Goal: Task Accomplishment & Management: Manage account settings

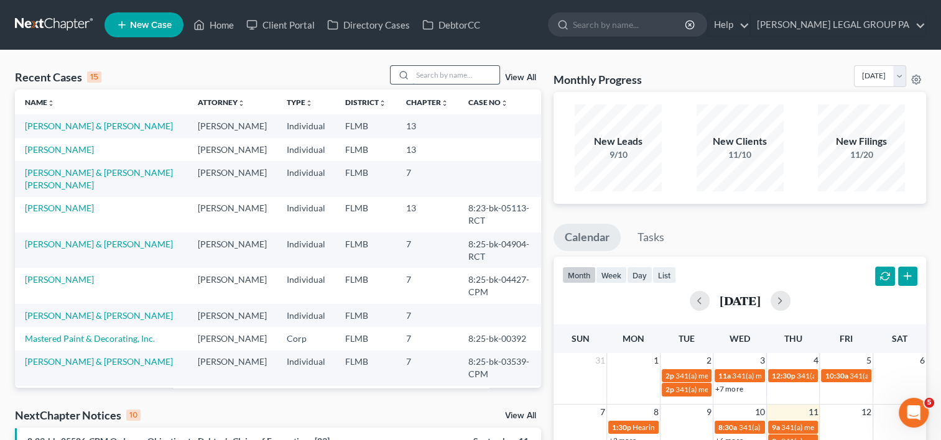
click at [437, 67] on input "search" at bounding box center [455, 75] width 87 height 18
type input "j"
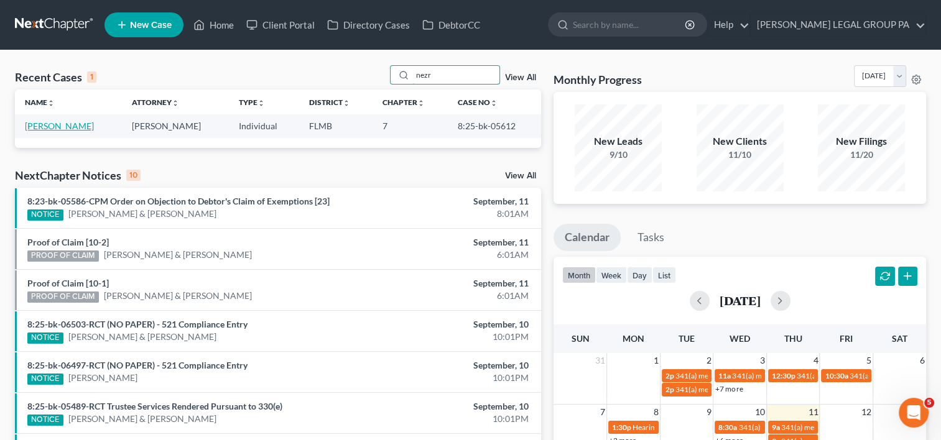
type input "nezr"
click at [58, 127] on link "[PERSON_NAME]" at bounding box center [59, 126] width 69 height 11
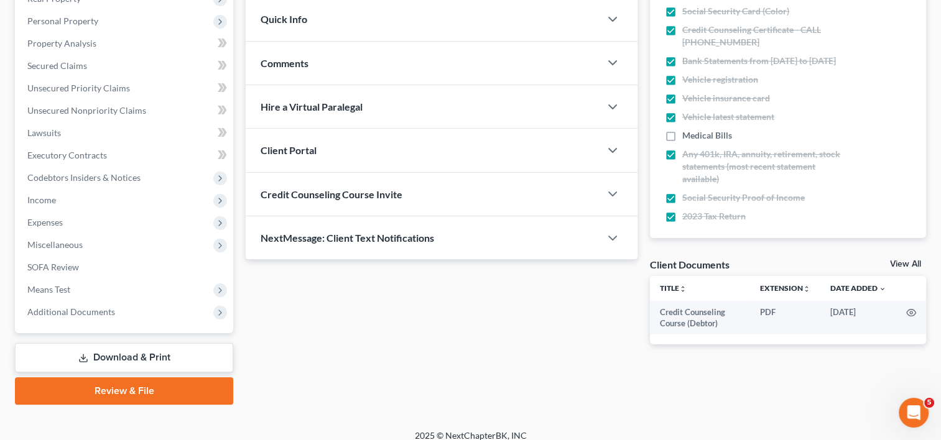
scroll to position [220, 0]
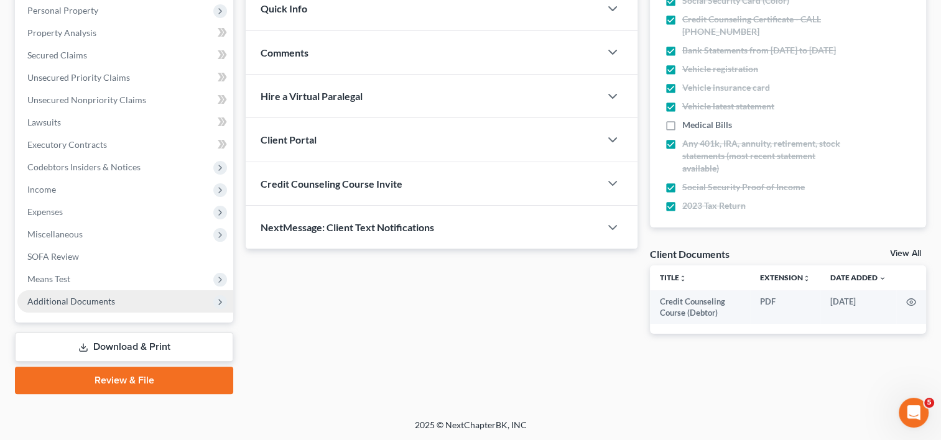
click at [90, 300] on span "Additional Documents" at bounding box center [71, 301] width 88 height 11
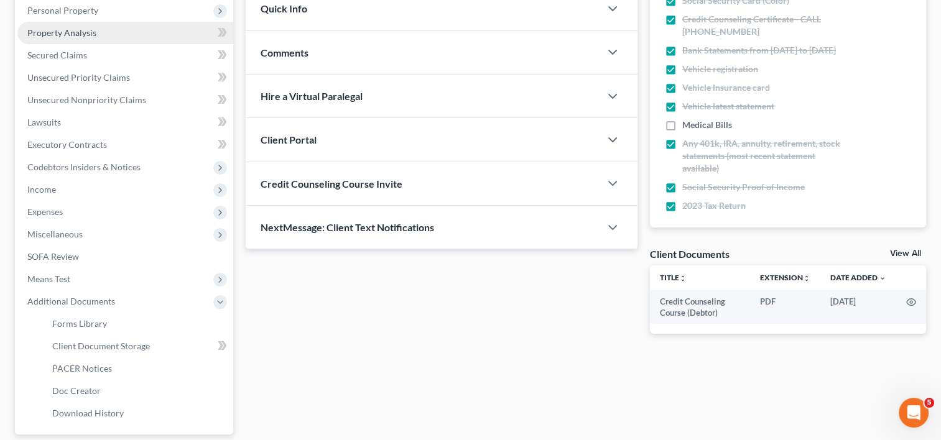
click at [101, 39] on link "Property Analysis" at bounding box center [125, 33] width 216 height 22
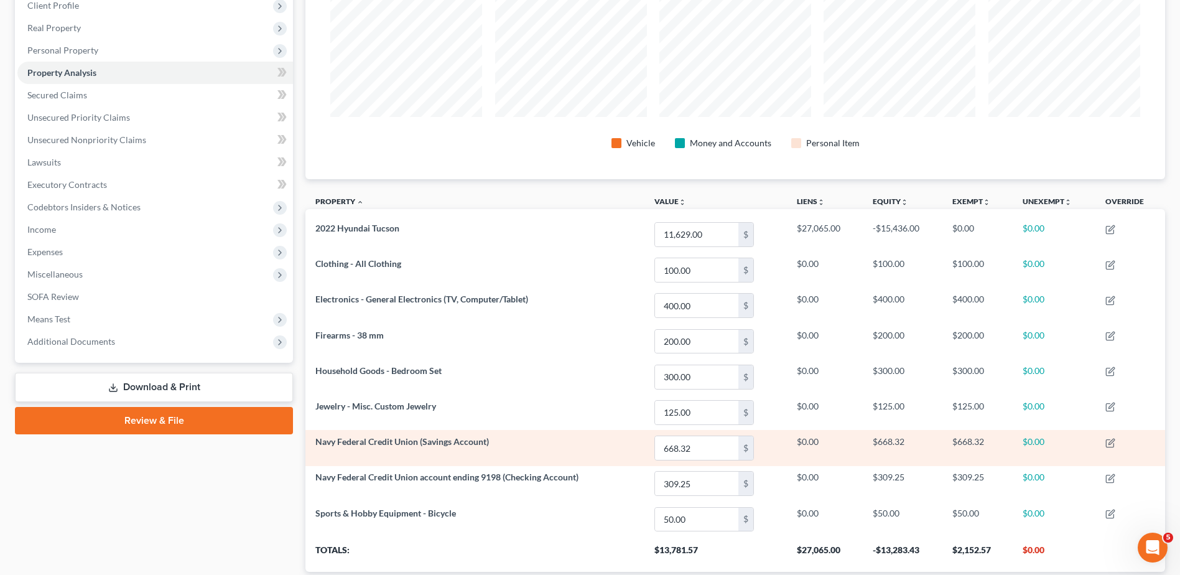
scroll to position [264, 0]
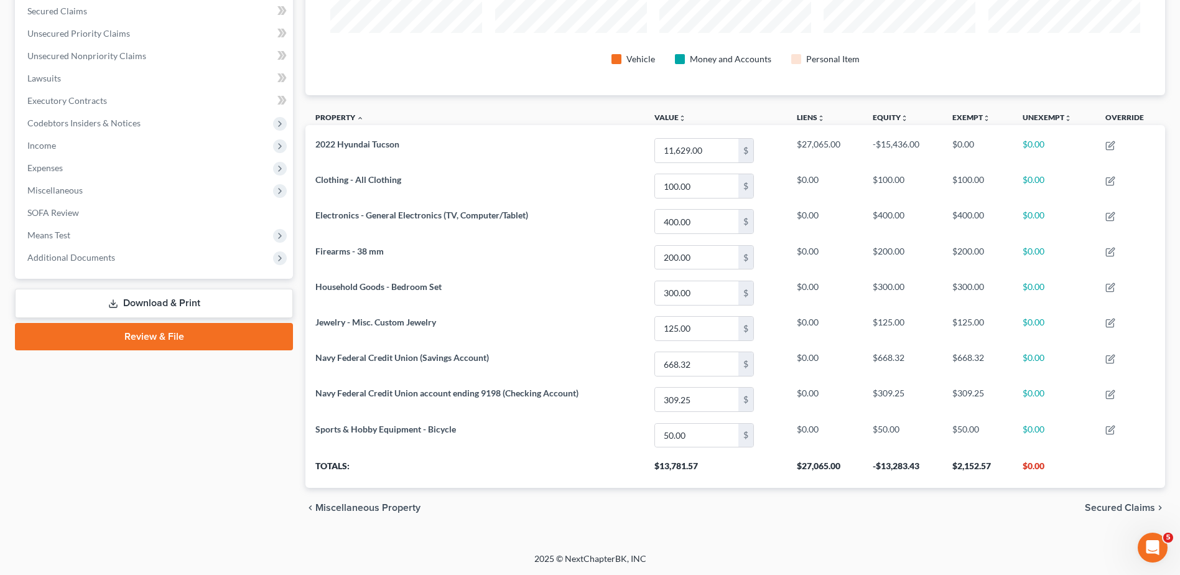
drag, startPoint x: 109, startPoint y: 236, endPoint x: 108, endPoint y: 262, distance: 26.2
click at [109, 237] on span "Means Test" at bounding box center [155, 235] width 276 height 22
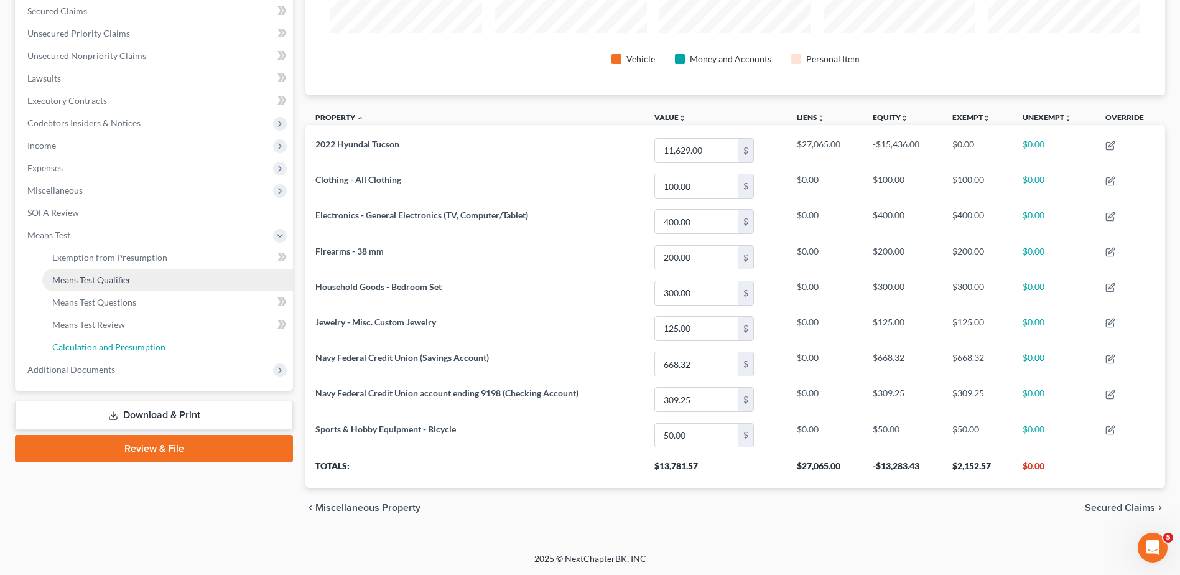
drag, startPoint x: 86, startPoint y: 350, endPoint x: 112, endPoint y: 355, distance: 26.1
click at [87, 350] on span "Calculation and Presumption" at bounding box center [108, 346] width 113 height 11
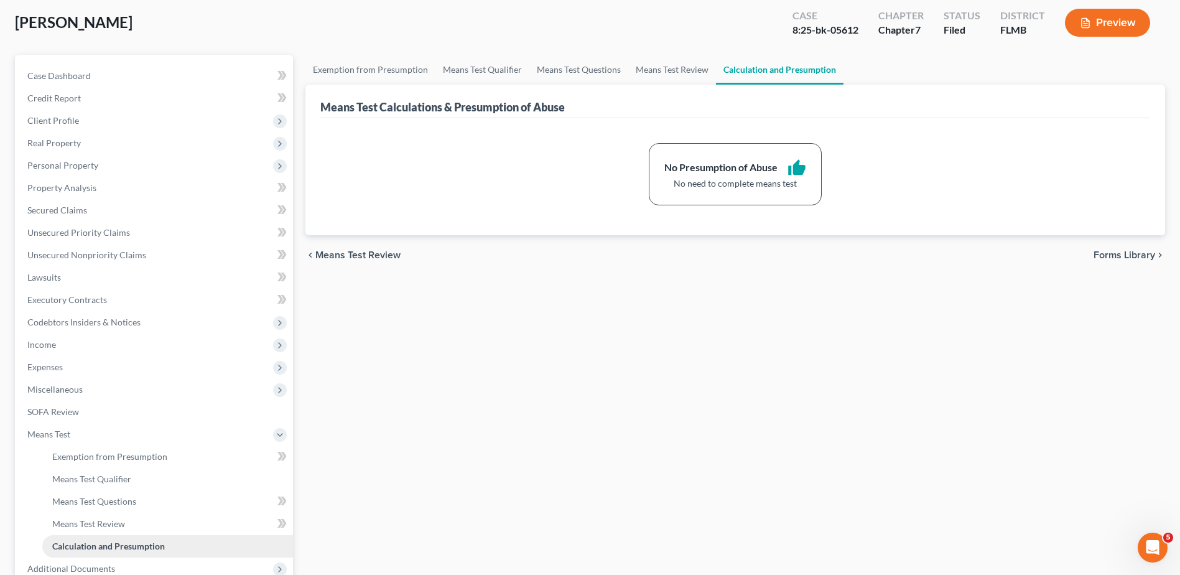
scroll to position [198, 0]
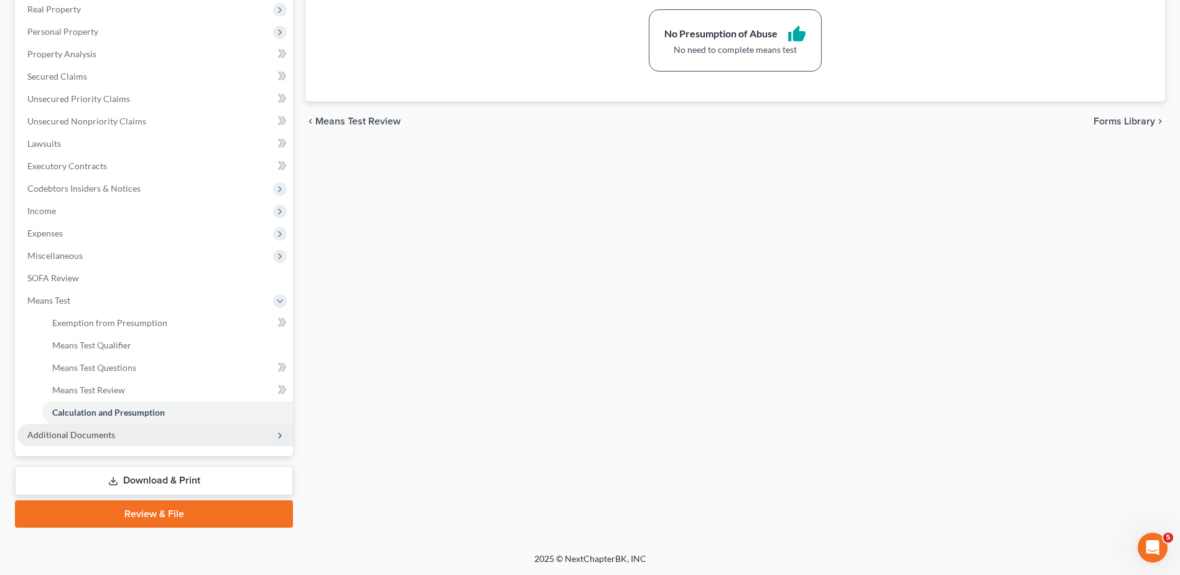
click at [108, 439] on span "Additional Documents" at bounding box center [71, 434] width 88 height 11
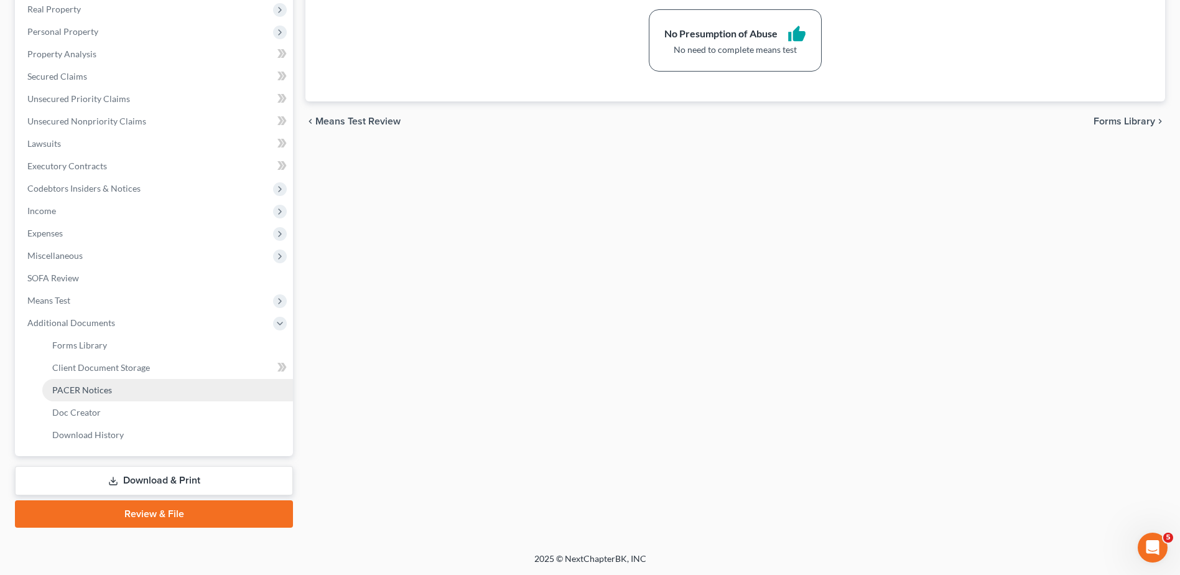
click at [134, 388] on link "PACER Notices" at bounding box center [167, 390] width 251 height 22
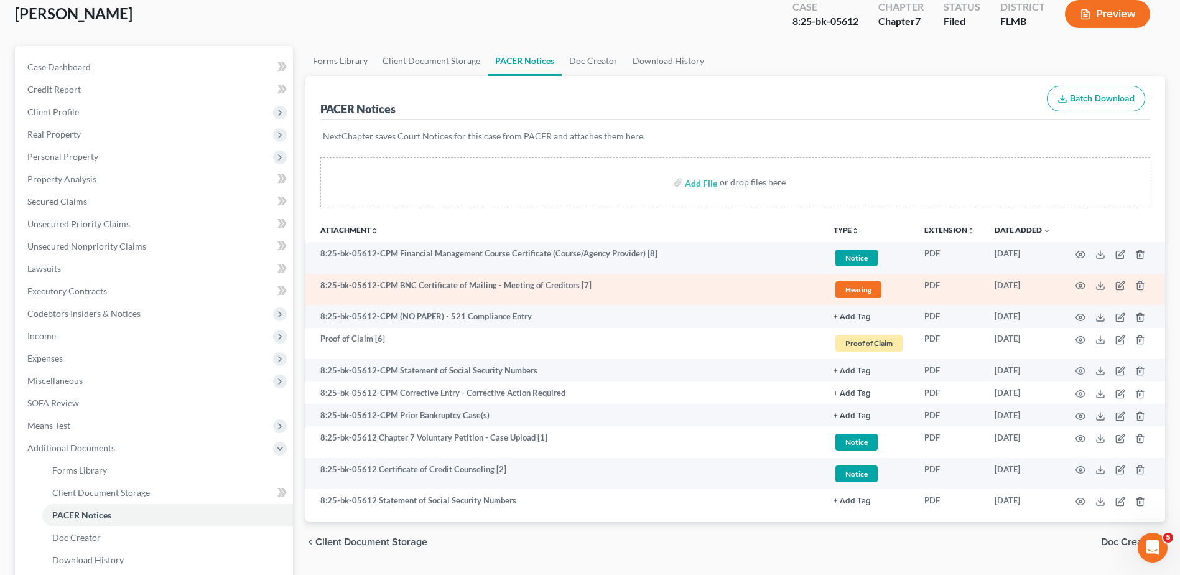
scroll to position [104, 0]
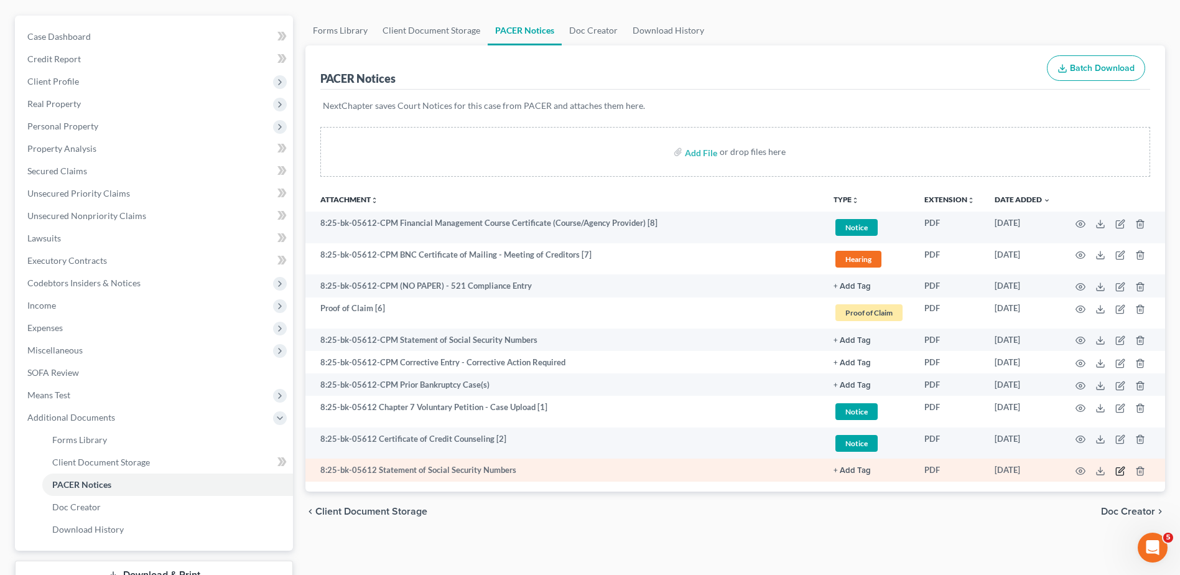
click at [950, 440] on icon "button" at bounding box center [1121, 470] width 6 height 6
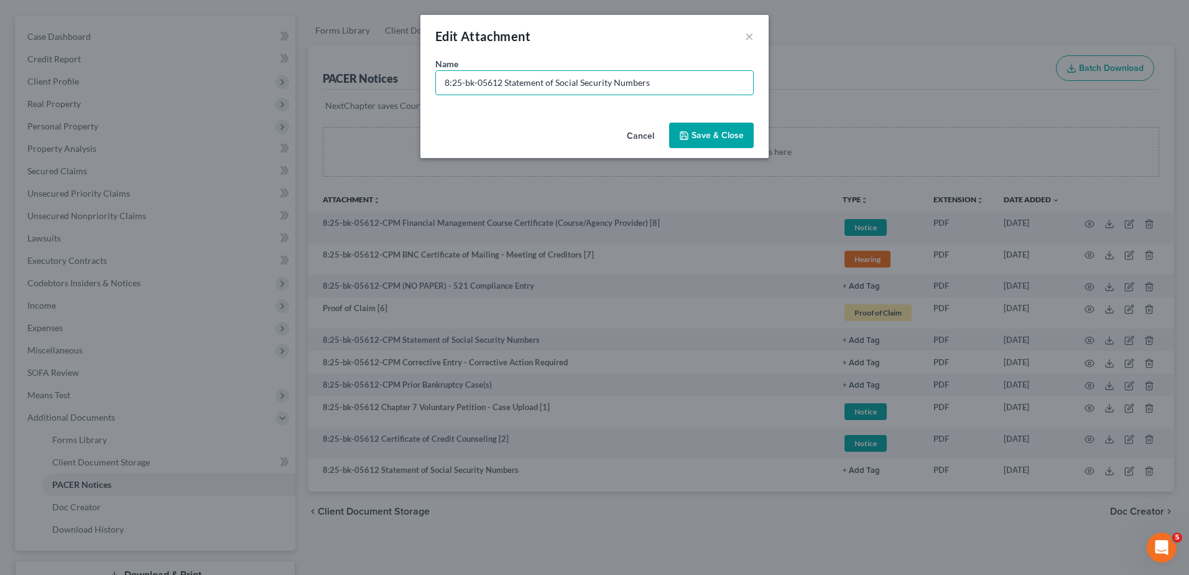
drag, startPoint x: 505, startPoint y: 75, endPoint x: 116, endPoint y: 83, distance: 389.5
click at [121, 83] on div "Edit Attachment × Name * 8:25-bk-05612 Statement of Social Security Numbers Can…" at bounding box center [594, 287] width 1189 height 575
paste input "Document [03] -"
type input "Document [03] - Statement of Social Security Numbers"
click at [716, 134] on span "Save & Close" at bounding box center [718, 135] width 52 height 11
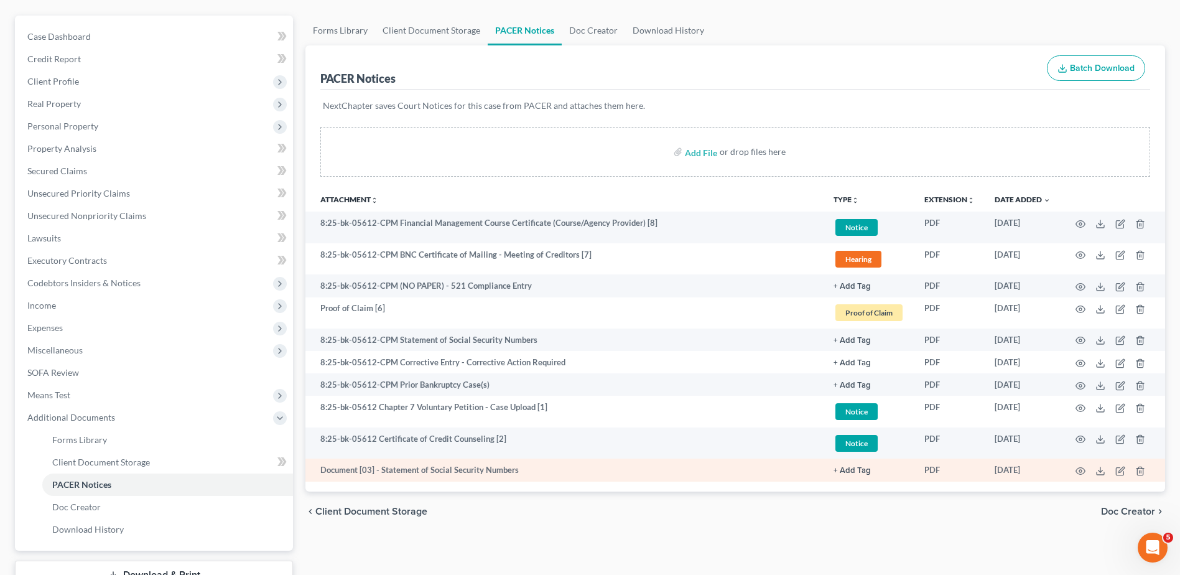
click at [858, 440] on button "+ Add Tag" at bounding box center [852, 471] width 37 height 8
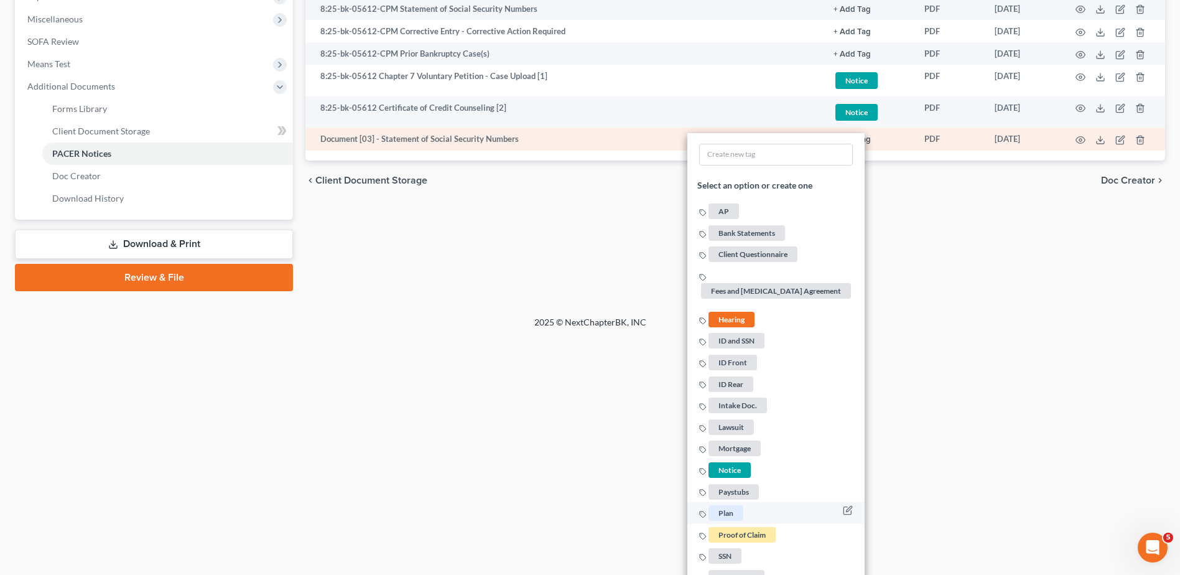
scroll to position [475, 0]
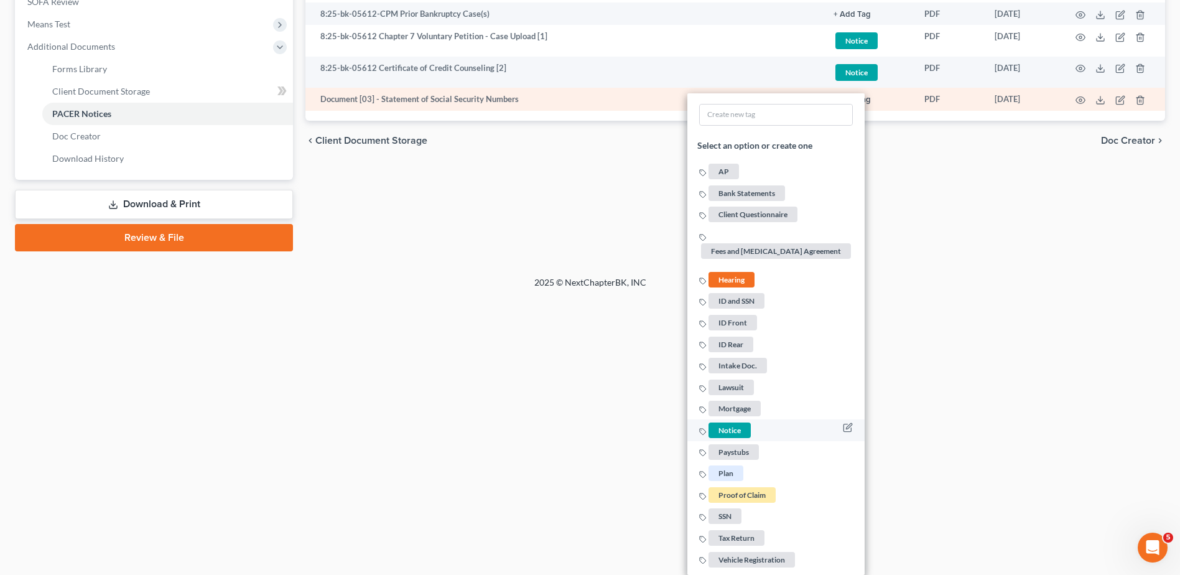
click at [722, 434] on span "Notice" at bounding box center [729, 430] width 42 height 16
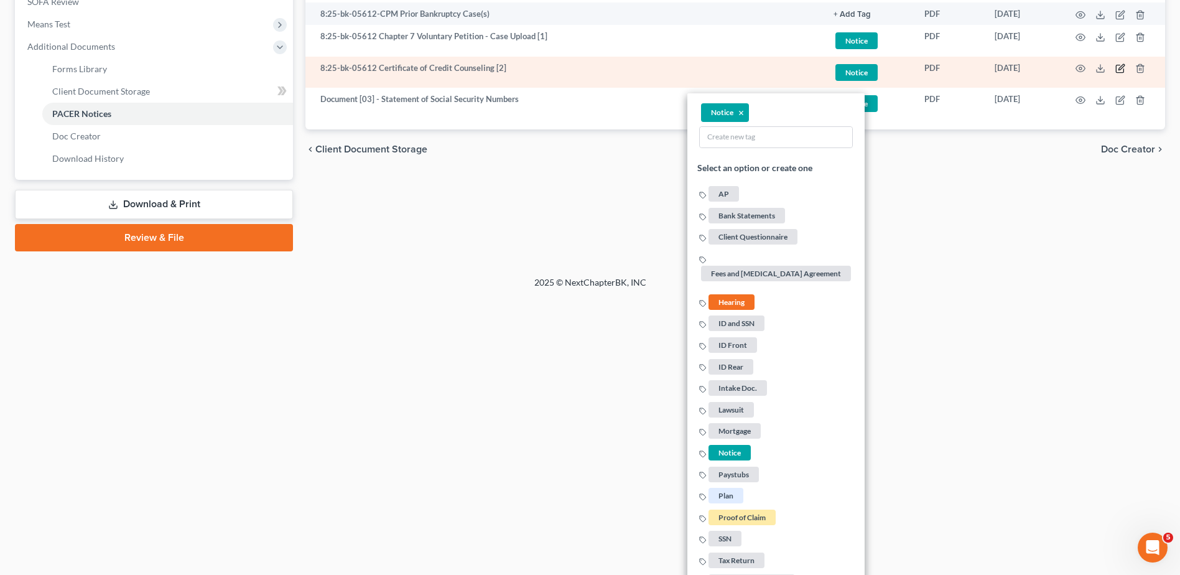
click at [950, 70] on icon "button" at bounding box center [1120, 68] width 10 height 10
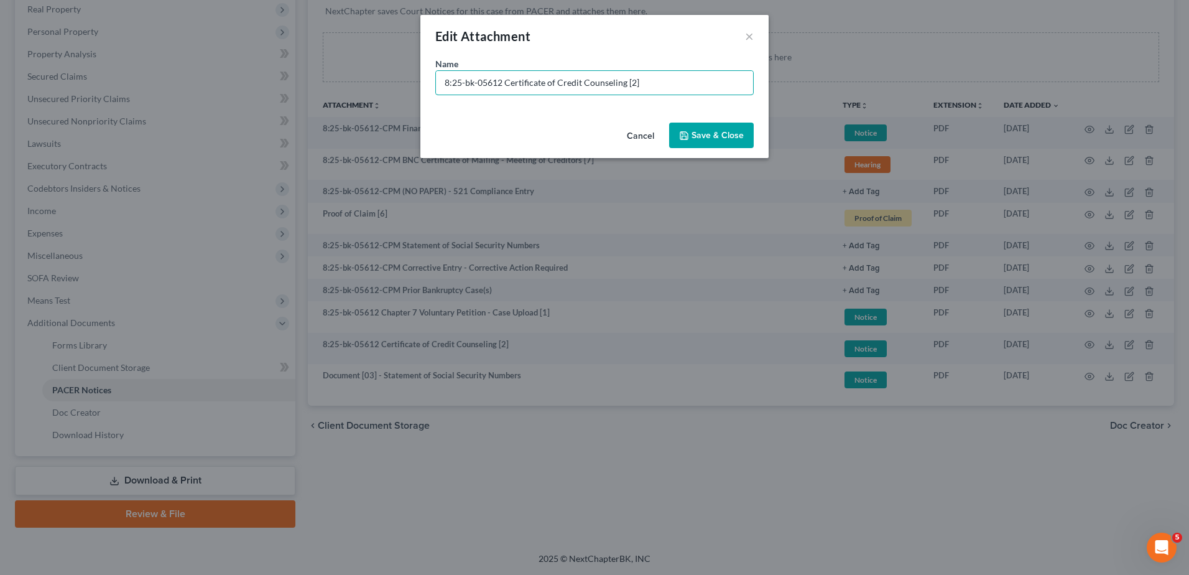
drag, startPoint x: 504, startPoint y: 82, endPoint x: 269, endPoint y: 80, distance: 234.5
click at [265, 80] on div "Edit Attachment × Name * 8:25-bk-05612 Certificate of Credit Counseling [2] Can…" at bounding box center [594, 287] width 1189 height 575
paste input "Document [03] -"
click at [490, 81] on input "Document [03] - Certificate of Credit Counseling [2]" at bounding box center [594, 83] width 317 height 24
click at [488, 81] on input "Document [03] - Certificate of Credit Counseling [2]" at bounding box center [594, 83] width 317 height 24
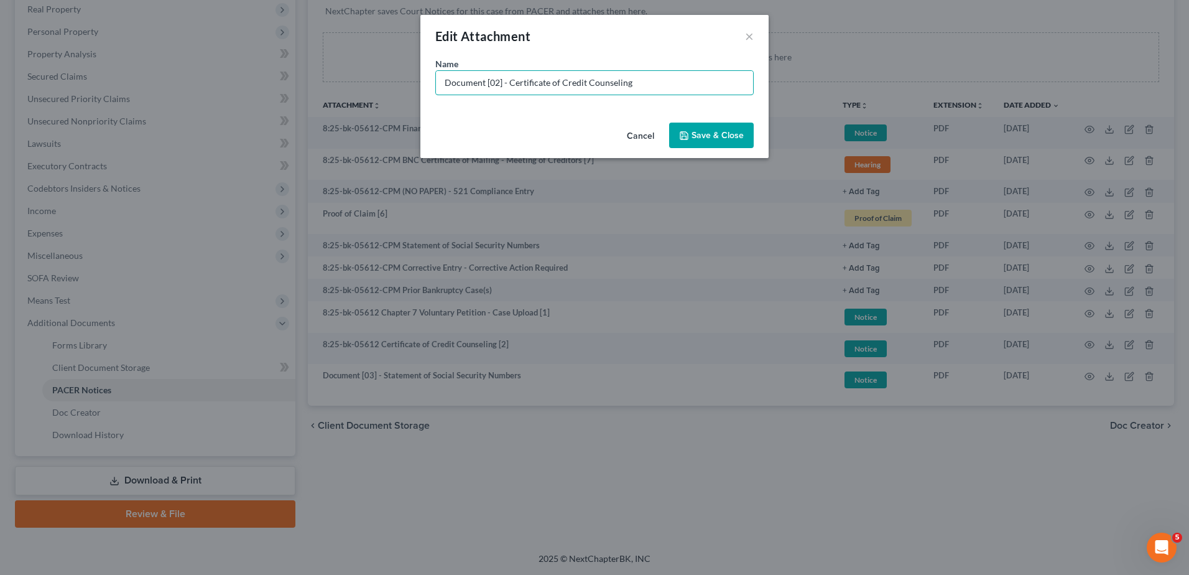
type input "Document [02] - Certificate of Credit Counseling"
click at [688, 129] on button "Save & Close" at bounding box center [711, 136] width 85 height 26
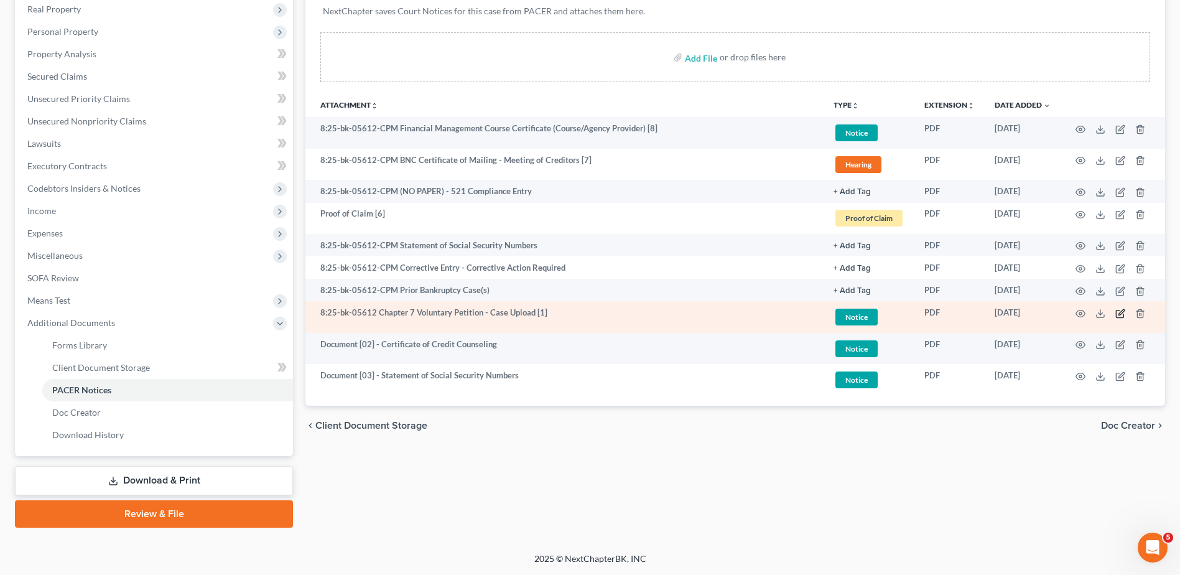
click at [950, 313] on icon "button" at bounding box center [1120, 314] width 10 height 10
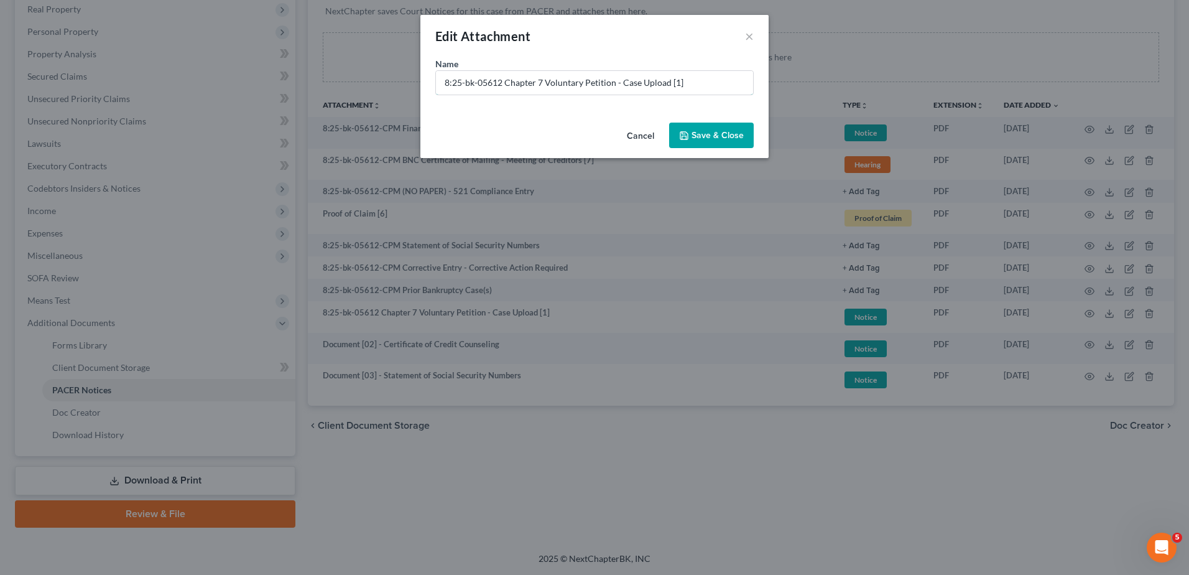
drag, startPoint x: 334, startPoint y: 84, endPoint x: 253, endPoint y: 84, distance: 80.9
click at [281, 84] on div "Edit Attachment × Name * 8:25-bk-05612 Chapter 7 Voluntary Petition - Case Uplo…" at bounding box center [594, 287] width 1189 height 575
paste input "Document [03] -"
click at [493, 77] on input "Document [03] - Chapter 7 Voluntary Petition - Case Upload [1]" at bounding box center [594, 83] width 317 height 24
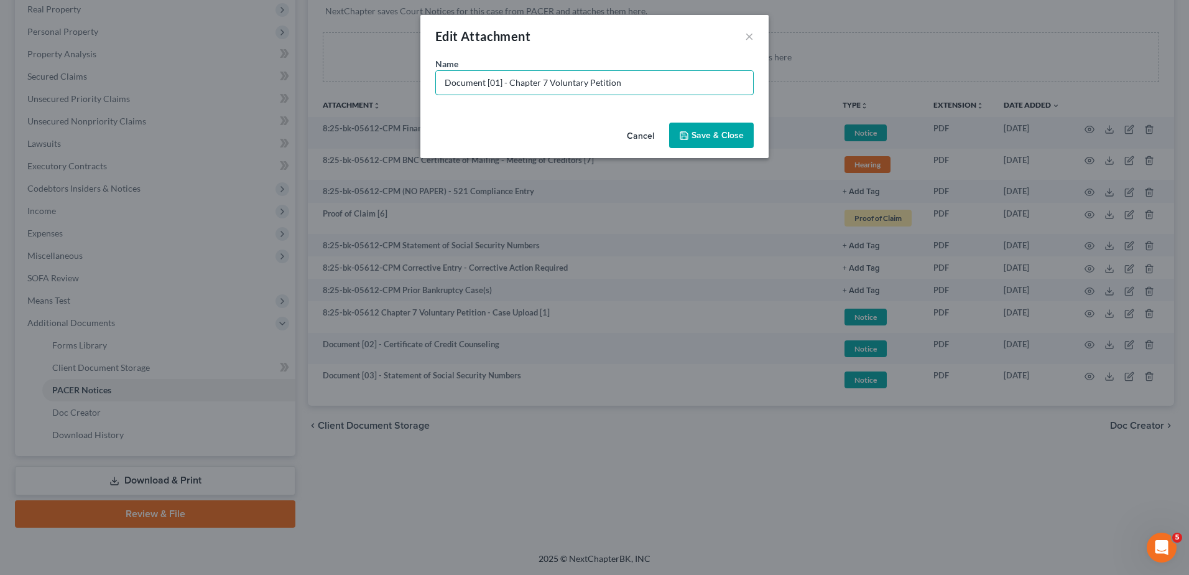
type input "Document [01] - Chapter 7 Voluntary Petition"
drag, startPoint x: 695, startPoint y: 136, endPoint x: 678, endPoint y: 163, distance: 31.6
click at [697, 136] on span "Save & Close" at bounding box center [718, 135] width 52 height 11
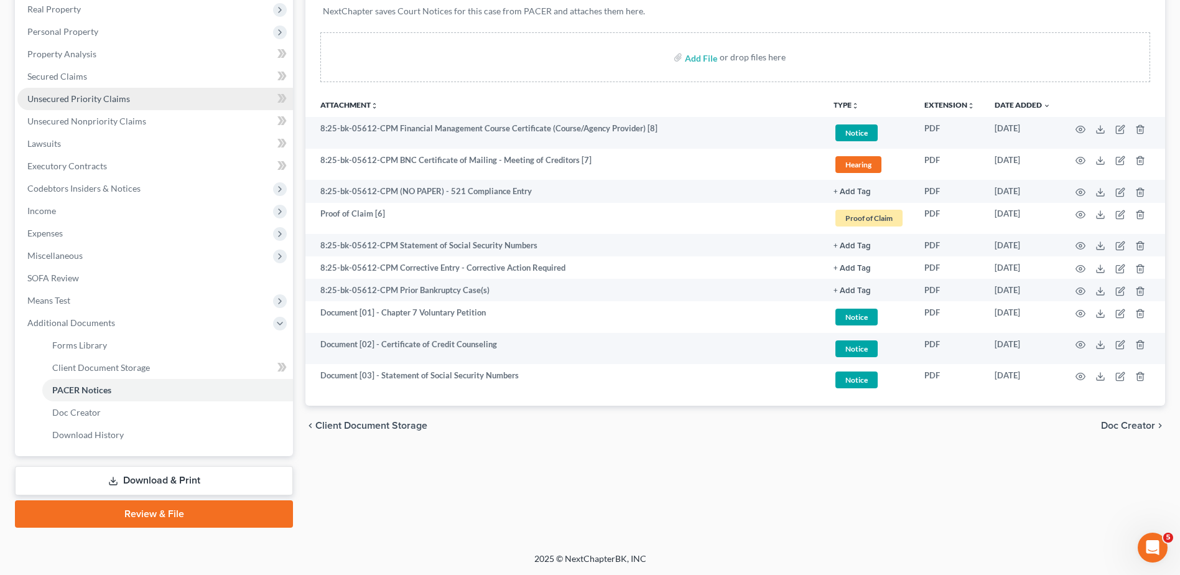
scroll to position [0, 0]
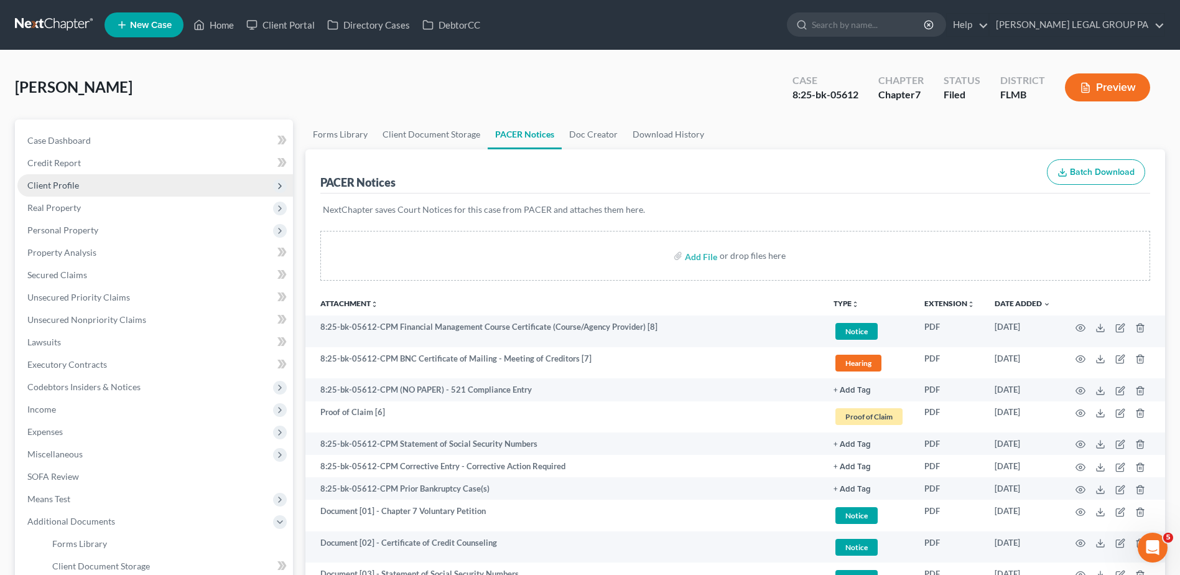
click at [80, 195] on span "Client Profile" at bounding box center [155, 185] width 276 height 22
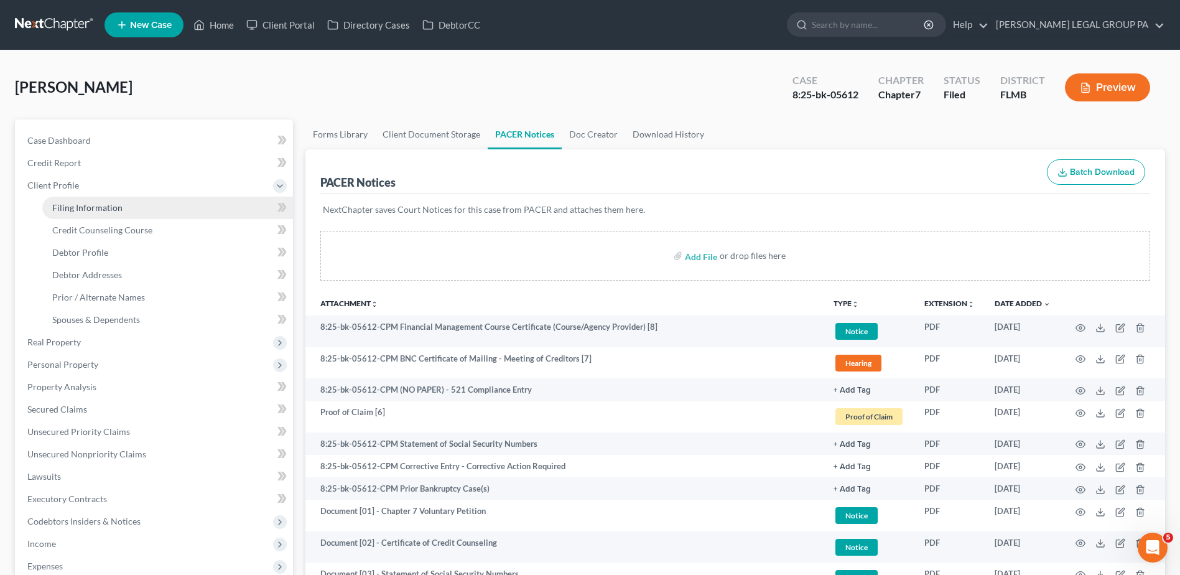
click at [119, 207] on span "Filing Information" at bounding box center [87, 207] width 70 height 11
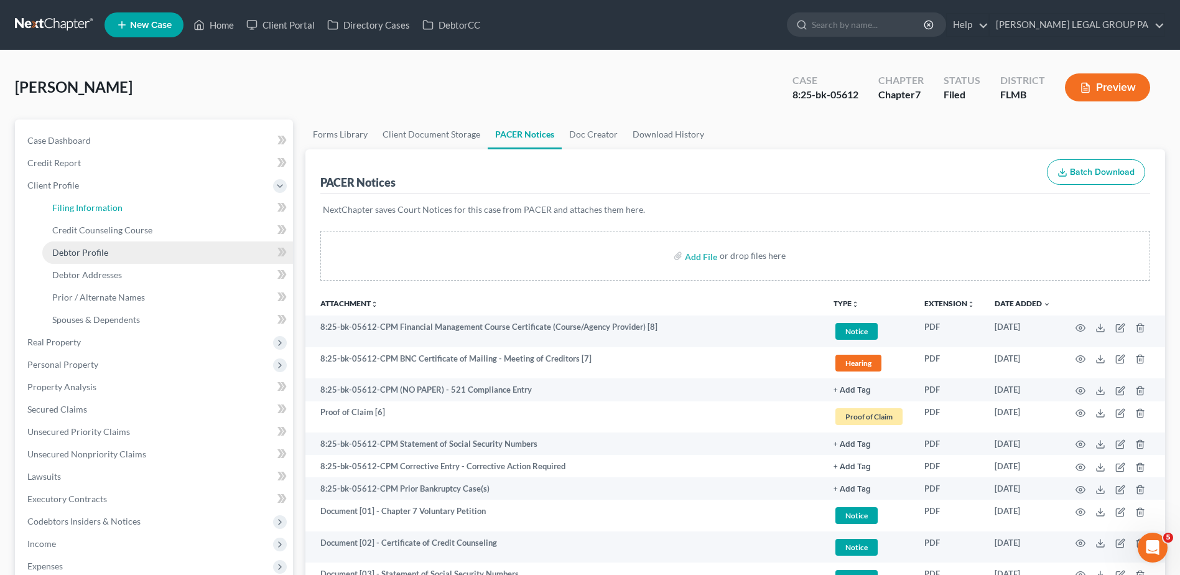
select select "1"
select select "0"
select select "9"
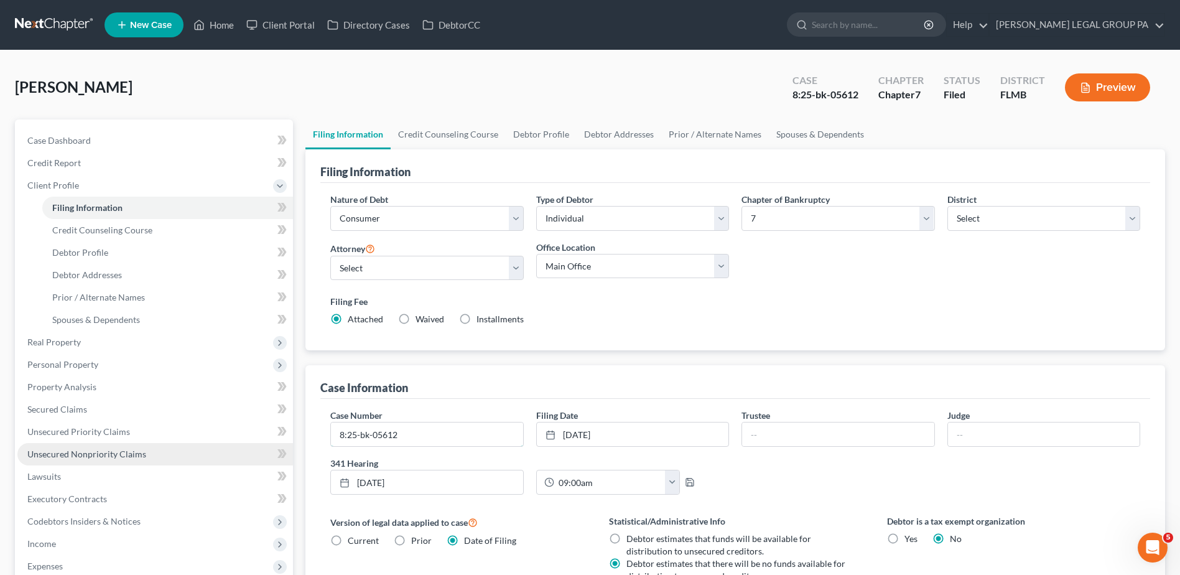
drag, startPoint x: 435, startPoint y: 422, endPoint x: 167, endPoint y: 442, distance: 268.8
click at [167, 440] on div "Petition Navigation Case Dashboard Payments Invoices Payments Payments Credit R…" at bounding box center [590, 445] width 1163 height 653
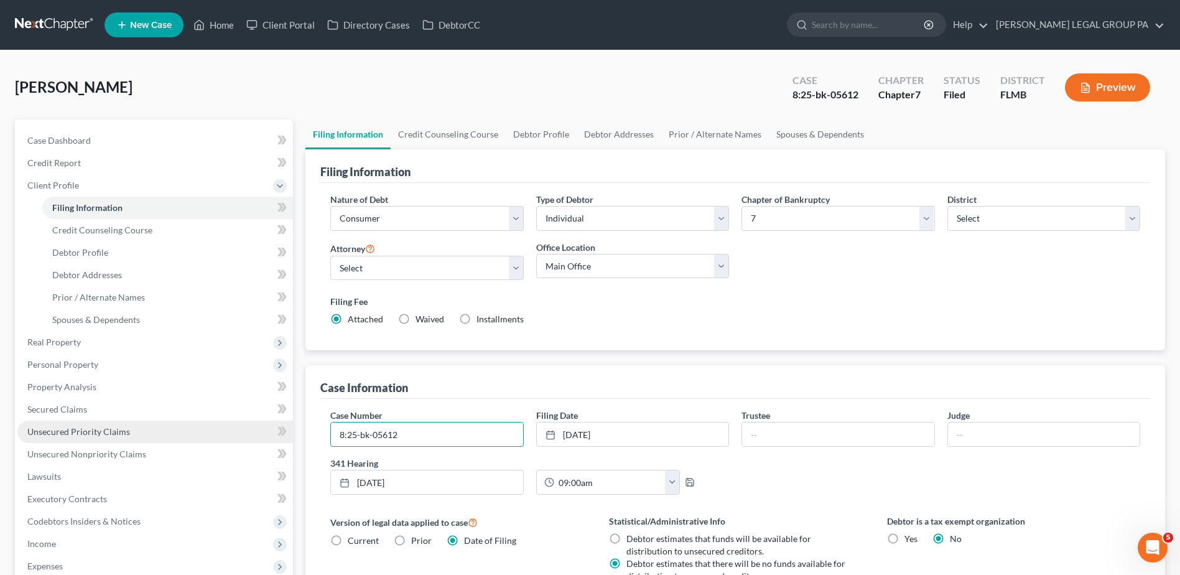
paste input "-CPM"
type input "8:25-bk-05612-CPM"
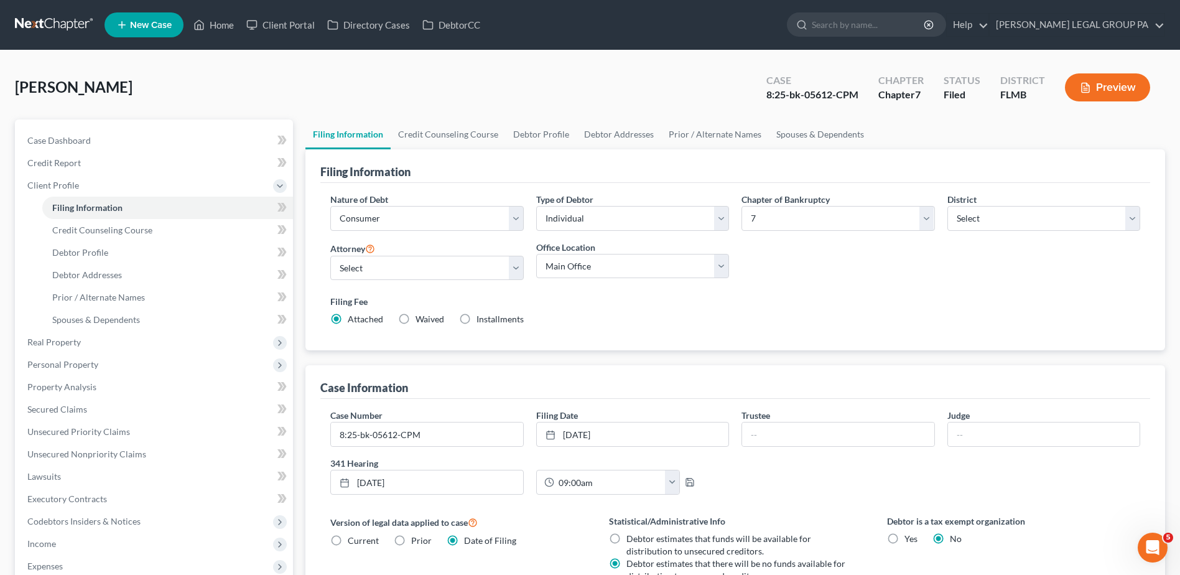
click at [142, 128] on div "Case Dashboard Payments Invoices Payments Payments Credit Report Client Profile…" at bounding box center [154, 397] width 278 height 557
click at [142, 136] on link "Case Dashboard" at bounding box center [155, 140] width 276 height 22
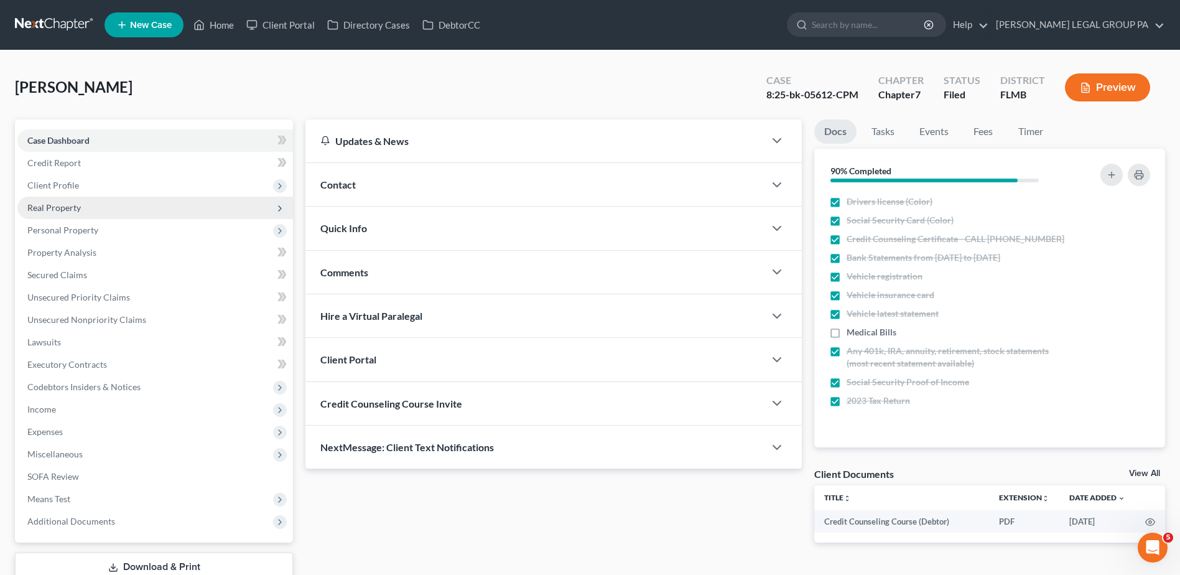
click at [147, 203] on span "Real Property" at bounding box center [155, 208] width 276 height 22
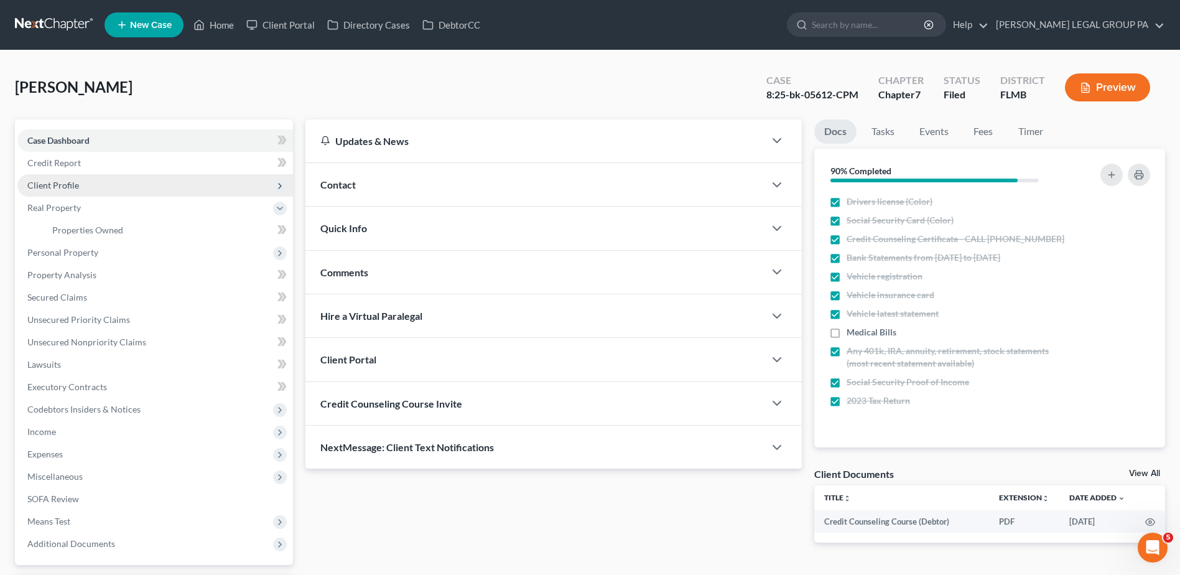
click at [98, 186] on span "Client Profile" at bounding box center [155, 185] width 276 height 22
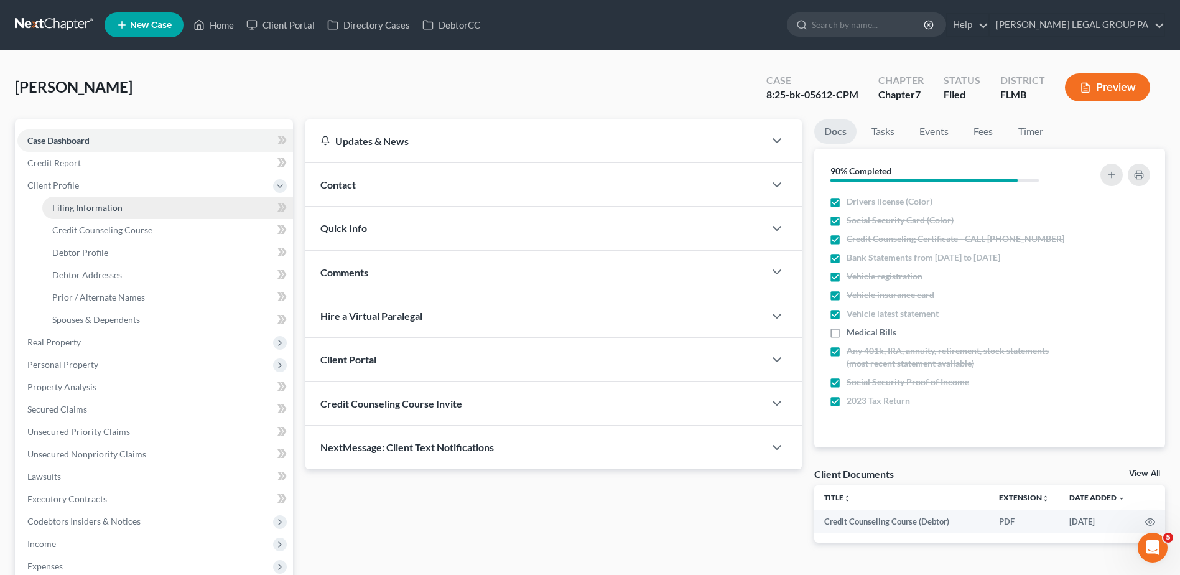
click at [91, 208] on span "Filing Information" at bounding box center [87, 207] width 70 height 11
select select "1"
select select "0"
select select "15"
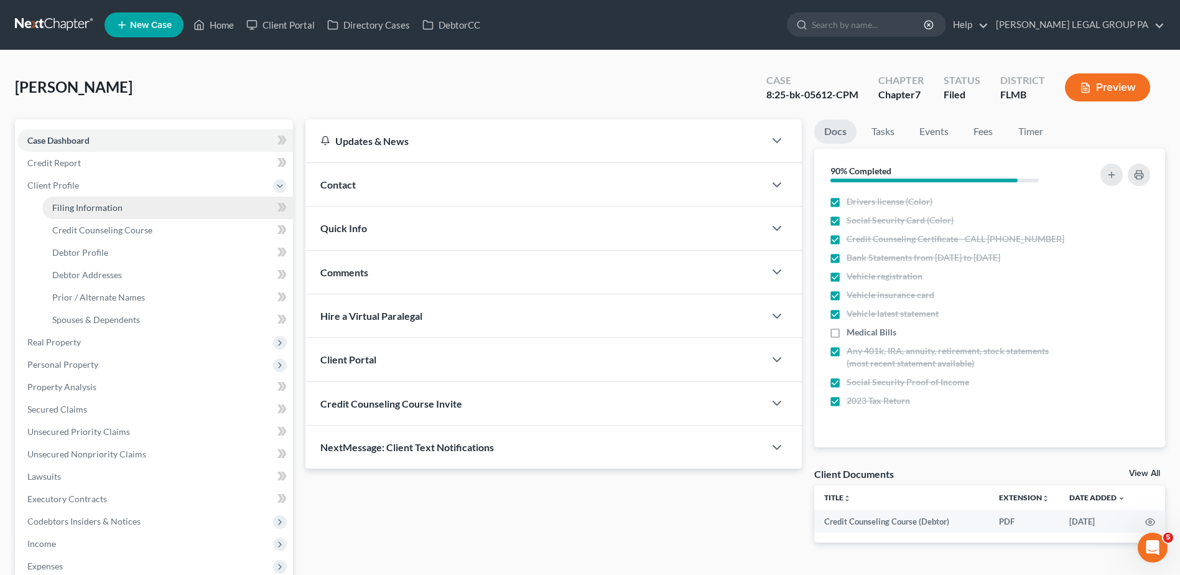
select select "0"
select select "9"
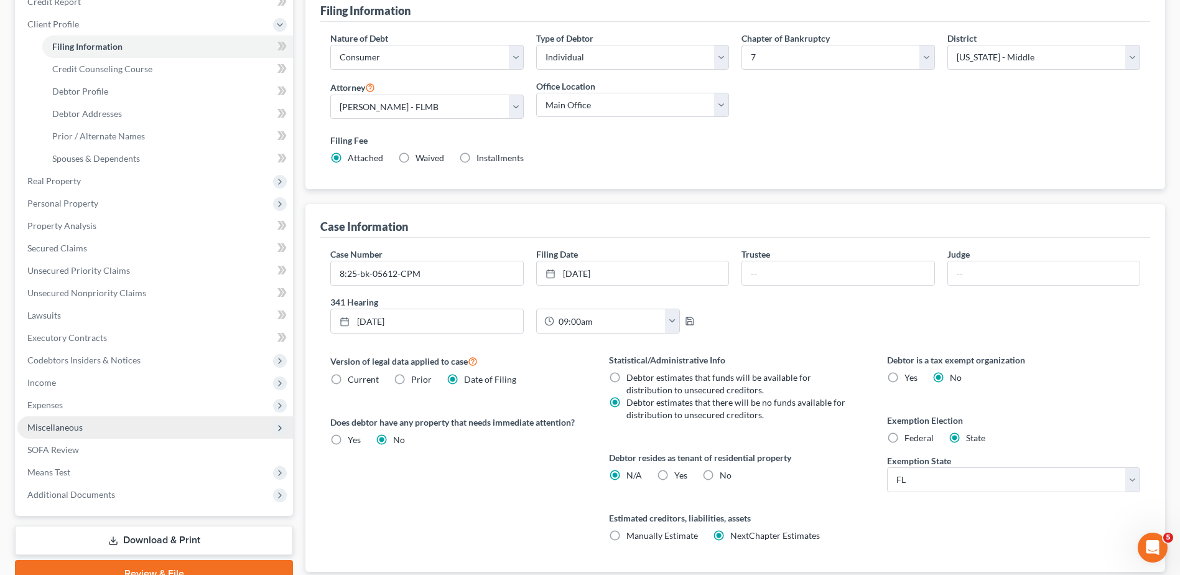
scroll to position [245, 0]
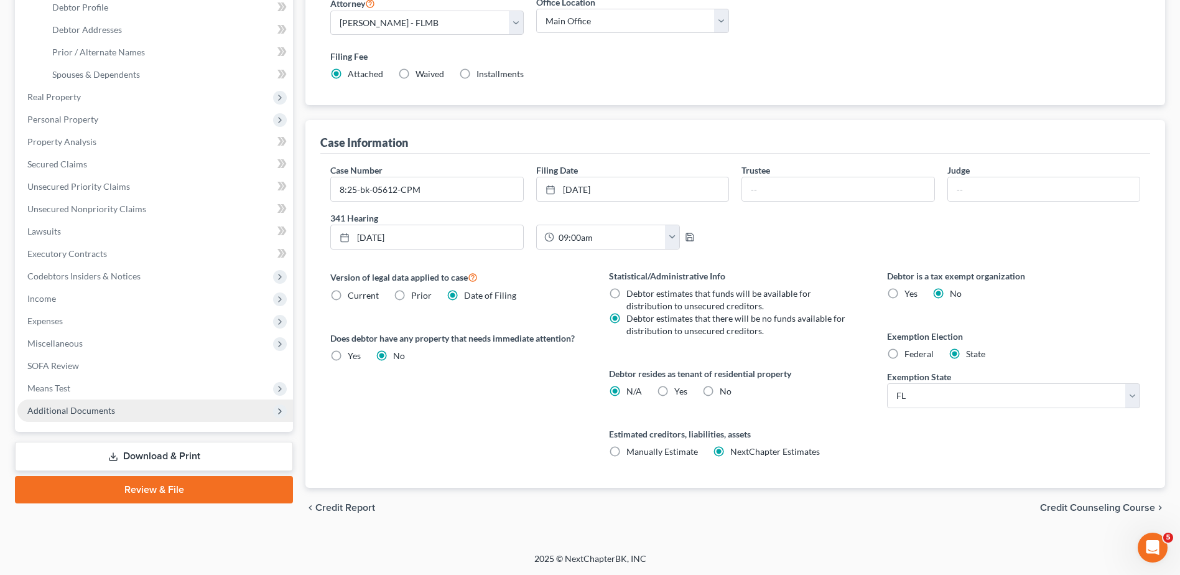
drag, startPoint x: 101, startPoint y: 399, endPoint x: 100, endPoint y: 407, distance: 7.6
click at [100, 403] on span "Additional Documents" at bounding box center [155, 410] width 276 height 22
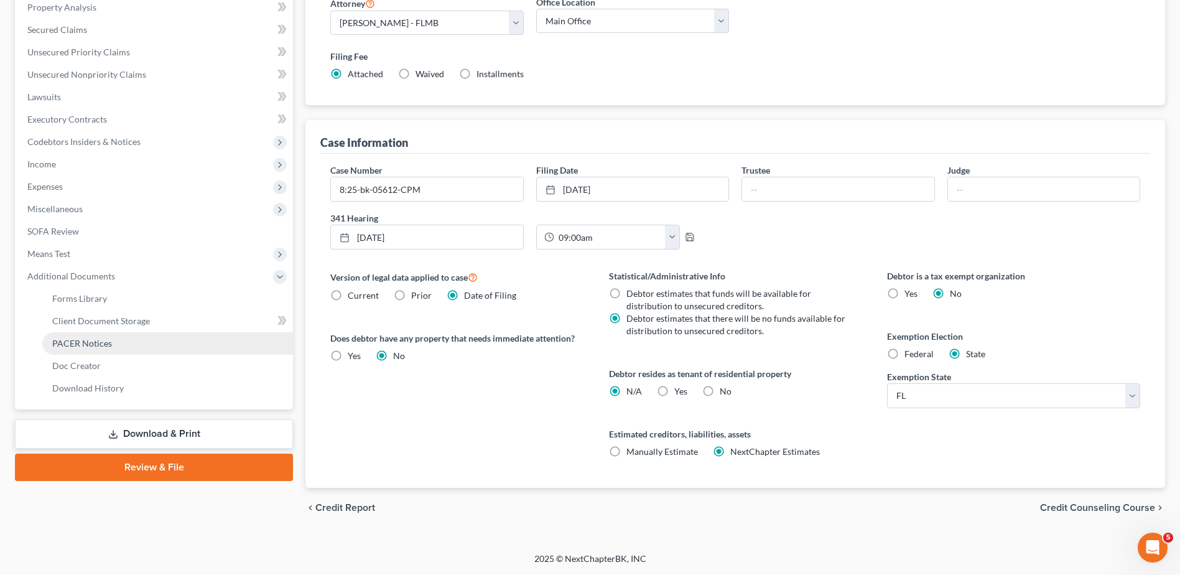
click at [78, 339] on span "PACER Notices" at bounding box center [82, 343] width 60 height 11
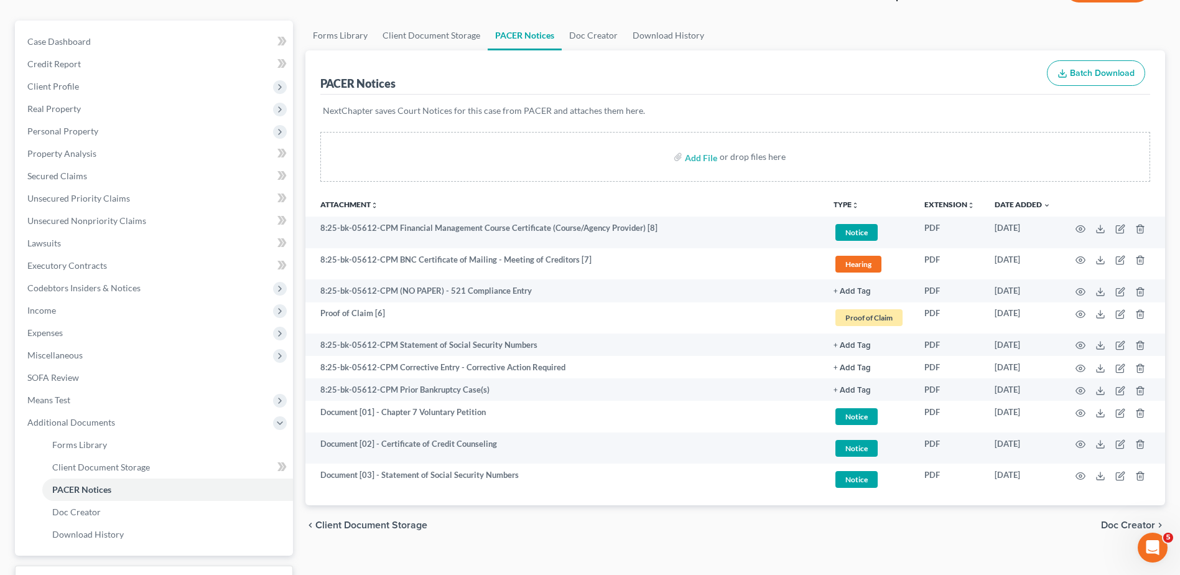
scroll to position [198, 0]
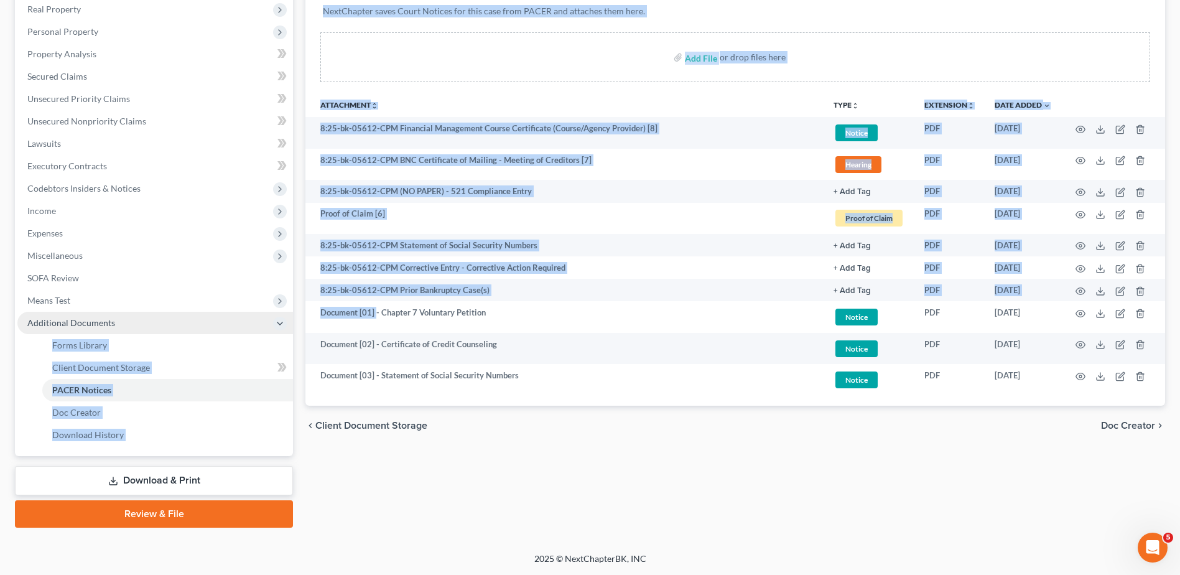
drag, startPoint x: 377, startPoint y: 313, endPoint x: 272, endPoint y: 314, distance: 105.1
click at [272, 314] on div "Petition Navigation Case Dashboard Payments Invoices Payments Payments Credit R…" at bounding box center [590, 224] width 1163 height 606
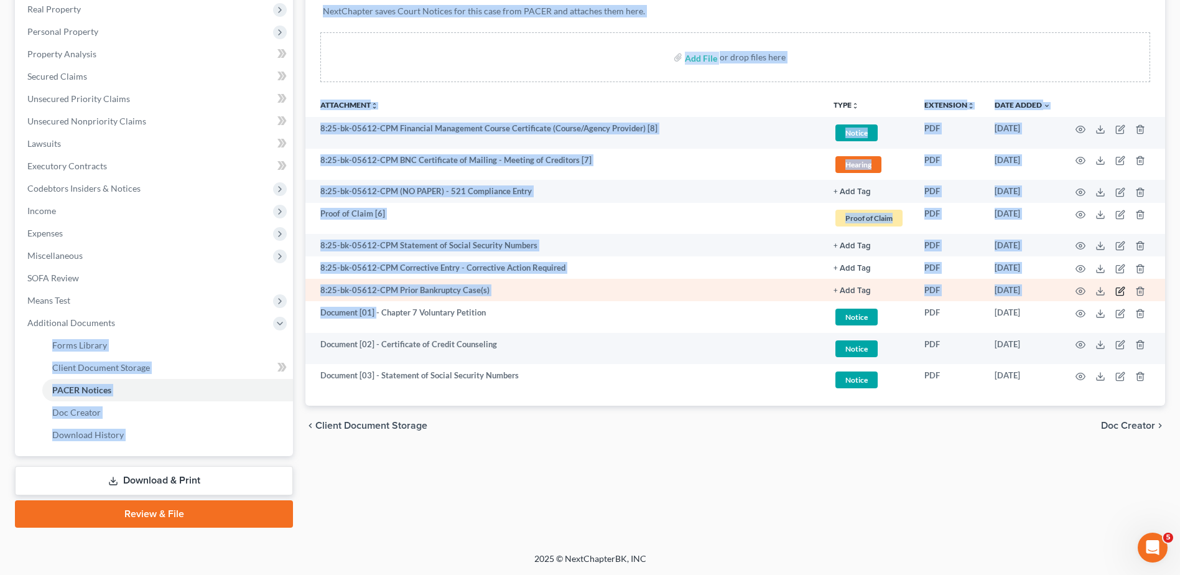
click at [950, 289] on icon "button" at bounding box center [1121, 290] width 6 height 6
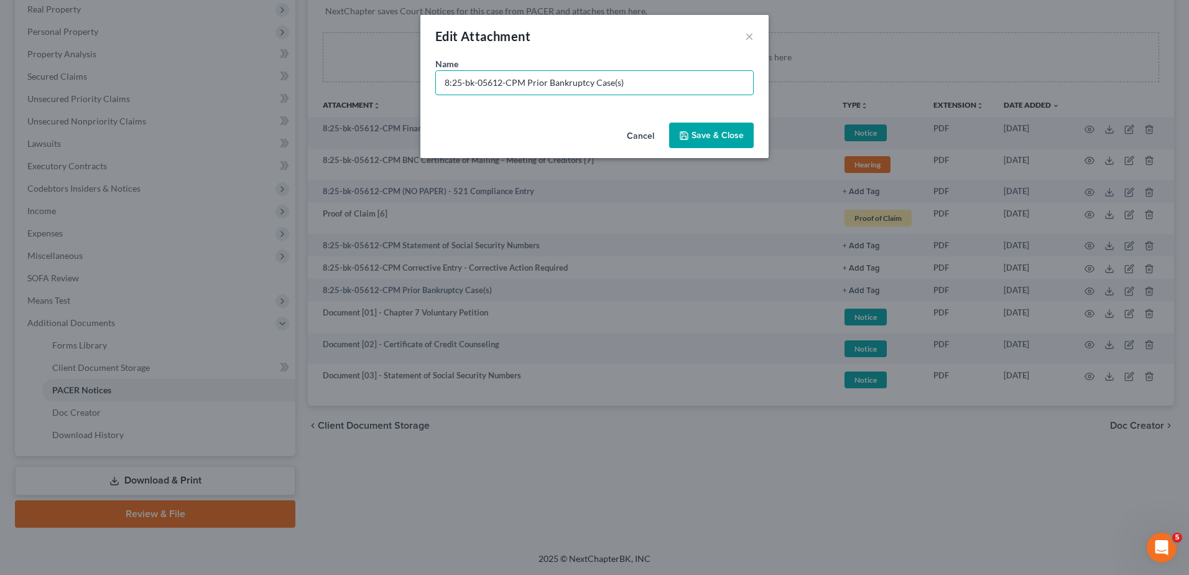
drag, startPoint x: 523, startPoint y: 84, endPoint x: 356, endPoint y: 93, distance: 167.6
click at [337, 96] on div "Edit Attachment × Name * 8:25-bk-05612-CPM Prior Bankruptcy Case(s) Cancel Save…" at bounding box center [594, 287] width 1189 height 575
click at [648, 131] on button "Cancel" at bounding box center [640, 136] width 47 height 25
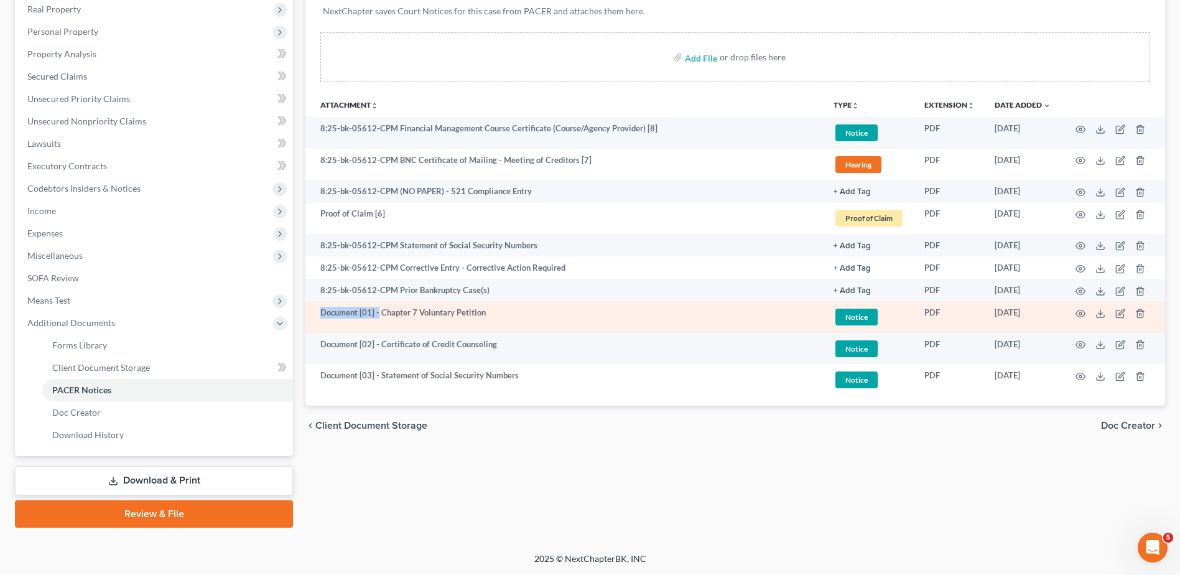
drag, startPoint x: 378, startPoint y: 313, endPoint x: 322, endPoint y: 313, distance: 56.0
click at [322, 313] on td "Document [01] - Chapter 7 Voluntary Petition" at bounding box center [564, 317] width 518 height 32
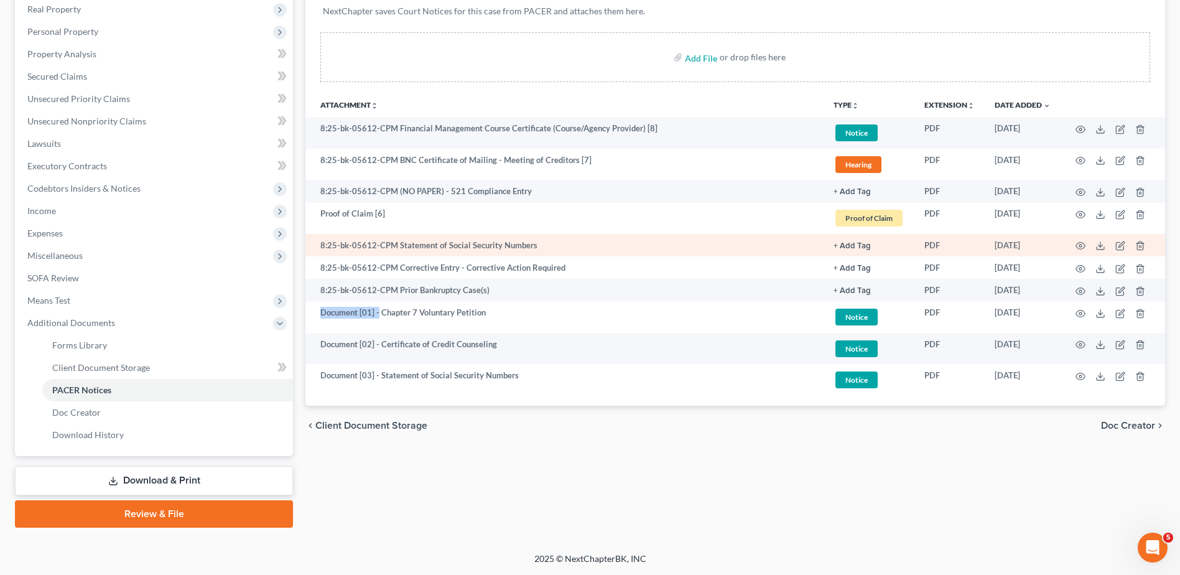
copy td "Document [01] -"
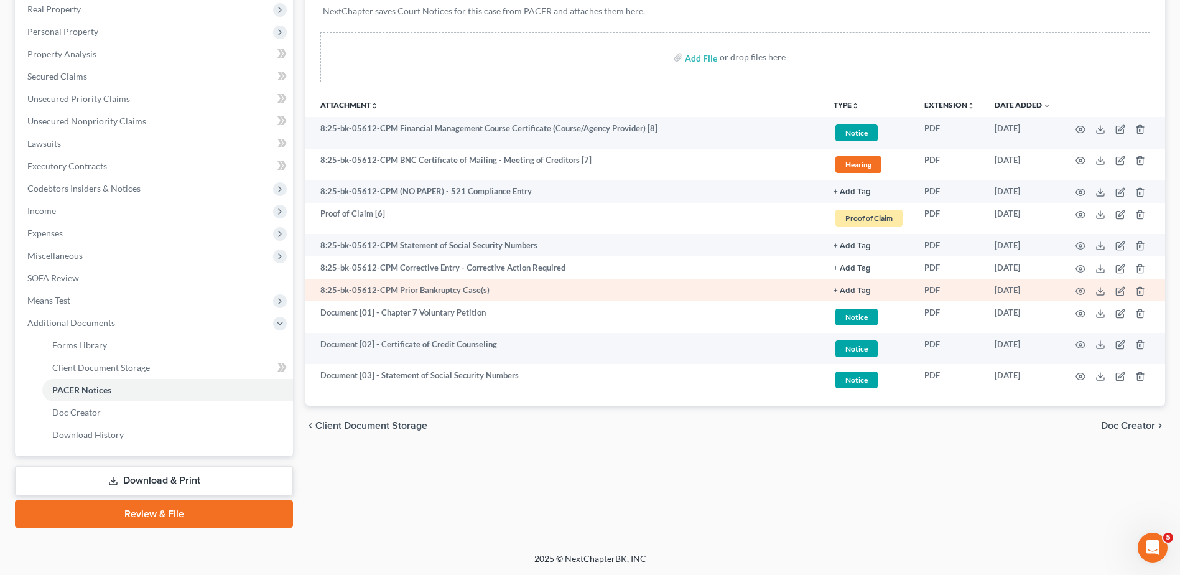
click at [950, 290] on td at bounding box center [1113, 290] width 105 height 22
click at [950, 291] on icon "button" at bounding box center [1120, 291] width 10 height 10
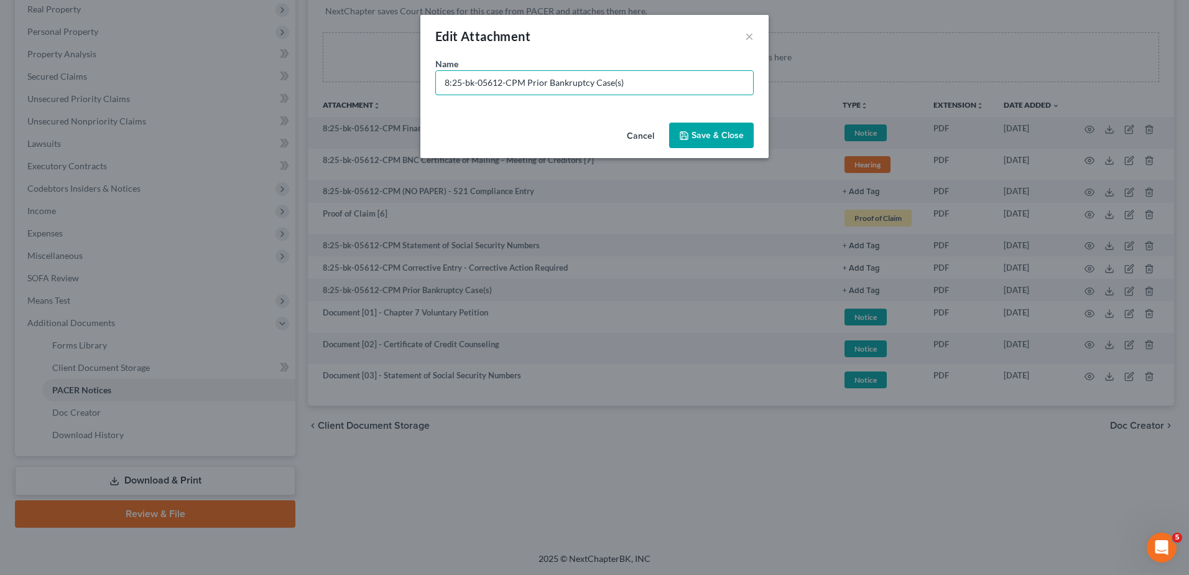
drag, startPoint x: 523, startPoint y: 80, endPoint x: 174, endPoint y: 81, distance: 349.0
click at [165, 81] on div "Edit Attachment × Name * 8:25-bk-05612-CPM Prior Bankruptcy Case(s) Cancel Save…" at bounding box center [594, 287] width 1189 height 575
paste input "Document [01] -"
click at [495, 82] on input "Document [01] - Prior Bankruptcy Case(s)" at bounding box center [594, 83] width 317 height 24
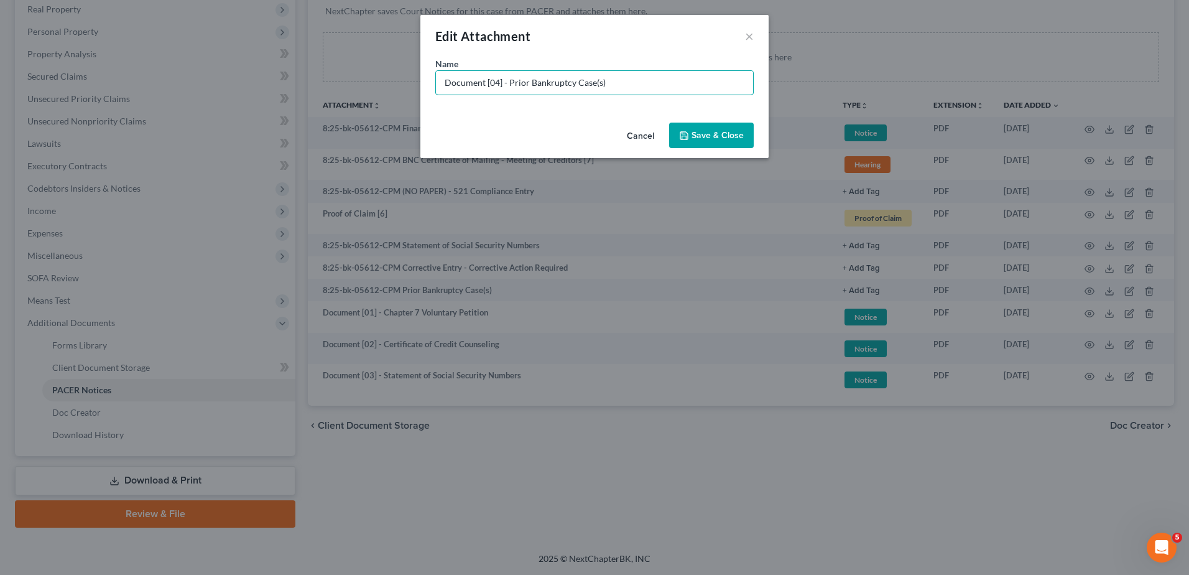
type input "Document [04] - Prior Bankruptcy Case(s)"
click at [709, 134] on span "Save & Close" at bounding box center [718, 135] width 52 height 11
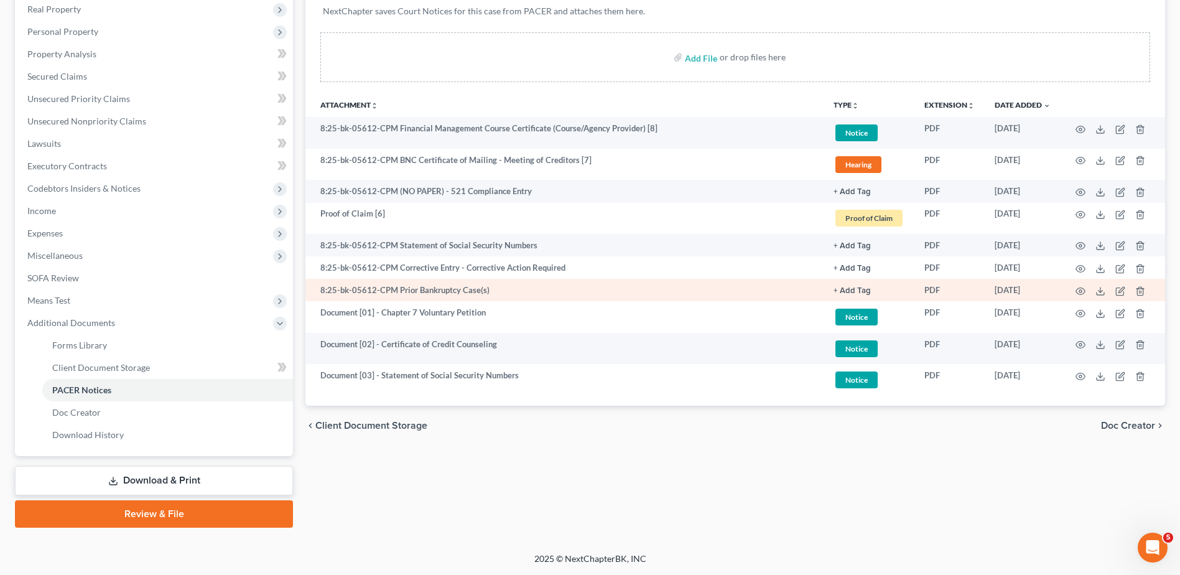
click at [858, 290] on button "+ Add Tag" at bounding box center [852, 291] width 37 height 8
click at [845, 284] on link "+ Add Tag" at bounding box center [869, 290] width 71 height 12
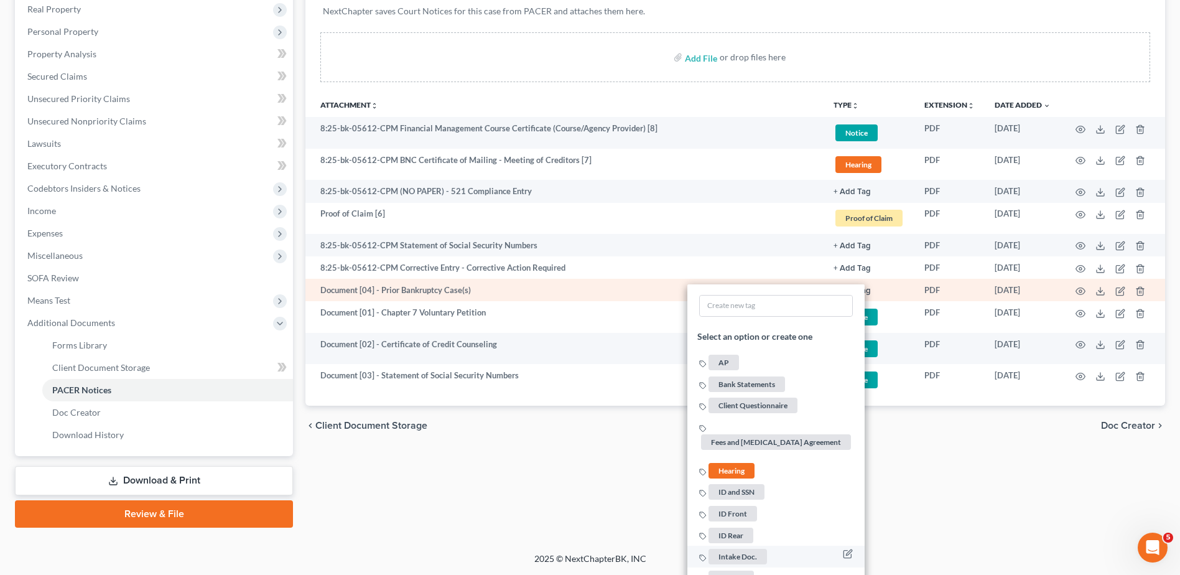
scroll to position [389, 0]
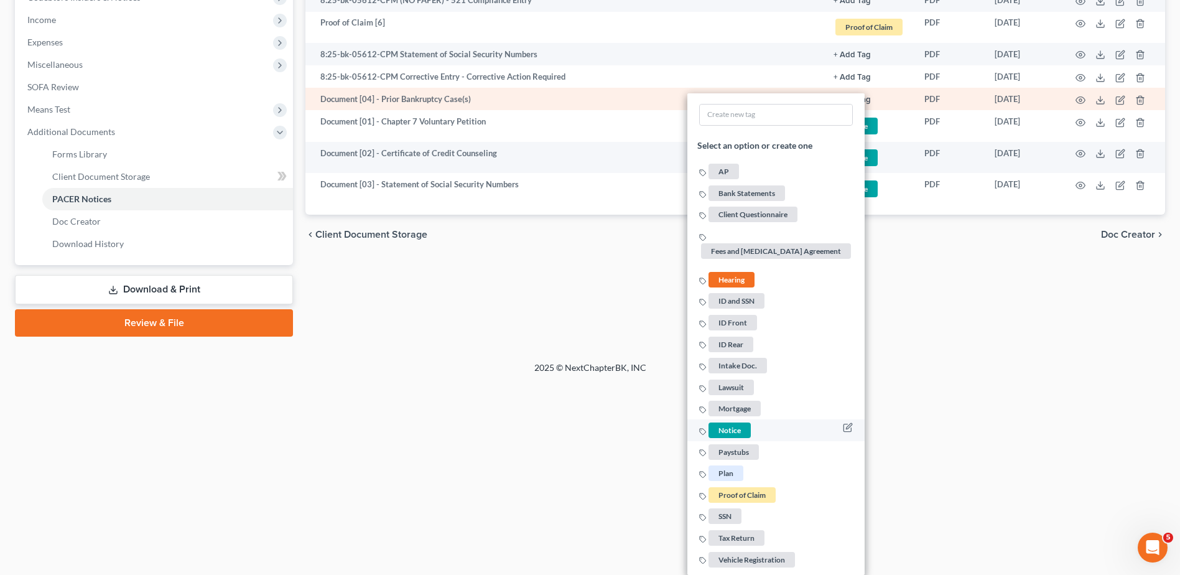
click at [733, 428] on span "Notice" at bounding box center [729, 430] width 42 height 16
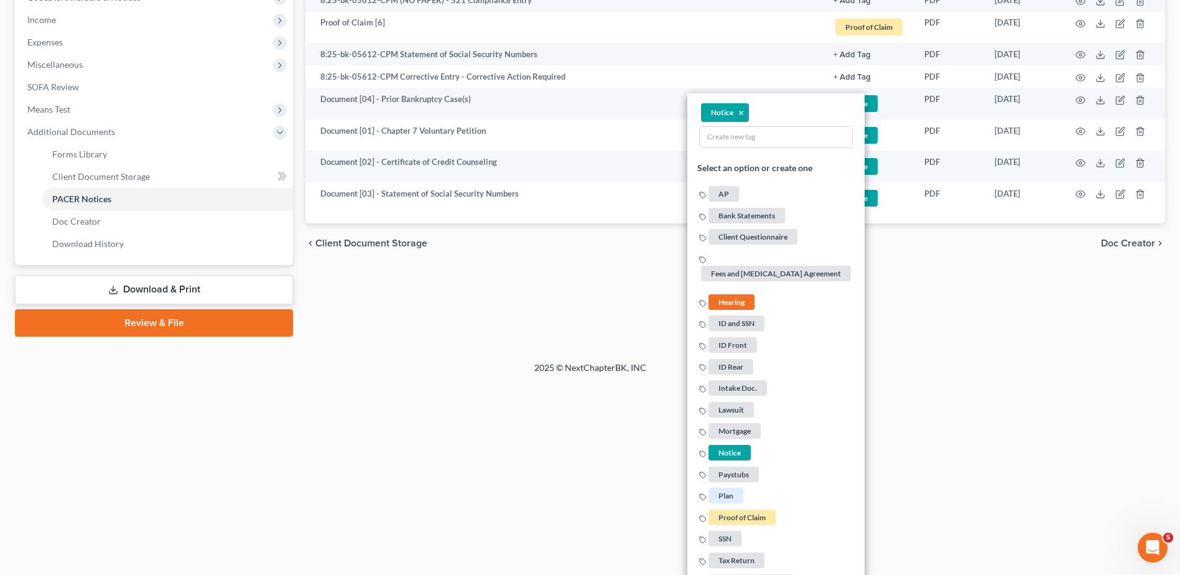
scroll to position [286, 0]
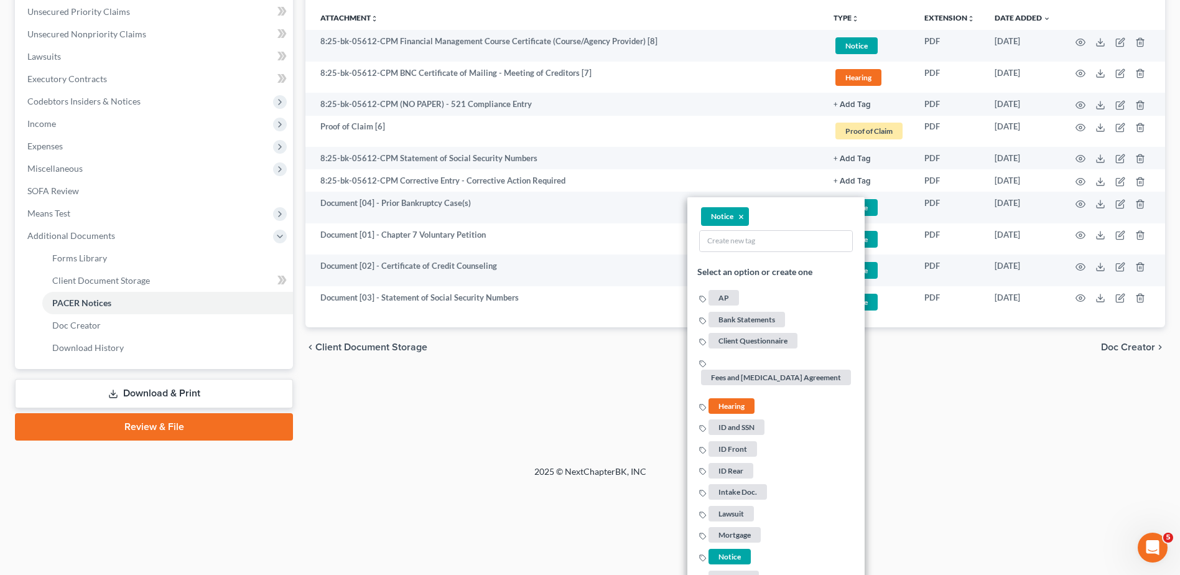
drag, startPoint x: 970, startPoint y: 513, endPoint x: 970, endPoint y: 496, distance: 16.8
click at [950, 440] on html "Home New Case Client Portal Directory Cases DebtorCC [PERSON_NAME] LEGAL GROUP …" at bounding box center [590, 100] width 1180 height 773
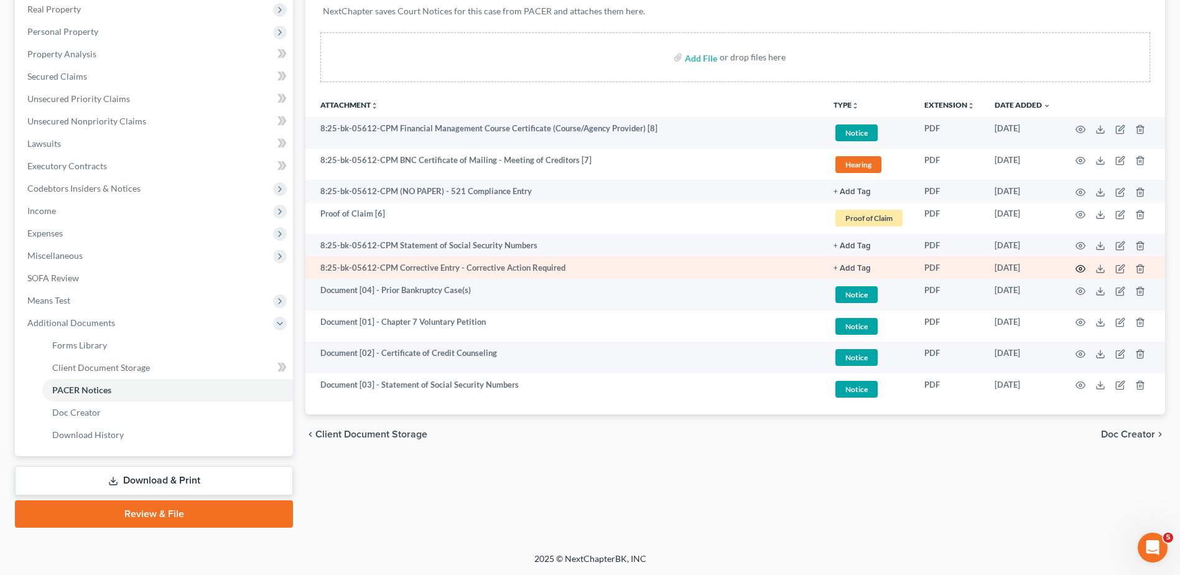
click at [950, 265] on icon "button" at bounding box center [1080, 269] width 10 height 10
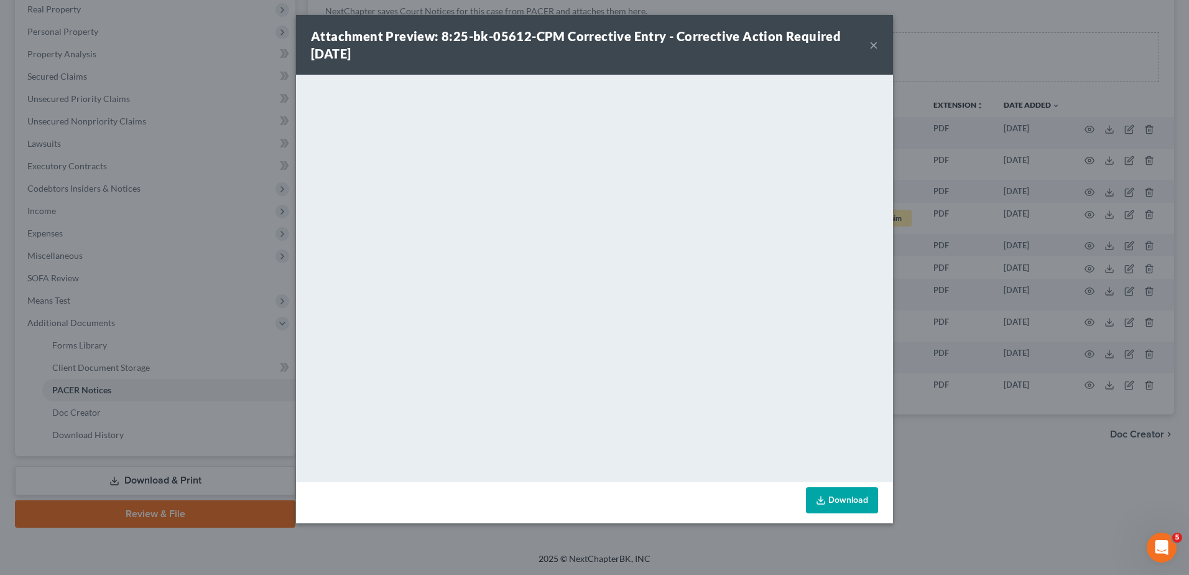
click at [870, 42] on button "×" at bounding box center [874, 44] width 9 height 15
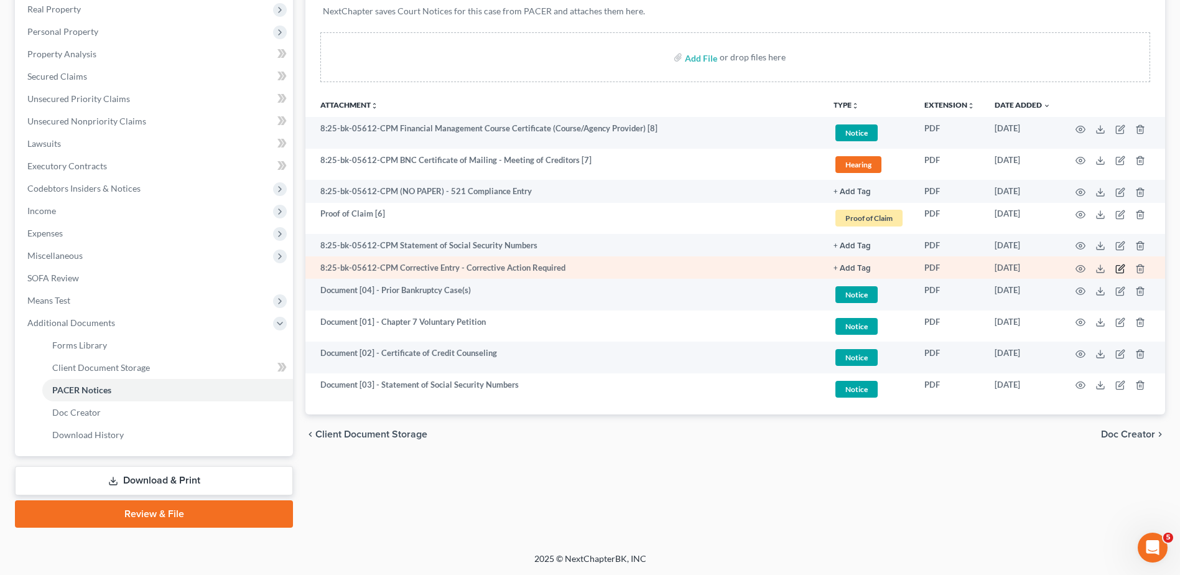
click at [950, 268] on icon "button" at bounding box center [1121, 267] width 6 height 6
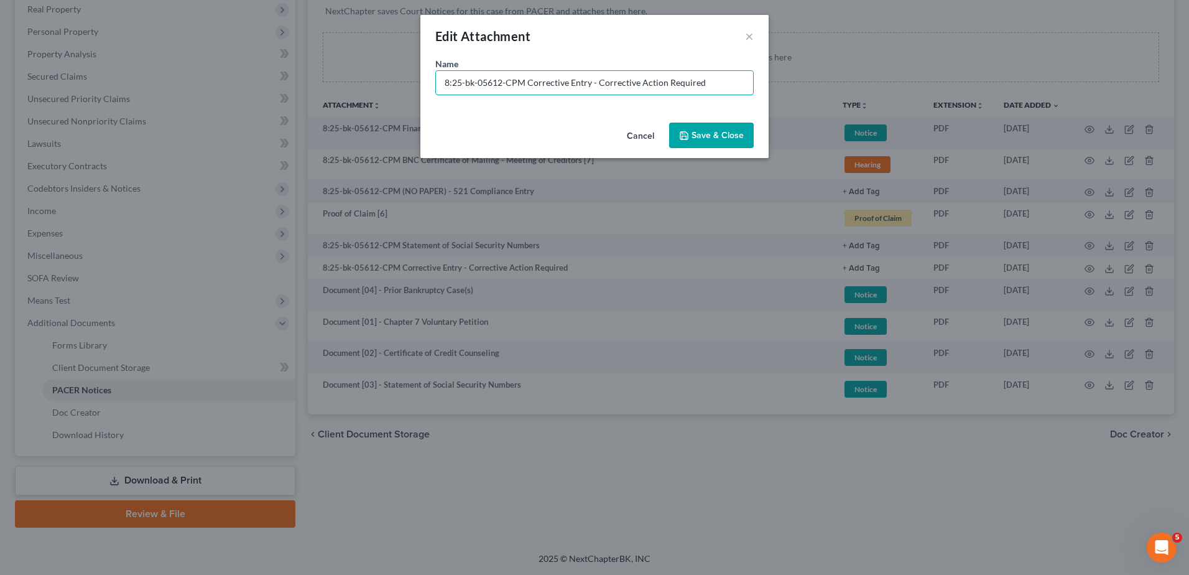
drag, startPoint x: 523, startPoint y: 81, endPoint x: 277, endPoint y: 85, distance: 245.7
click at [277, 85] on div "Edit Attachment × Name * 8:25-bk-05612-CPM Corrective Entry - Corrective Action…" at bounding box center [594, 287] width 1189 height 575
paste input "Document [01] -"
drag, startPoint x: 485, startPoint y: 84, endPoint x: 348, endPoint y: 81, distance: 136.9
click at [350, 82] on div "Edit Attachment × Name * Document [01] - Corrective Entry - Corrective Action R…" at bounding box center [594, 287] width 1189 height 575
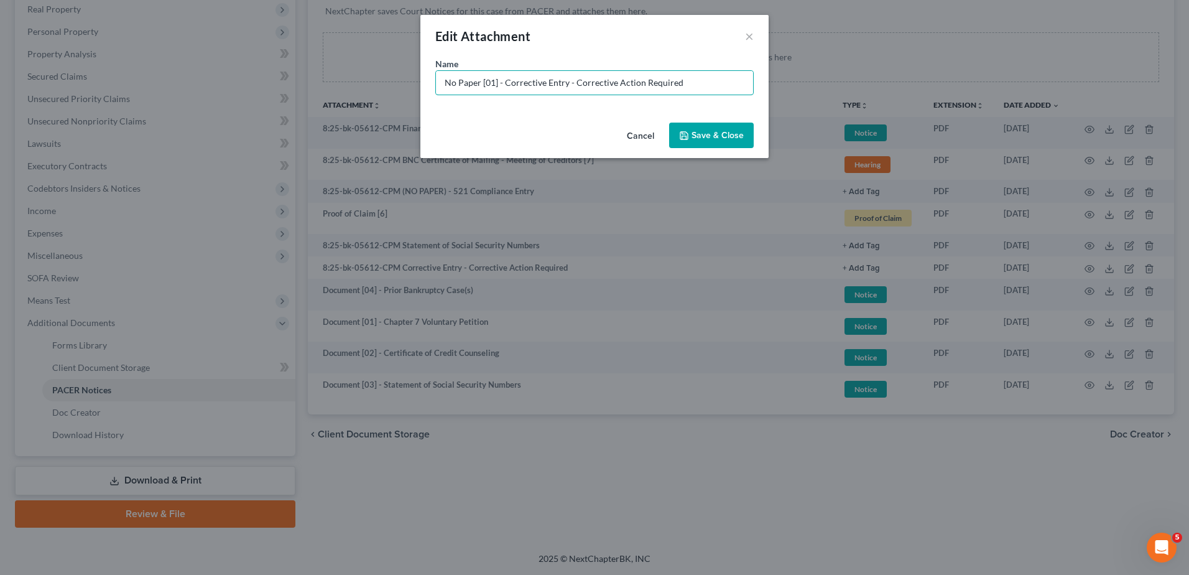
type input "No Paper [01] - Corrective Entry - Corrective Action Required"
click at [706, 136] on span "Save & Close" at bounding box center [718, 135] width 52 height 11
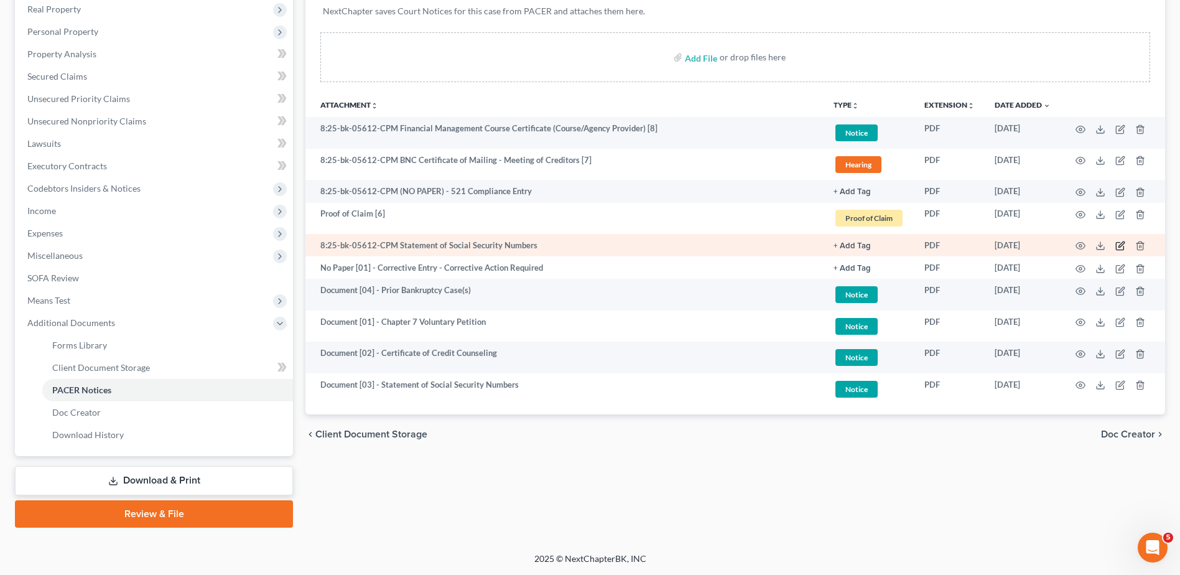
click at [950, 242] on icon "button" at bounding box center [1120, 246] width 10 height 10
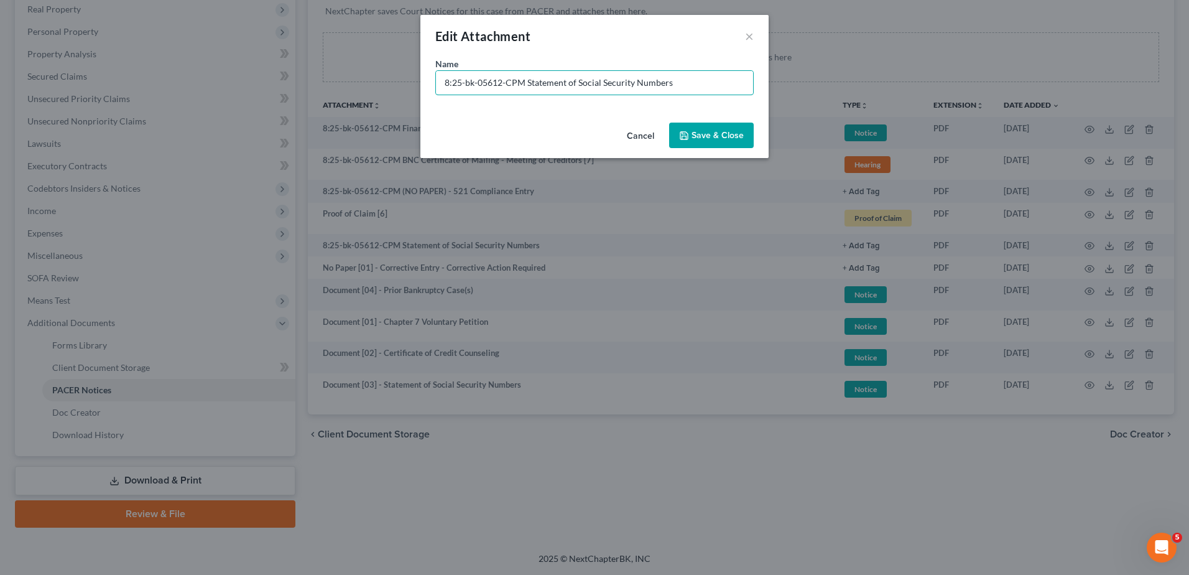
drag, startPoint x: 524, startPoint y: 83, endPoint x: 168, endPoint y: 87, distance: 356.4
click at [168, 87] on div "Edit Attachment × Name * 8:25-bk-05612-CPM Statement of Social Security Numbers…" at bounding box center [594, 287] width 1189 height 575
paste input "Document [01] -"
click at [494, 86] on input "Document [01] - Statement of Social Security Numbers" at bounding box center [594, 83] width 317 height 24
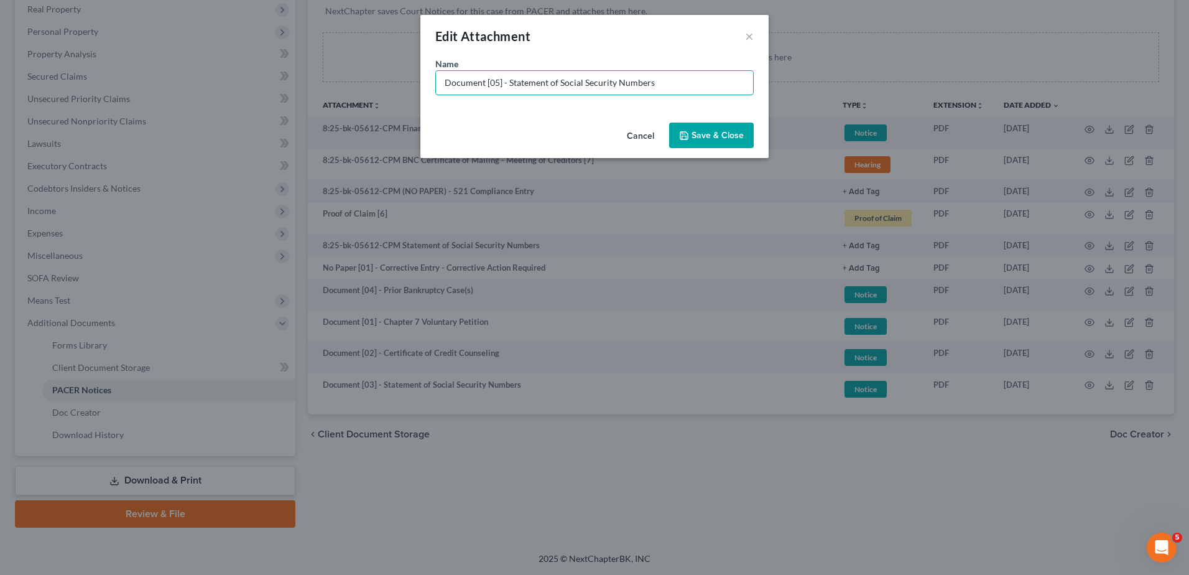
type input "Document [05] - Statement of Social Security Numbers"
click at [727, 127] on button "Save & Close" at bounding box center [711, 136] width 85 height 26
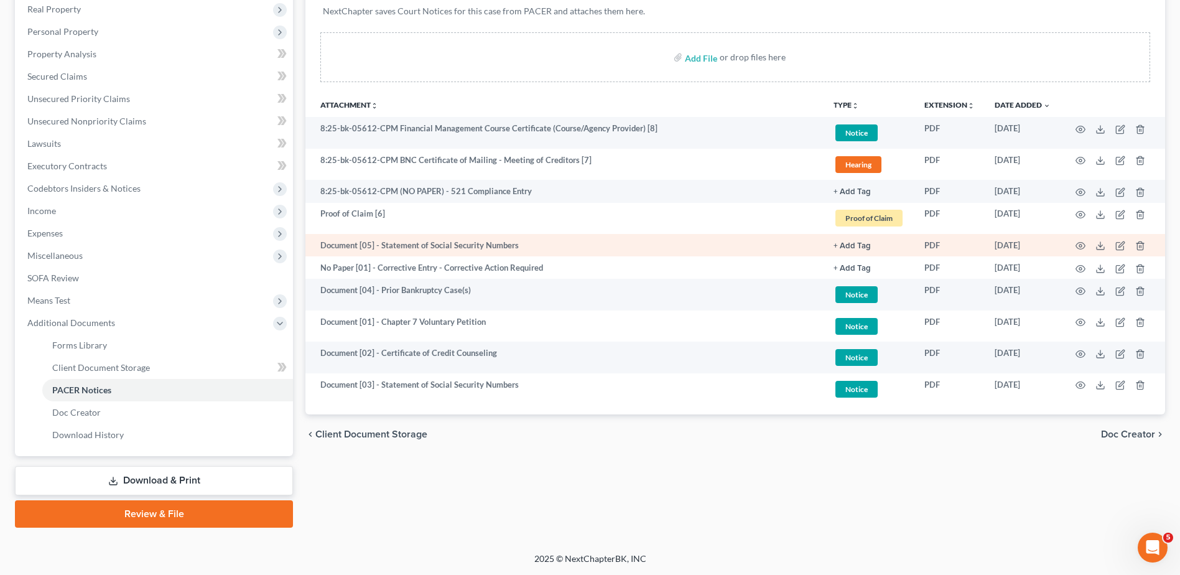
click at [845, 242] on button "+ Add Tag" at bounding box center [852, 246] width 37 height 8
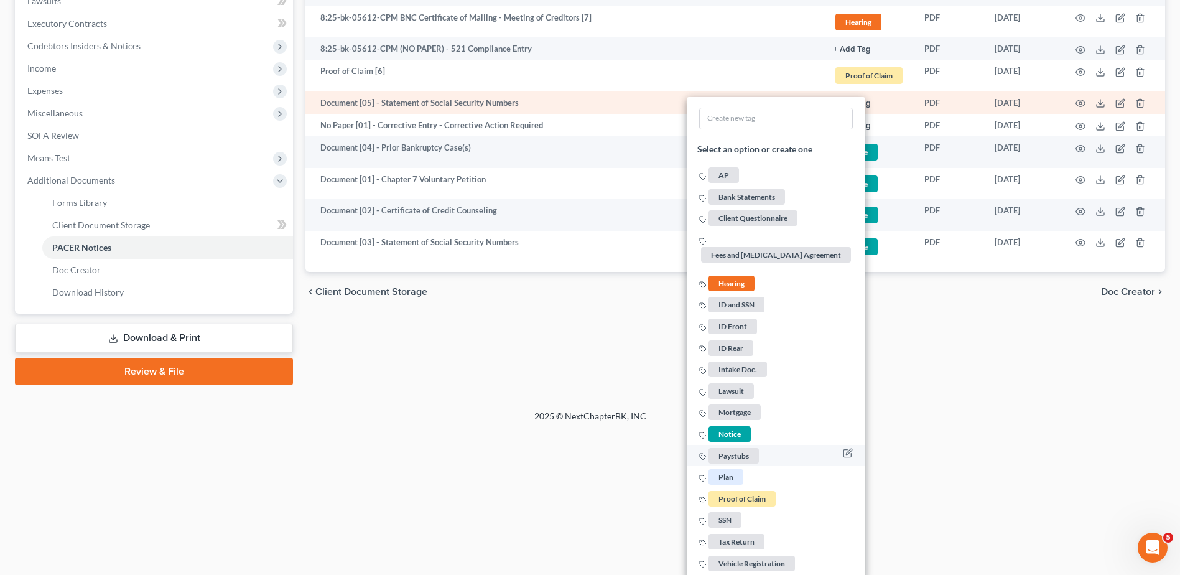
scroll to position [345, 0]
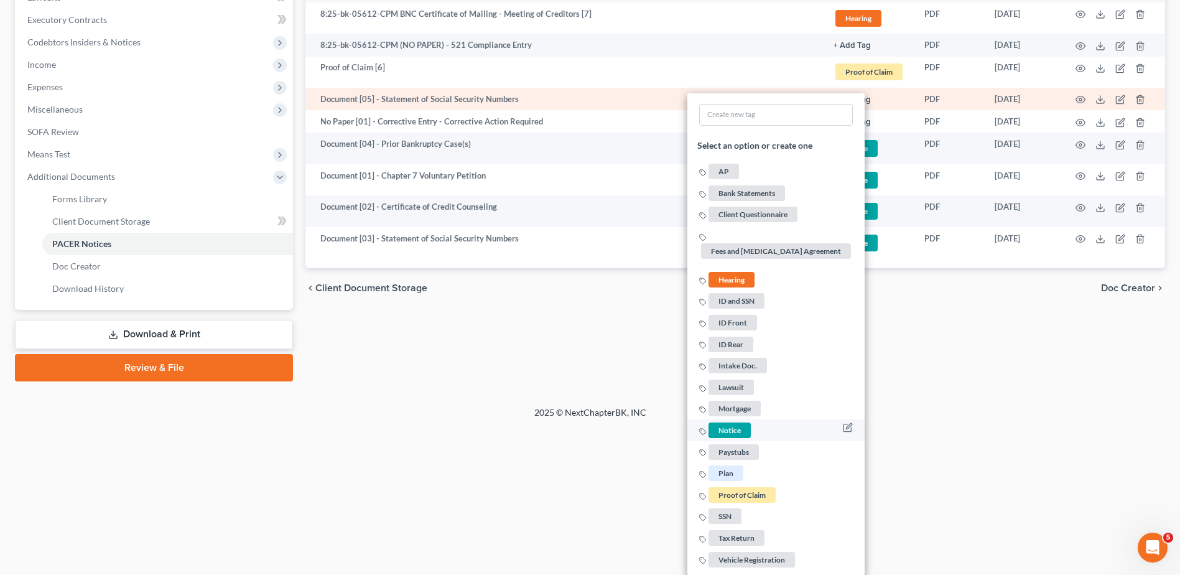
click at [733, 427] on span "Notice" at bounding box center [729, 430] width 42 height 16
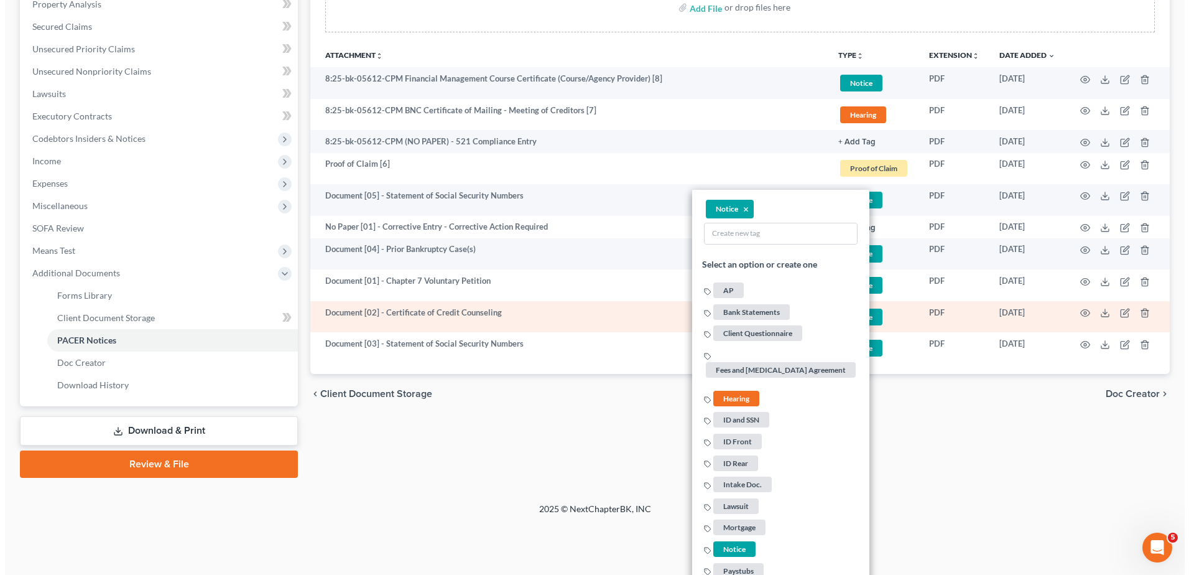
scroll to position [137, 0]
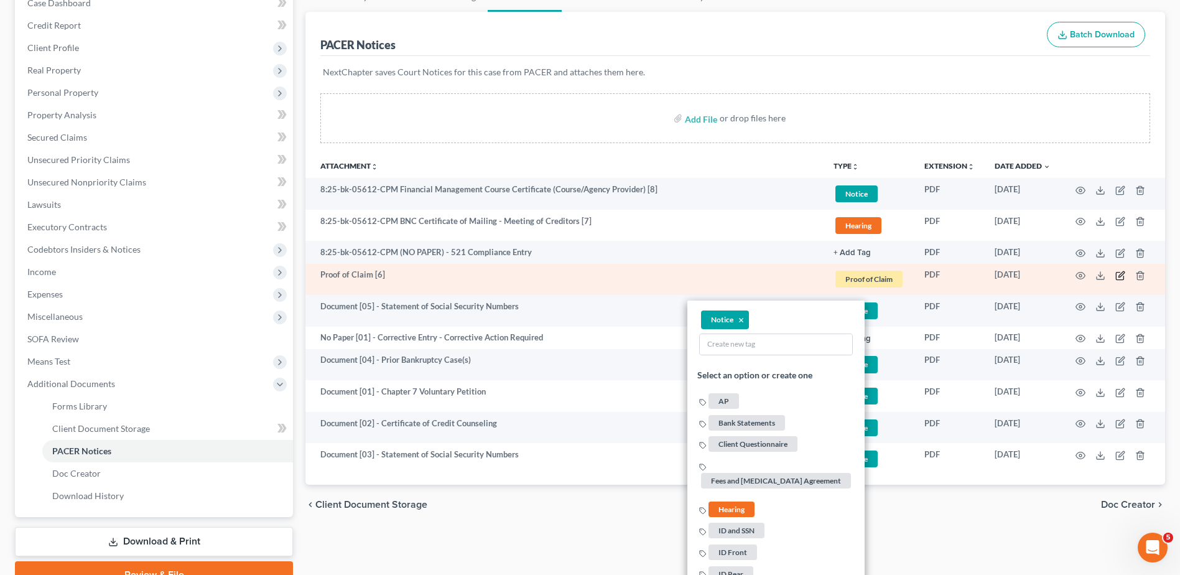
click at [950, 277] on icon "button" at bounding box center [1121, 274] width 6 height 6
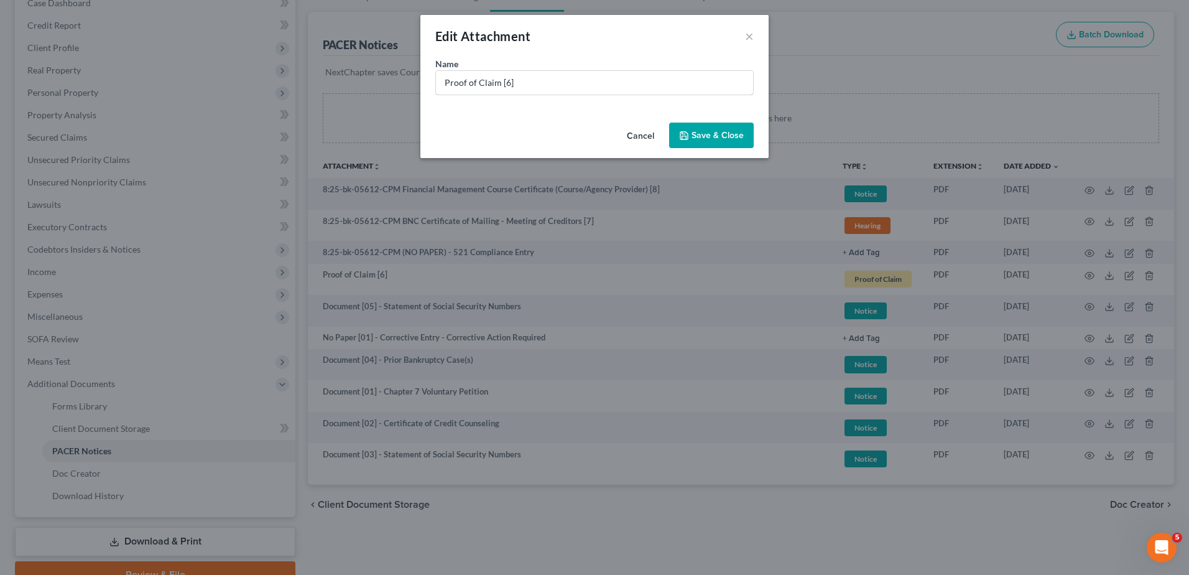
click at [269, 89] on div "Edit Attachment × Name * Proof of Claim [6] Cancel Save & Close" at bounding box center [594, 287] width 1189 height 575
paste input "Document [01] -"
click at [490, 80] on input "Document [01] -" at bounding box center [594, 83] width 317 height 24
click at [495, 86] on input "Document [01] -" at bounding box center [594, 83] width 317 height 24
click at [495, 85] on input "Document [01] -" at bounding box center [594, 83] width 317 height 24
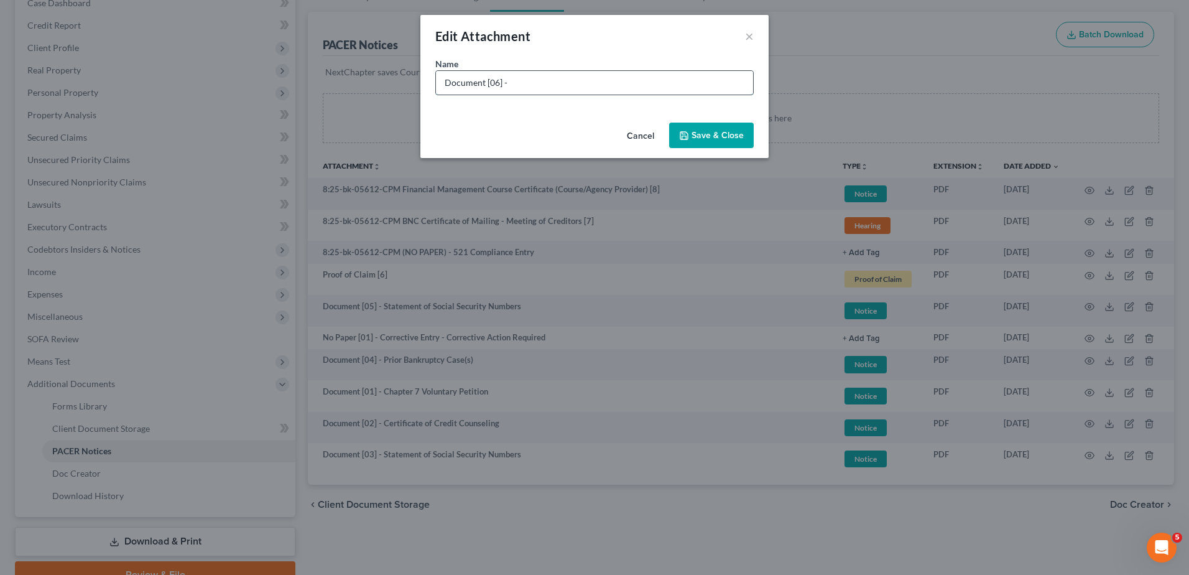
click at [532, 82] on input "Document [06] -" at bounding box center [594, 83] width 317 height 24
type input "Document [06] - Notice of Chapter 7 Bankruptcy Case"
click at [730, 136] on span "Save & Close" at bounding box center [718, 135] width 52 height 11
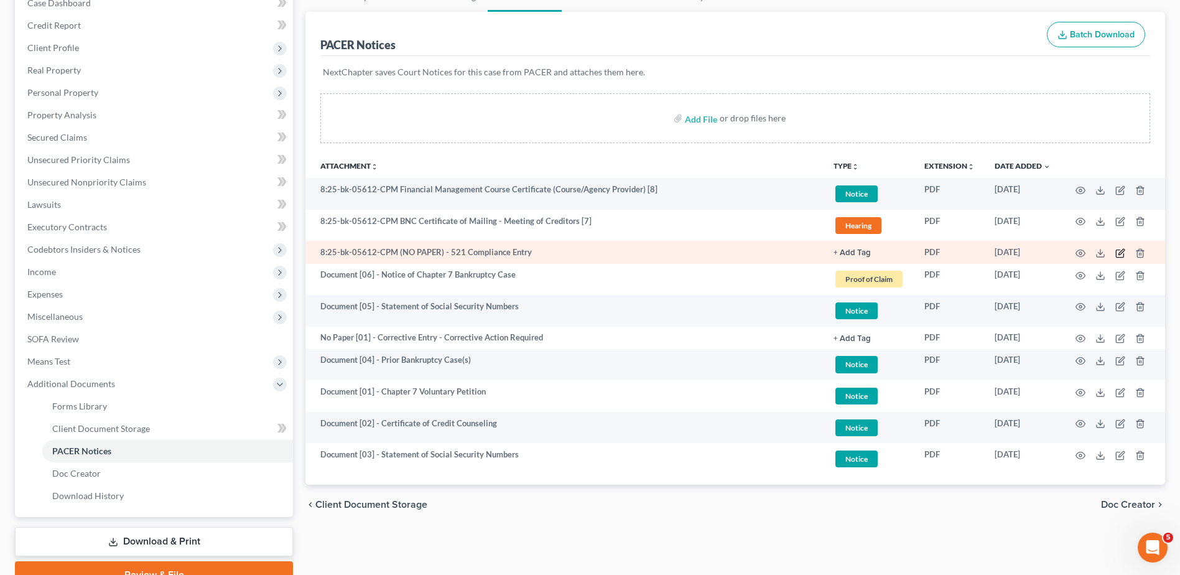
click at [950, 250] on icon "button" at bounding box center [1119, 253] width 7 height 7
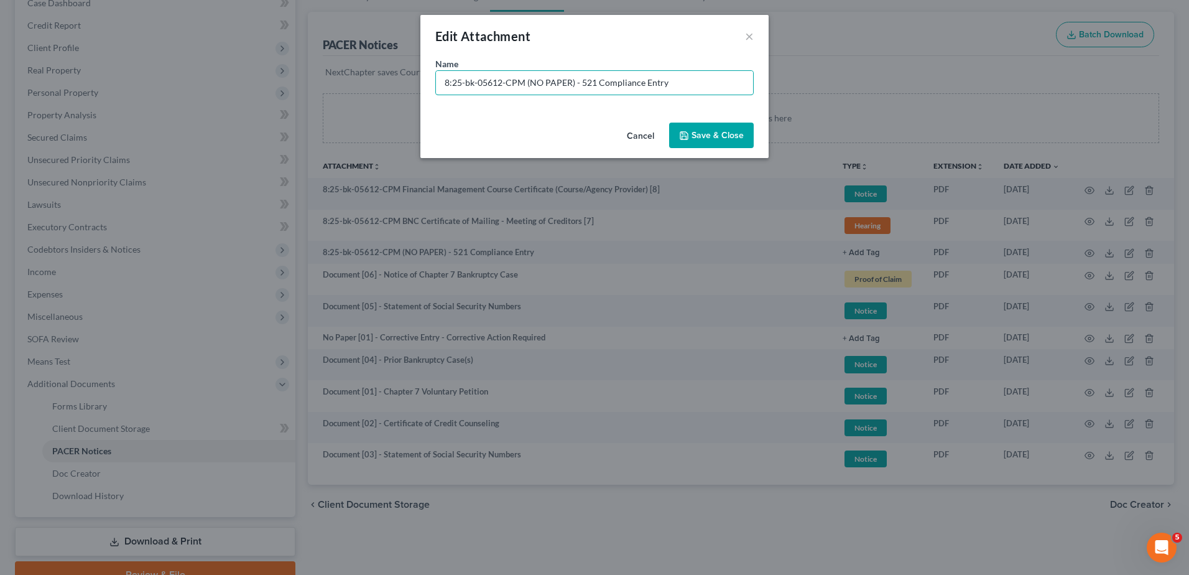
drag, startPoint x: 571, startPoint y: 81, endPoint x: 169, endPoint y: 100, distance: 402.3
click at [169, 100] on div "Edit Attachment × Name * 8:25-bk-05612-CPM (NO PAPER) - 521 Compliance Entry Ca…" at bounding box center [594, 287] width 1189 height 575
type input "No Paper [02] - 521 Compliance Entry"
click at [697, 127] on button "Save & Close" at bounding box center [711, 136] width 85 height 26
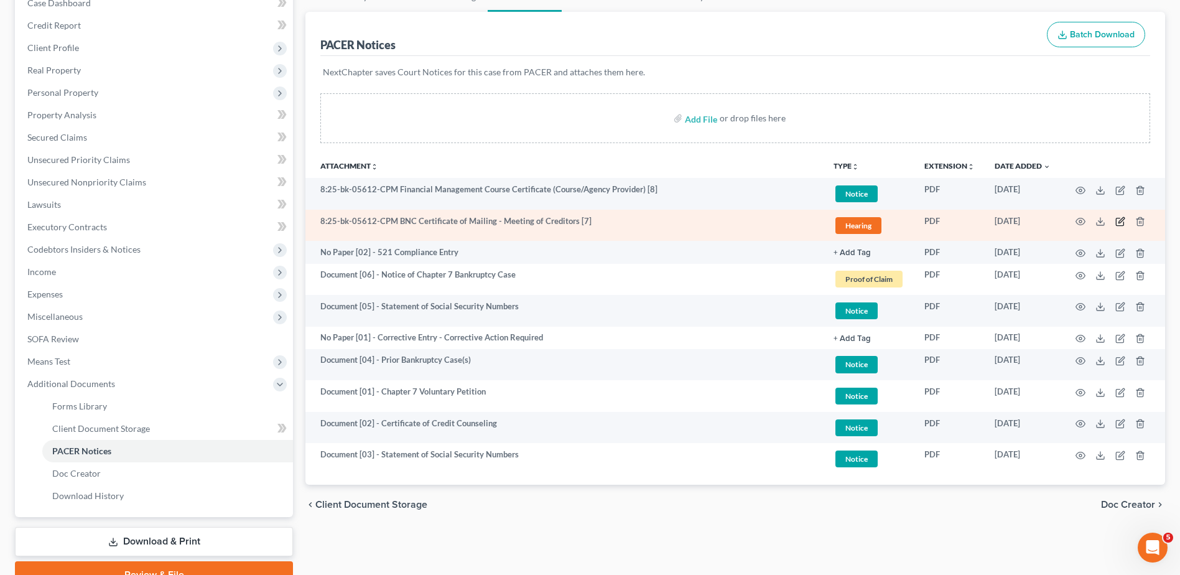
click at [950, 221] on icon "button" at bounding box center [1120, 221] width 10 height 10
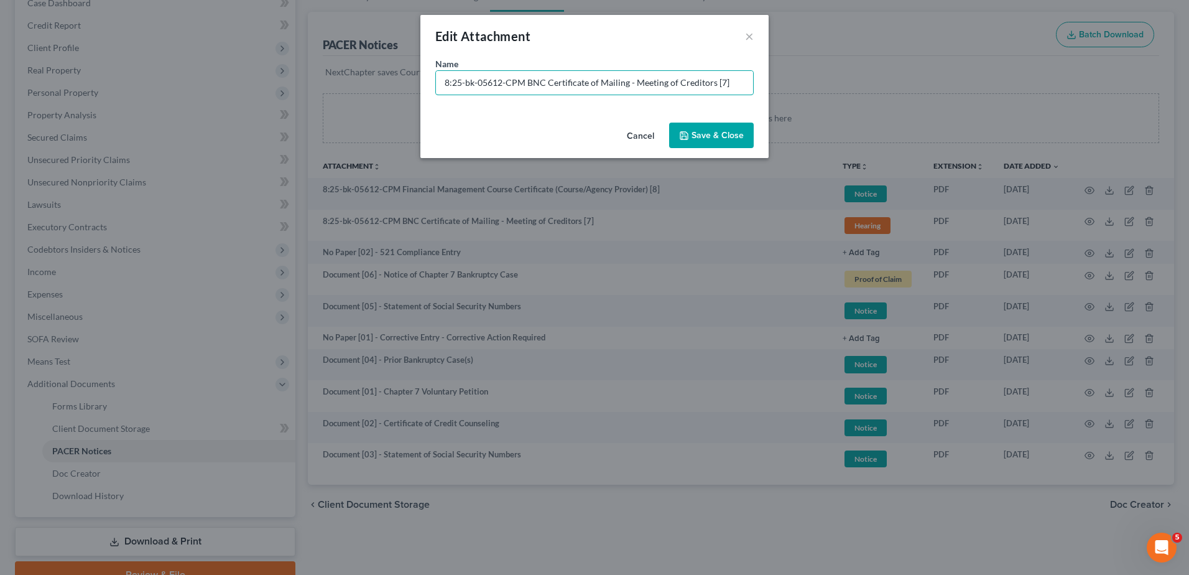
drag, startPoint x: 738, startPoint y: 80, endPoint x: 37, endPoint y: 80, distance: 701.0
click at [29, 80] on div "Edit Attachment × Name * 8:25-bk-05612-CPM BNC Certificate of Mailing - Meeting…" at bounding box center [594, 287] width 1189 height 575
paste input "Document [01] -"
click at [493, 84] on input "Document [01] -" at bounding box center [594, 83] width 317 height 24
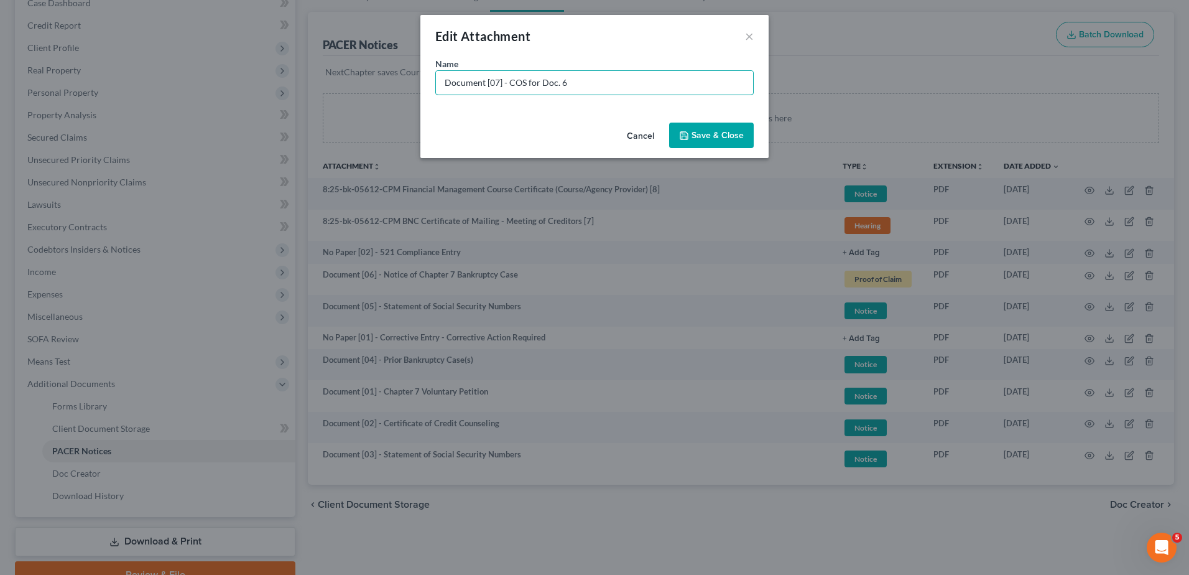
type input "Document [07] - COS for Doc. 6"
click at [740, 129] on button "Save & Close" at bounding box center [711, 136] width 85 height 26
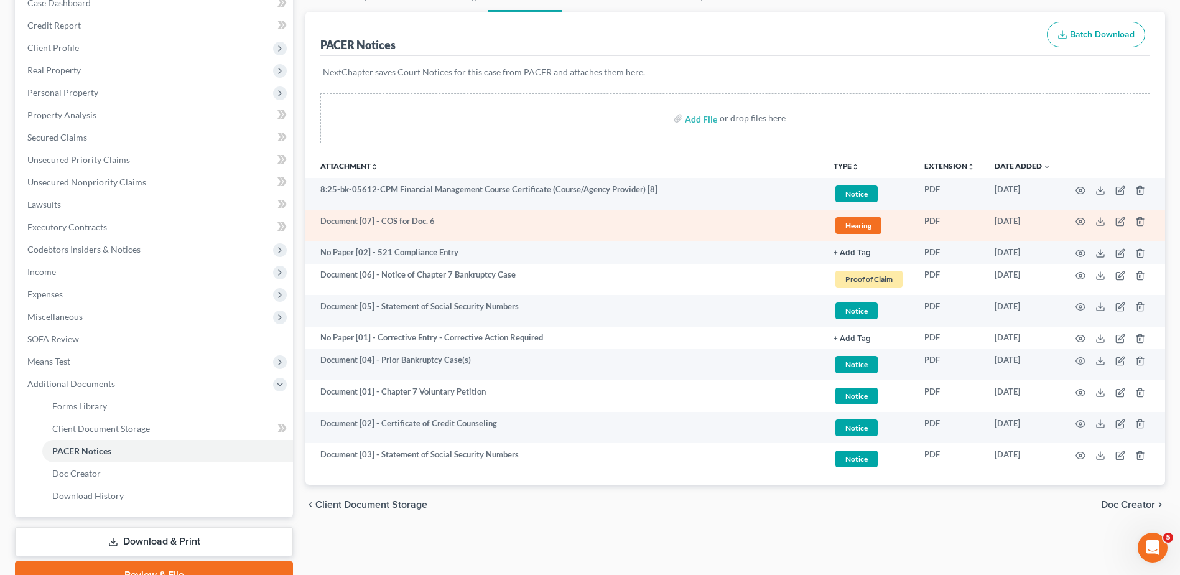
click at [862, 225] on span "Hearing" at bounding box center [858, 225] width 46 height 17
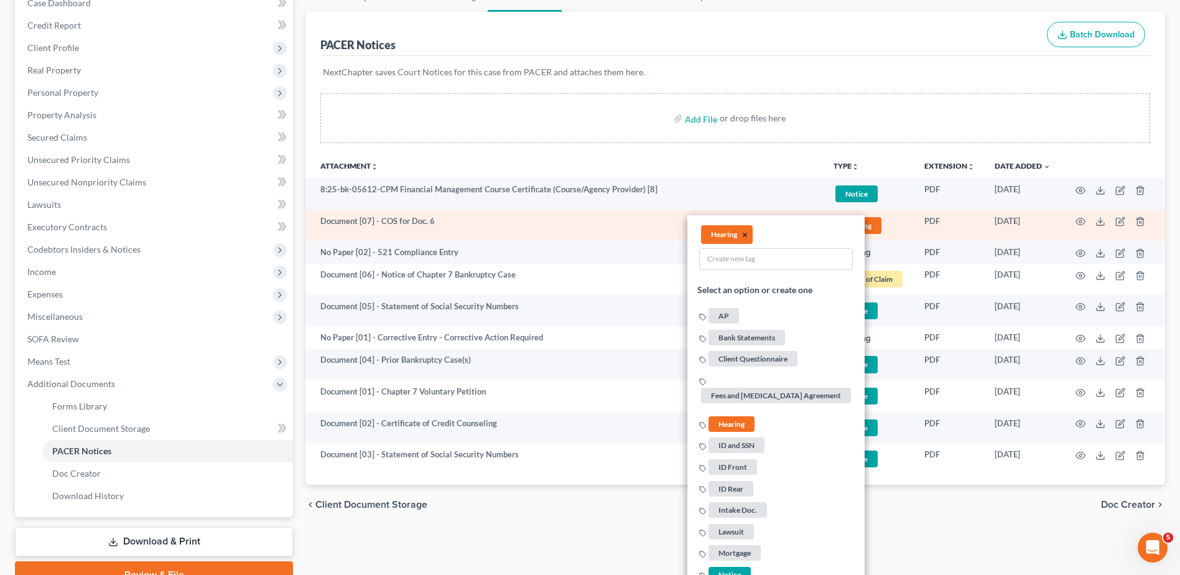
click at [743, 235] on li "Hearing ×" at bounding box center [727, 234] width 52 height 19
click at [745, 236] on button "×" at bounding box center [745, 234] width 6 height 11
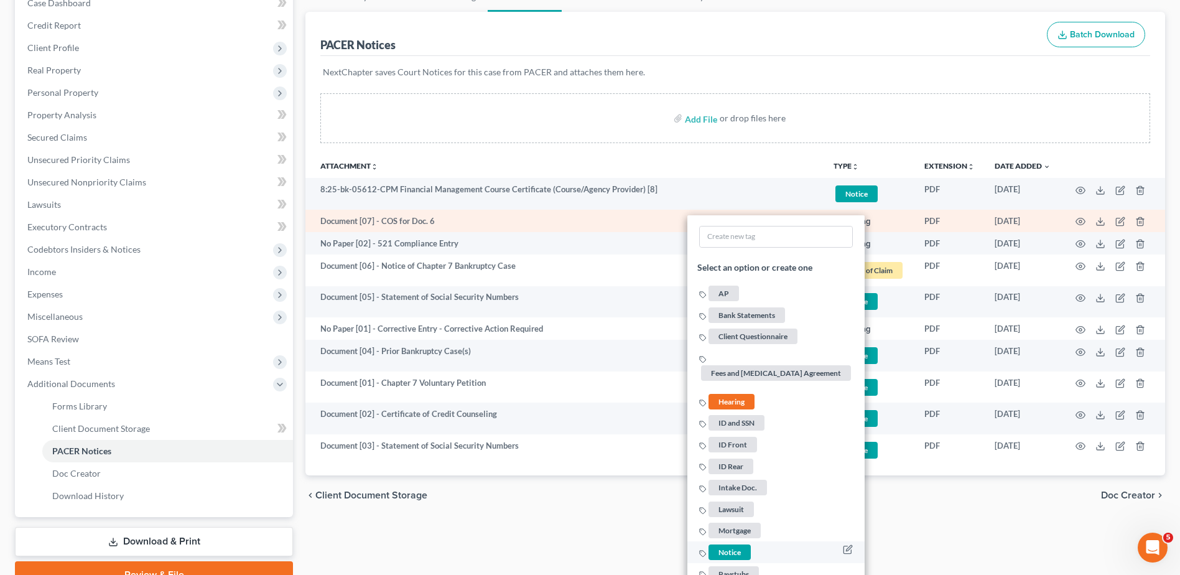
click at [724, 440] on span "Notice" at bounding box center [729, 552] width 42 height 16
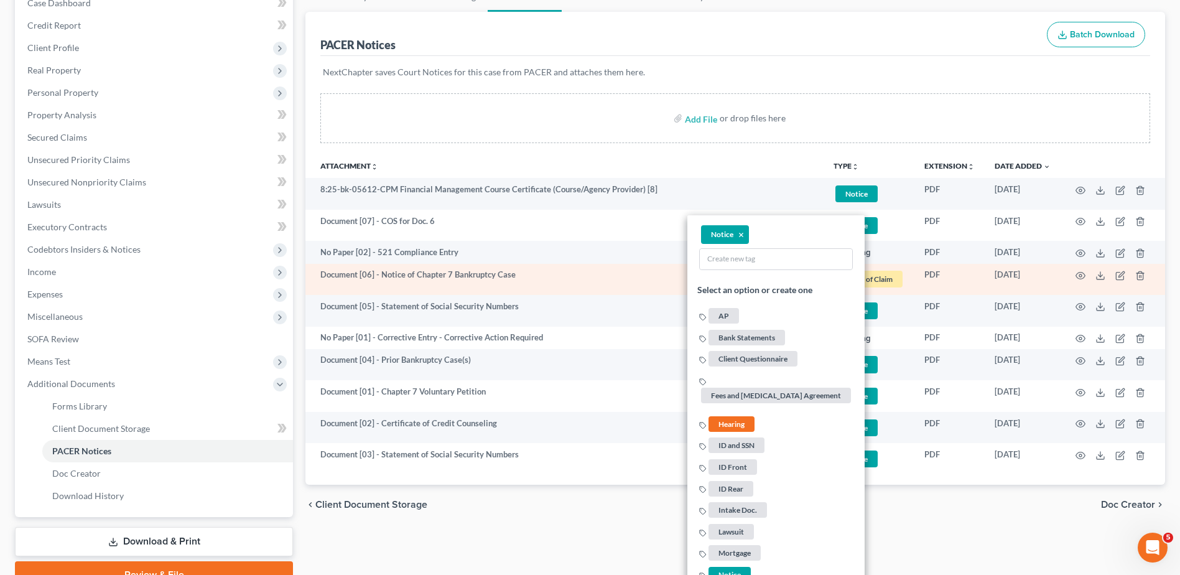
click at [896, 279] on span "Proof of Claim" at bounding box center [868, 279] width 67 height 17
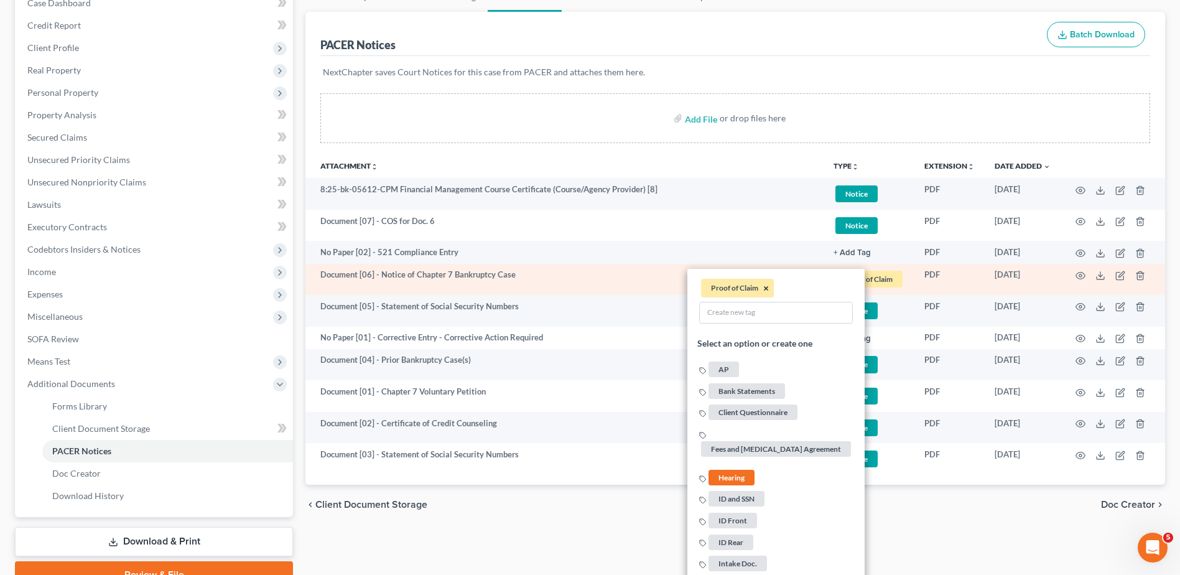
click at [766, 287] on button "×" at bounding box center [766, 288] width 6 height 11
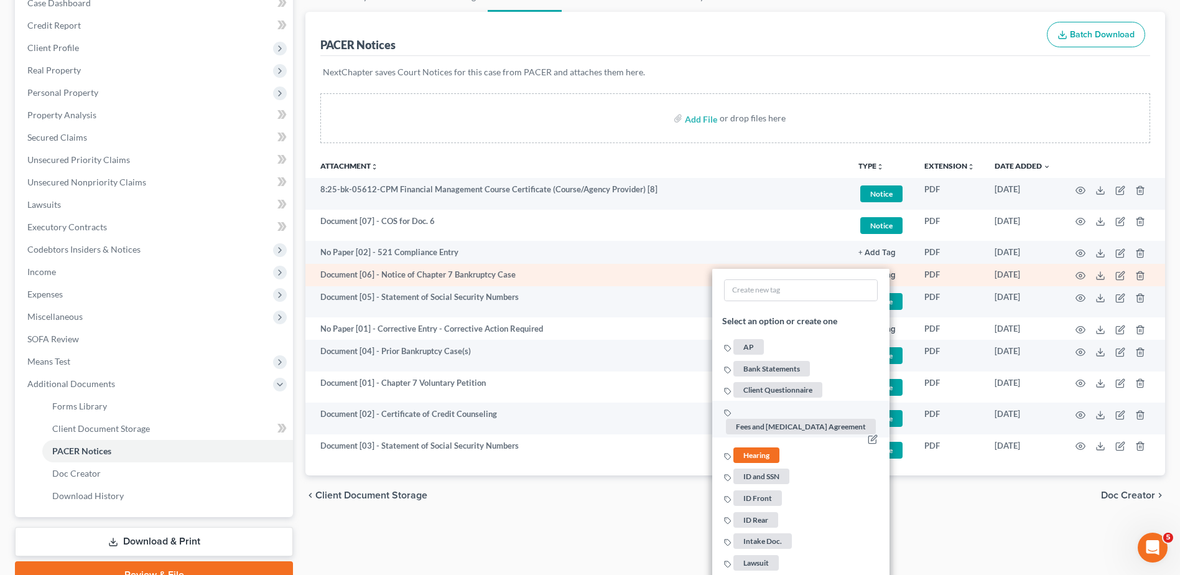
click at [750, 440] on span "Hearing" at bounding box center [756, 455] width 46 height 16
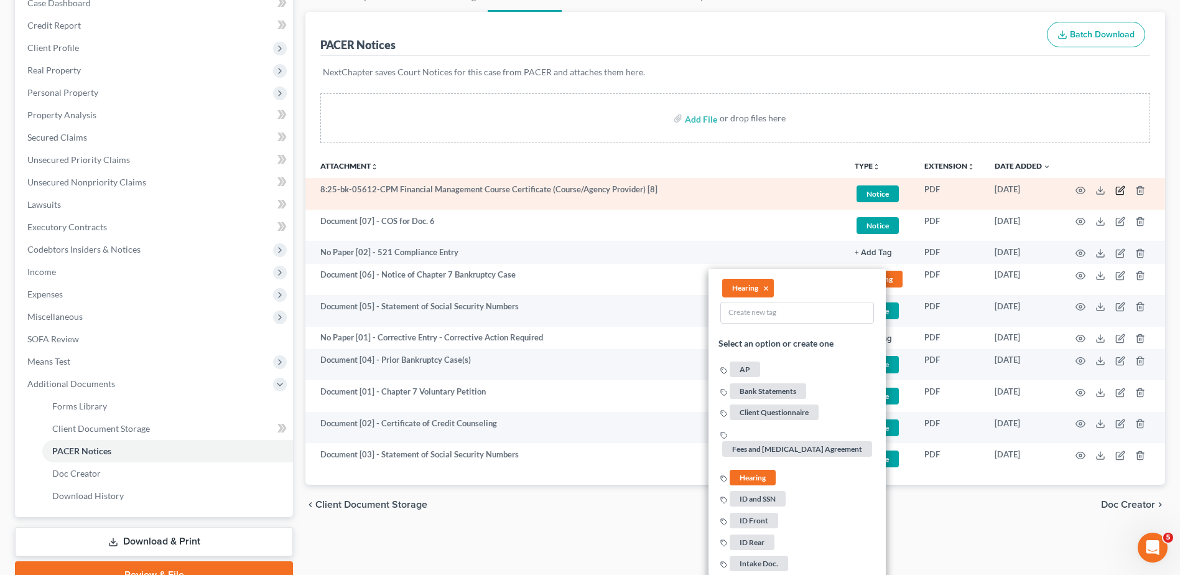
click at [950, 188] on icon "button" at bounding box center [1120, 190] width 10 height 10
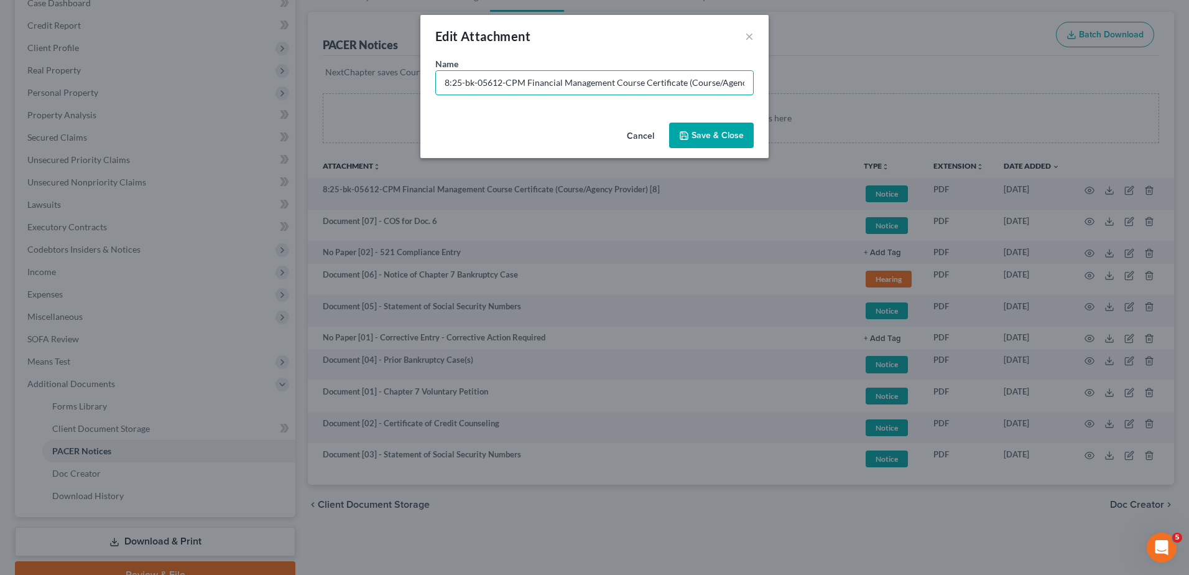
drag, startPoint x: 523, startPoint y: 80, endPoint x: 188, endPoint y: 84, distance: 334.1
click at [188, 84] on div "Edit Attachment × Name * 8:25-bk-05612-CPM Financial Management Course Certific…" at bounding box center [594, 287] width 1189 height 575
paste input "Document [01] -"
click at [495, 83] on input "Document [01] - Financial Management Course Certificate (Course/Agency Provider…" at bounding box center [594, 83] width 317 height 24
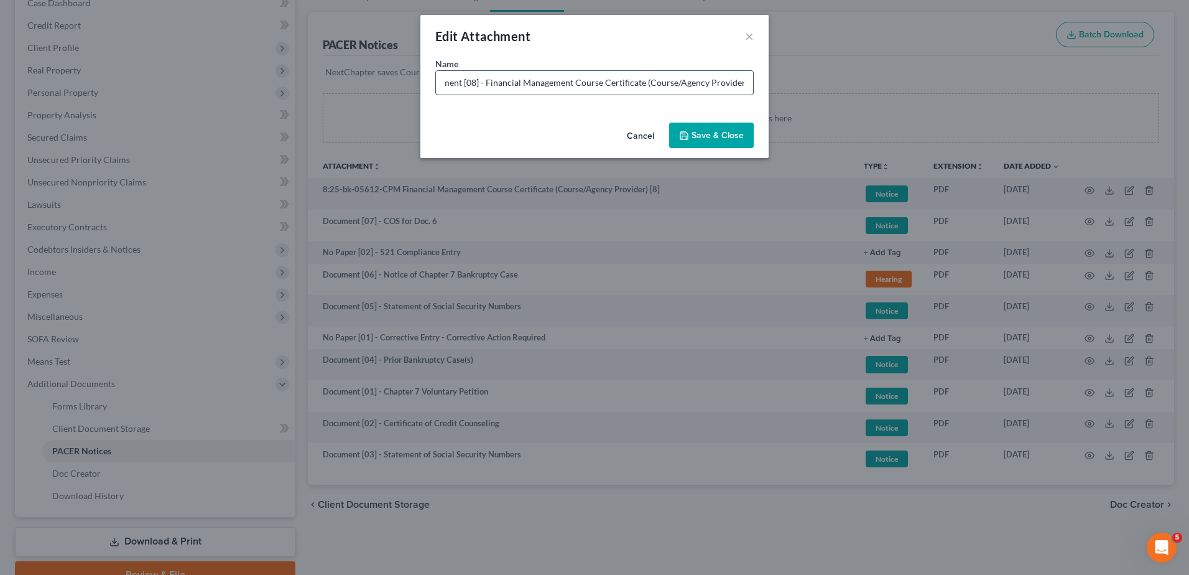
scroll to position [0, 22]
type input "Document [08] - Financial Management Course Certificate (Course/Agency Provider)"
click at [727, 124] on button "Save & Close" at bounding box center [711, 136] width 85 height 26
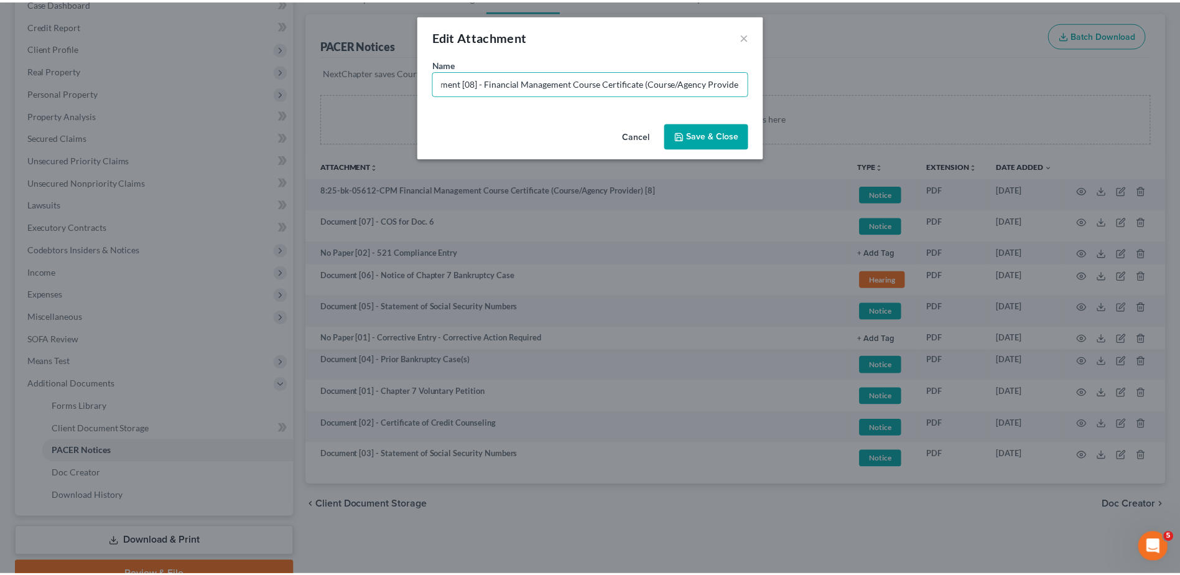
scroll to position [0, 0]
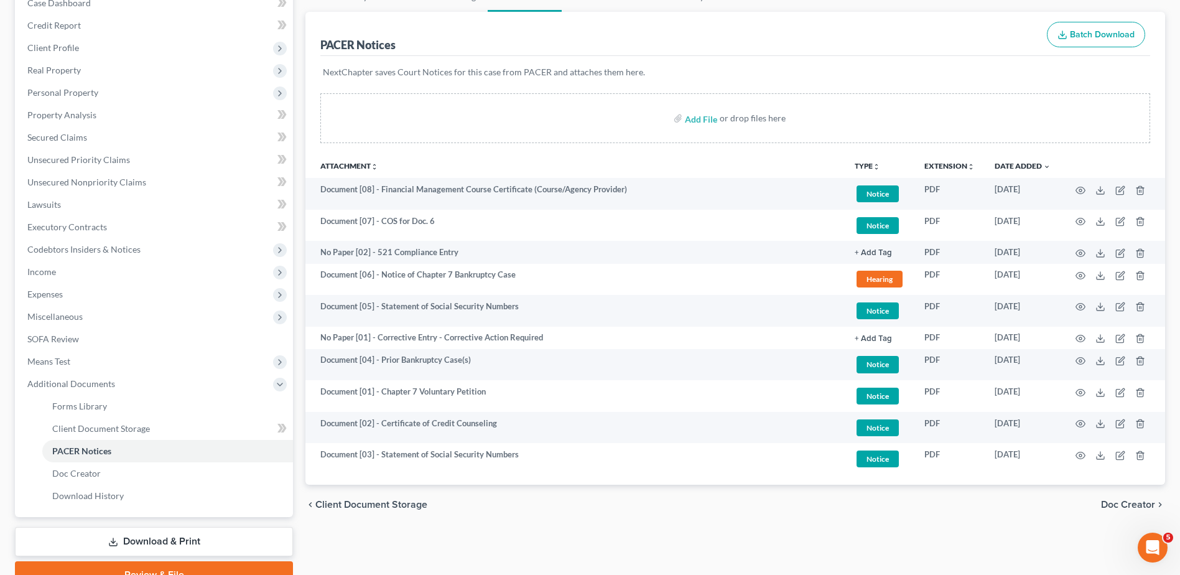
click at [621, 154] on th "Attachment unfold_more expand_more expand_less" at bounding box center [574, 165] width 539 height 25
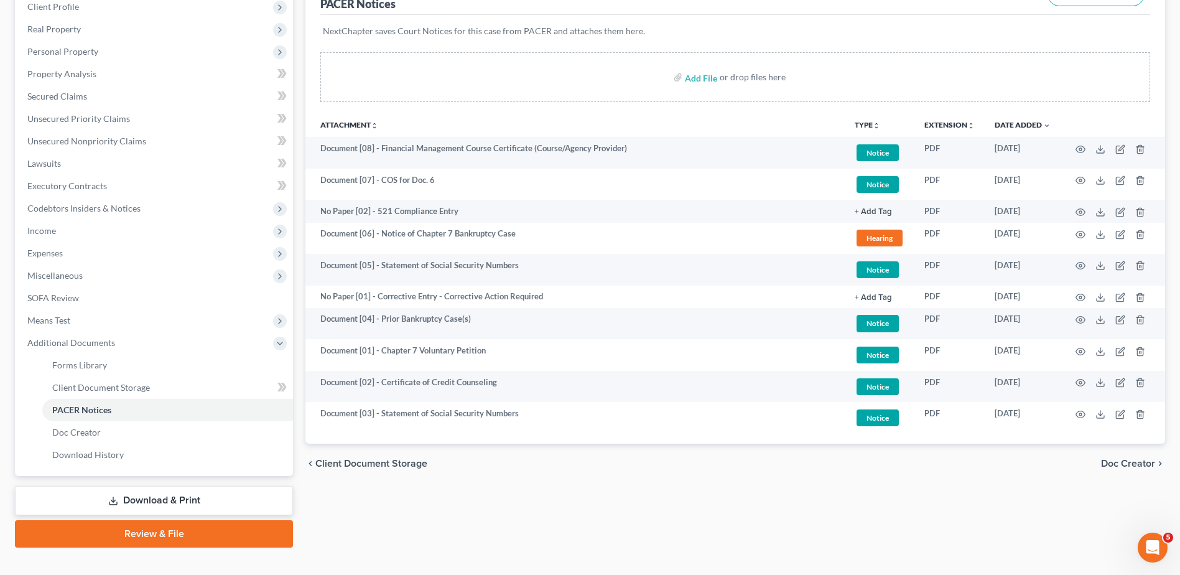
scroll to position [198, 0]
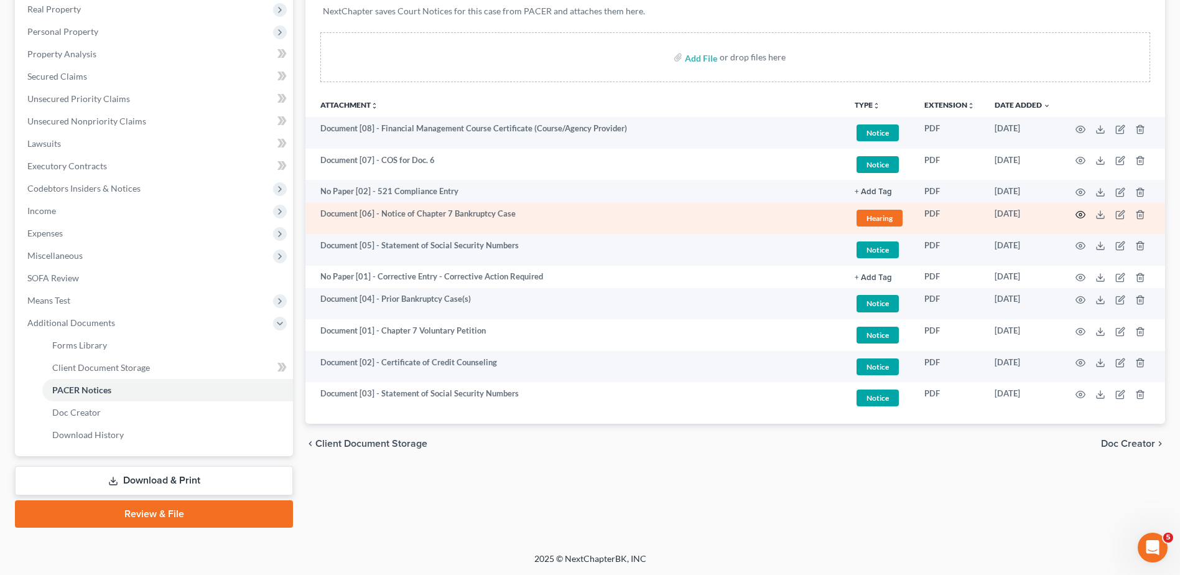
click at [950, 212] on icon "button" at bounding box center [1080, 215] width 10 height 10
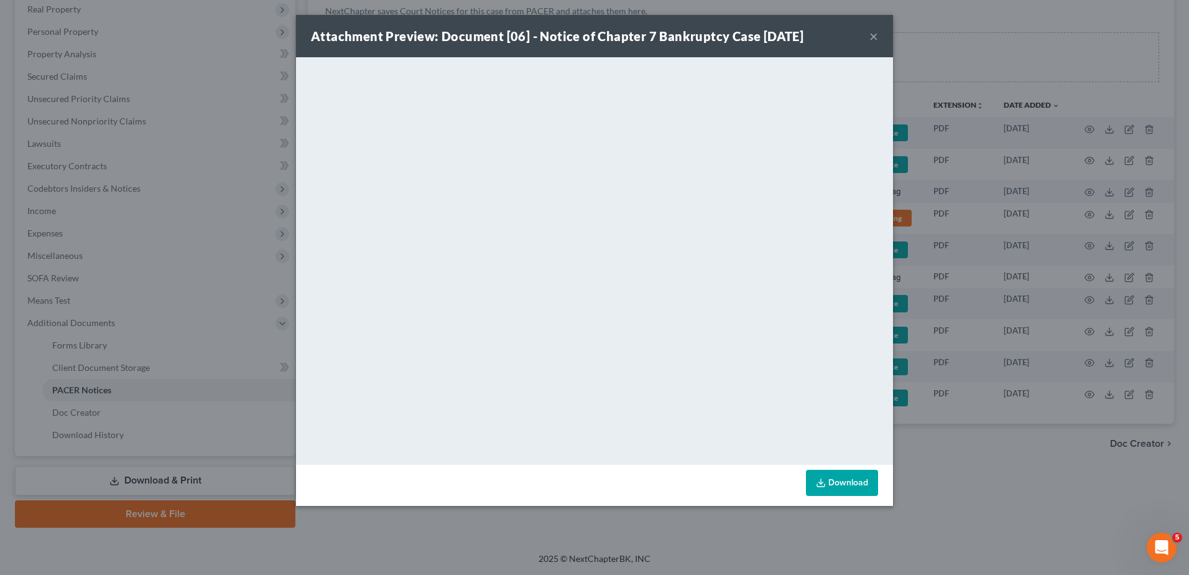
drag, startPoint x: 871, startPoint y: 37, endPoint x: 1135, endPoint y: 160, distance: 290.8
click at [871, 37] on button "×" at bounding box center [874, 36] width 9 height 15
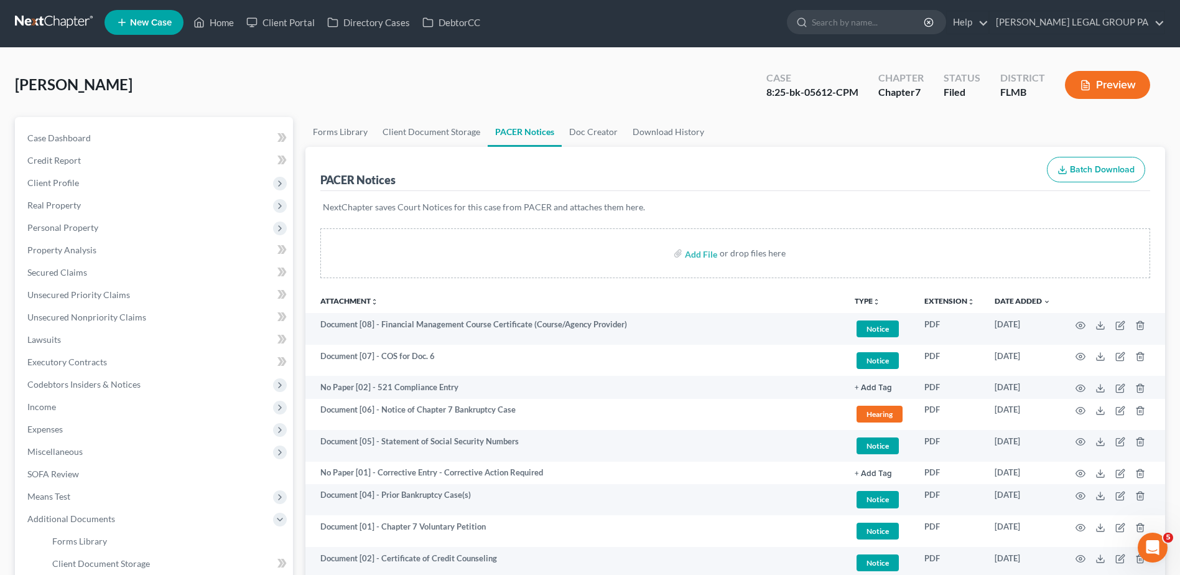
scroll to position [0, 0]
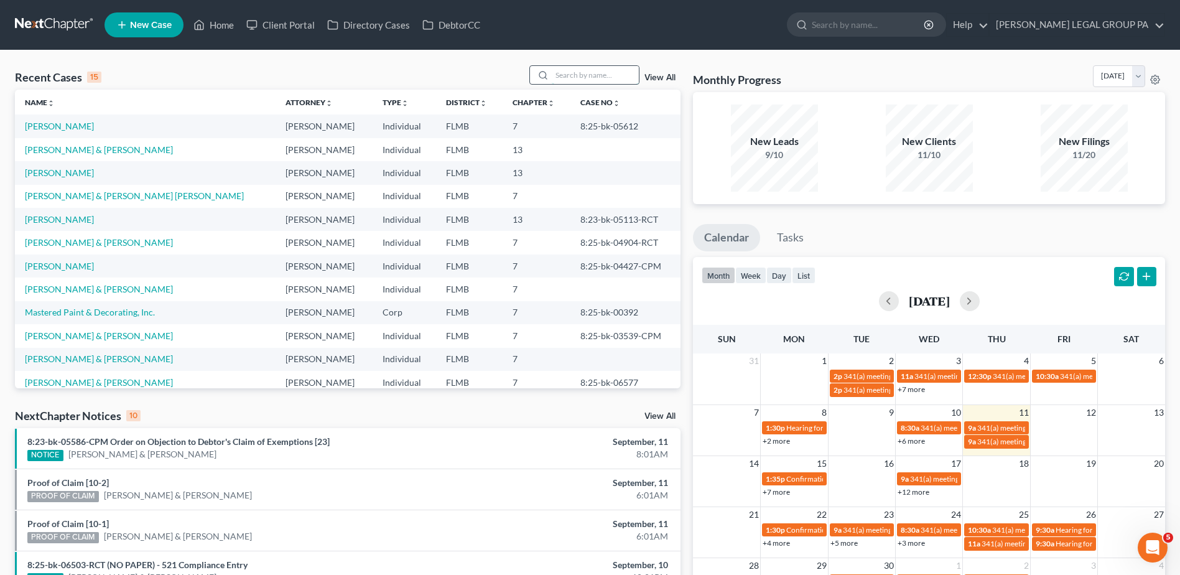
click at [607, 71] on input "search" at bounding box center [595, 75] width 87 height 18
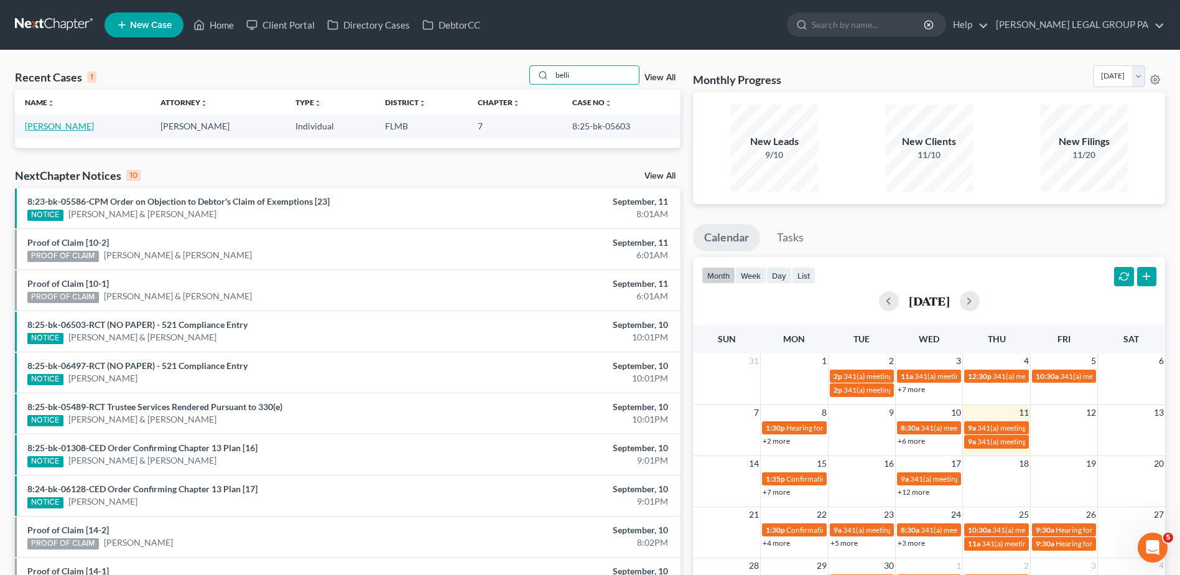
type input "belli"
click at [63, 127] on link "[PERSON_NAME]" at bounding box center [59, 126] width 69 height 11
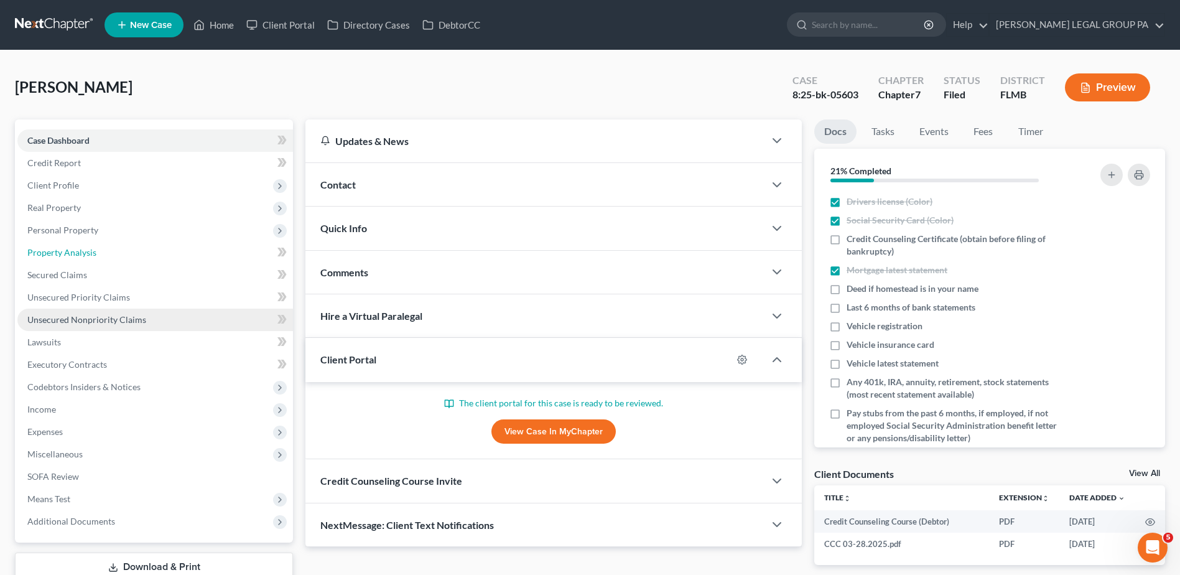
drag, startPoint x: 111, startPoint y: 254, endPoint x: 182, endPoint y: 324, distance: 99.8
click at [111, 254] on link "Property Analysis" at bounding box center [155, 252] width 276 height 22
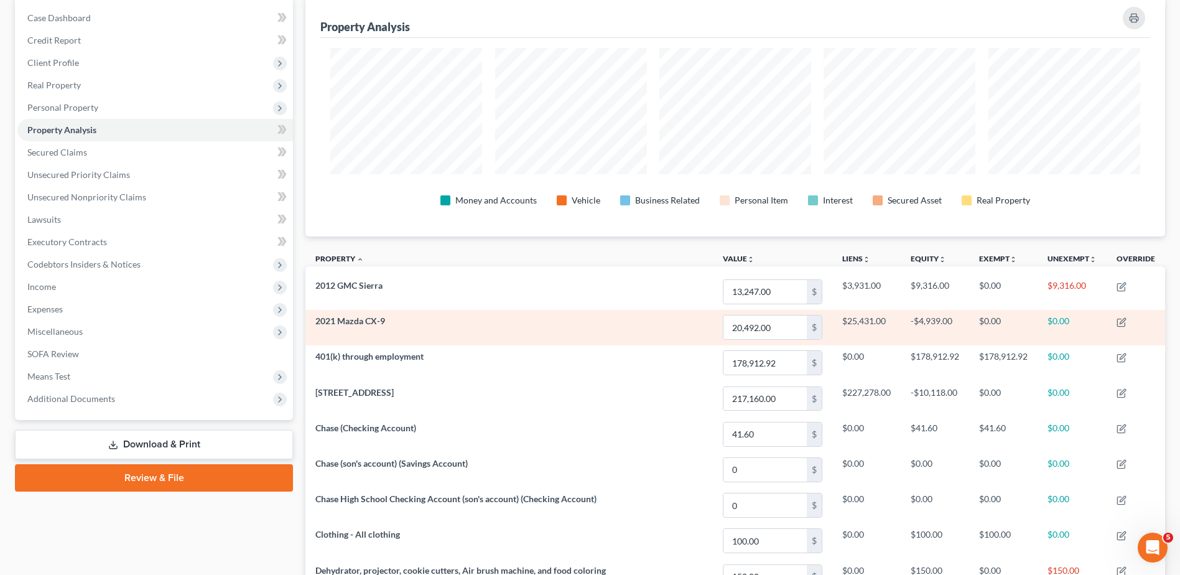
scroll to position [166, 0]
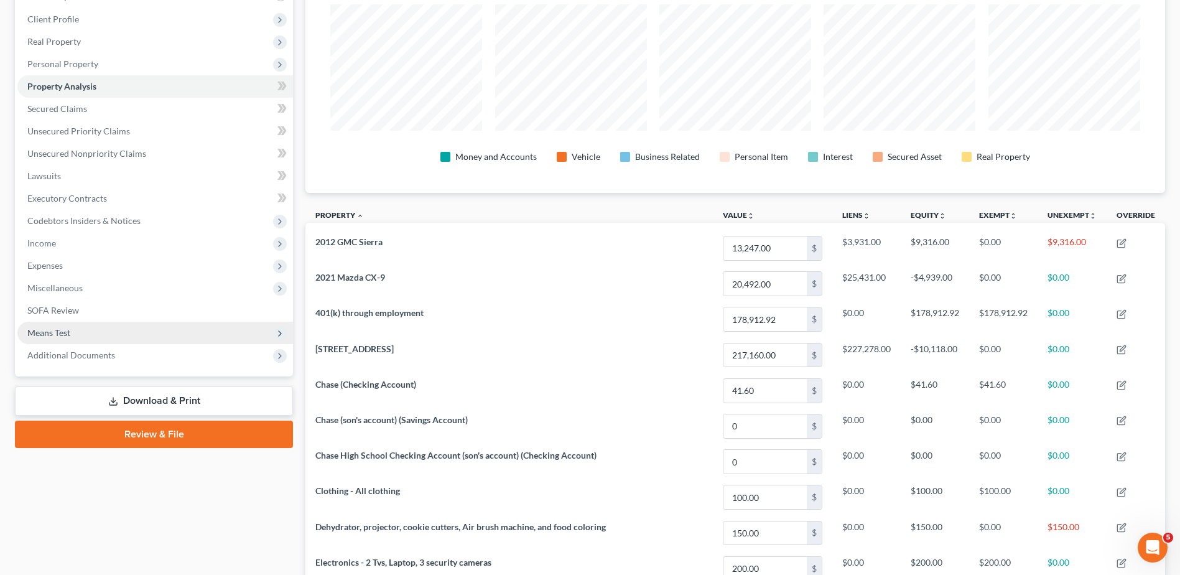
click at [83, 332] on span "Means Test" at bounding box center [155, 333] width 276 height 22
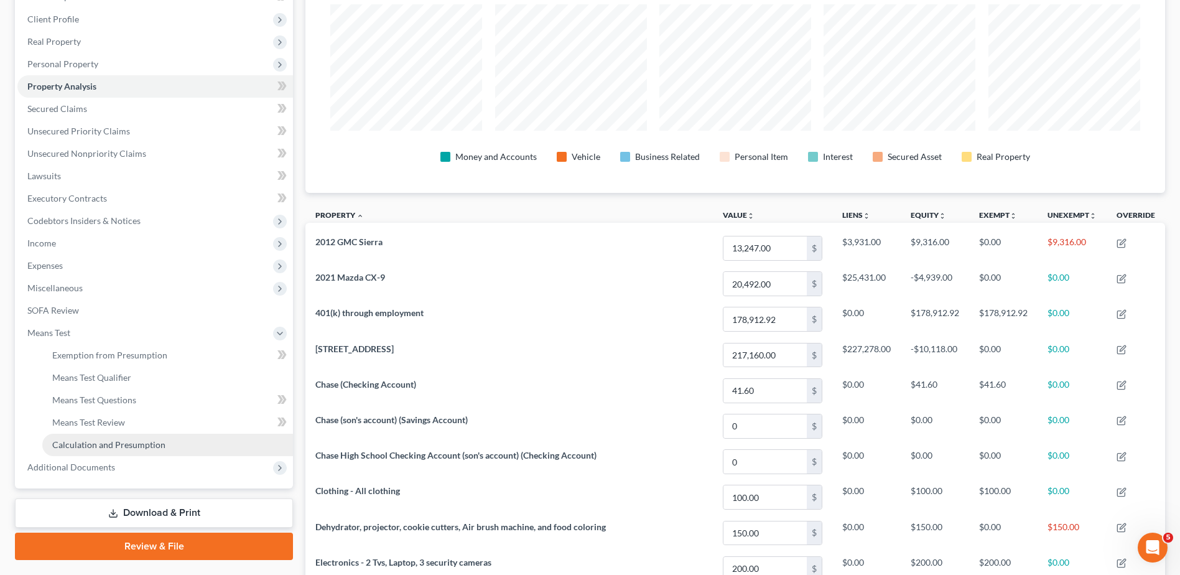
click at [105, 444] on span "Calculation and Presumption" at bounding box center [108, 444] width 113 height 11
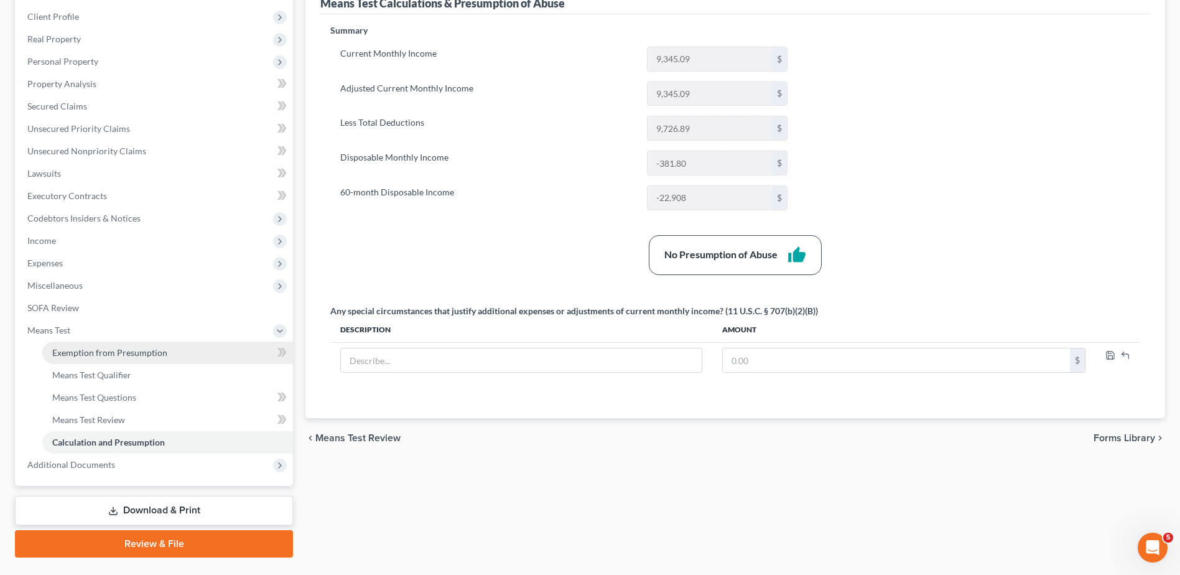
scroll to position [198, 0]
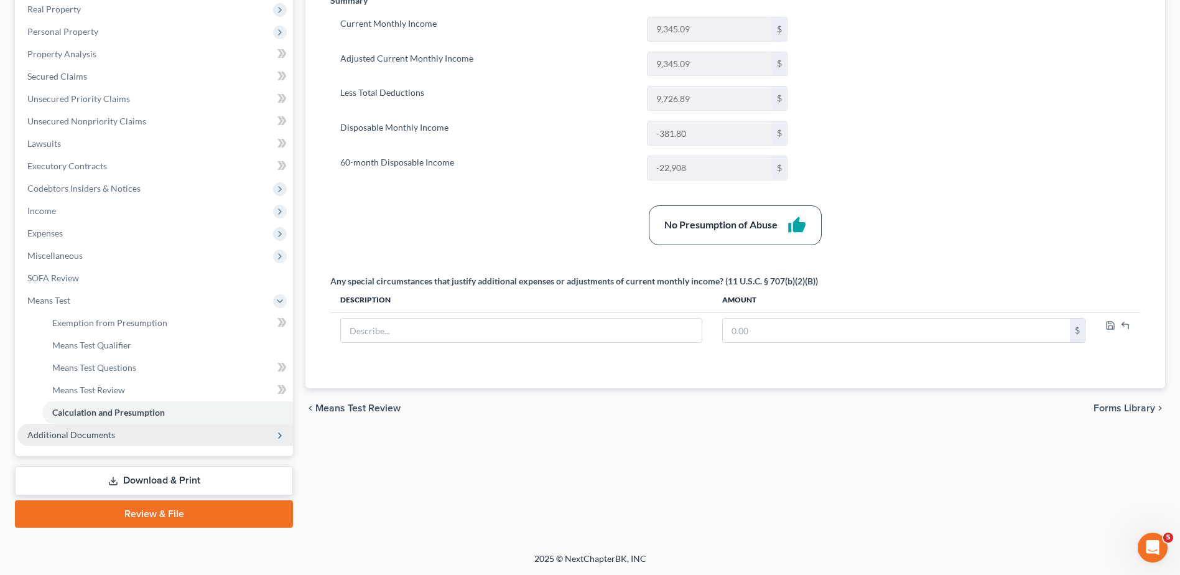
click at [86, 439] on span "Additional Documents" at bounding box center [155, 435] width 276 height 22
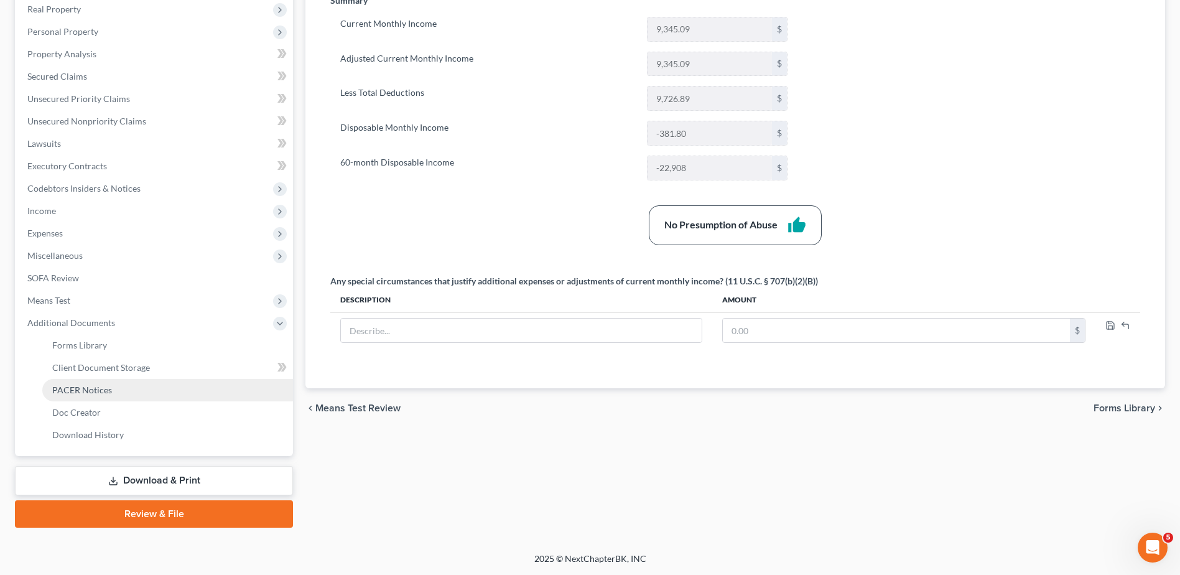
click at [105, 387] on span "PACER Notices" at bounding box center [82, 389] width 60 height 11
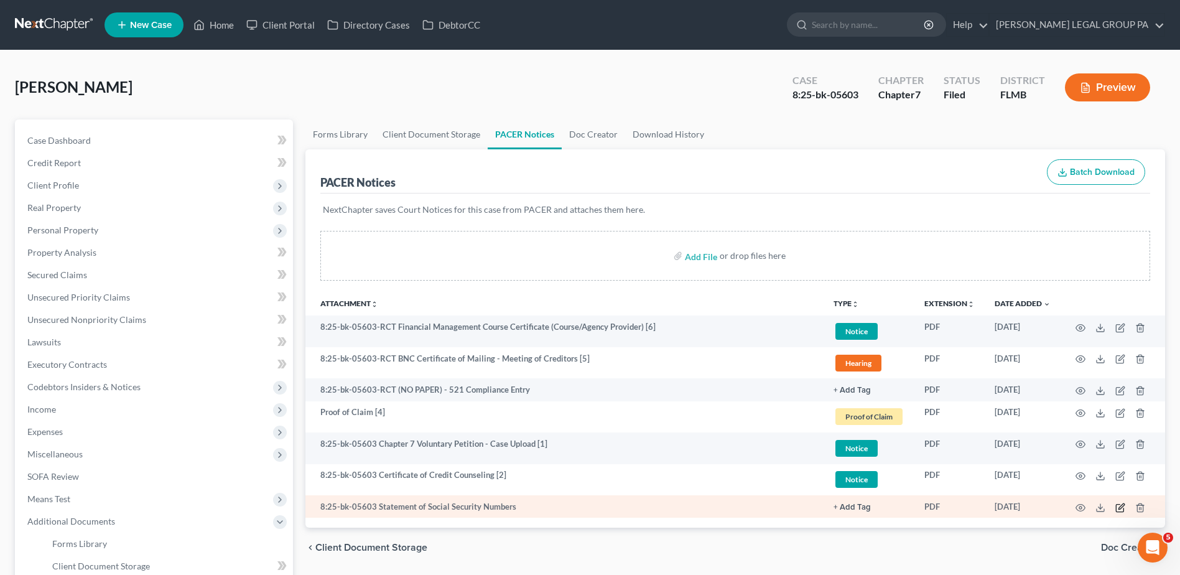
click at [1120, 509] on icon "button" at bounding box center [1121, 506] width 6 height 6
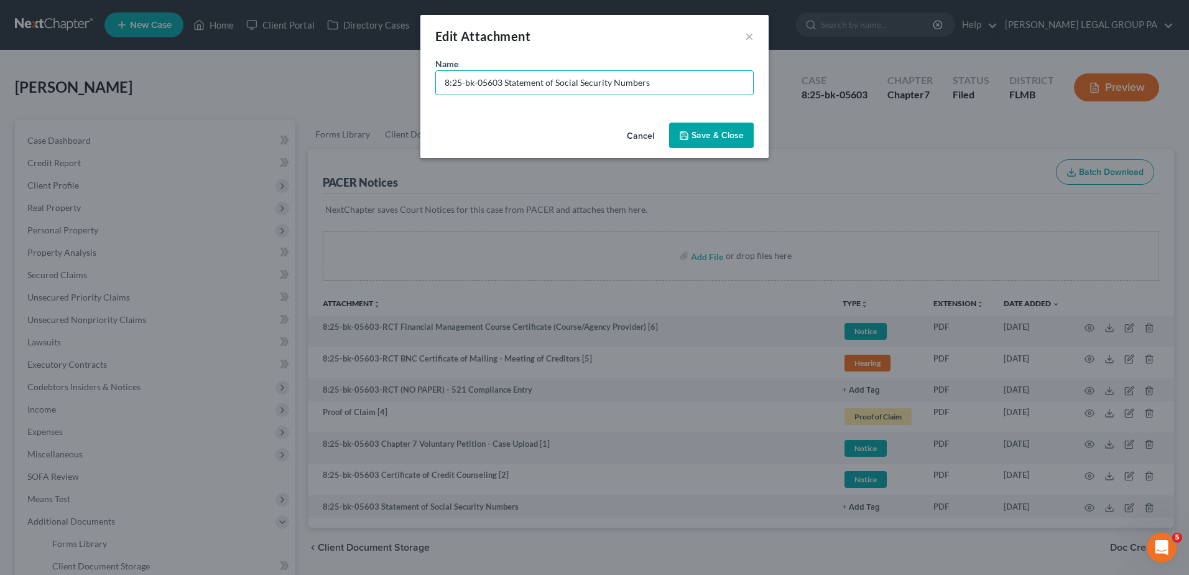
drag, startPoint x: 463, startPoint y: 83, endPoint x: 232, endPoint y: 82, distance: 230.8
click at [236, 83] on div "Edit Attachment × Name * 8:25-bk-05603 Statement of Social Security Numbers Can…" at bounding box center [594, 287] width 1189 height 575
type input "Document [03] - Statement of Social Security Numbers"
click at [743, 130] on span "Save & Close" at bounding box center [718, 135] width 52 height 11
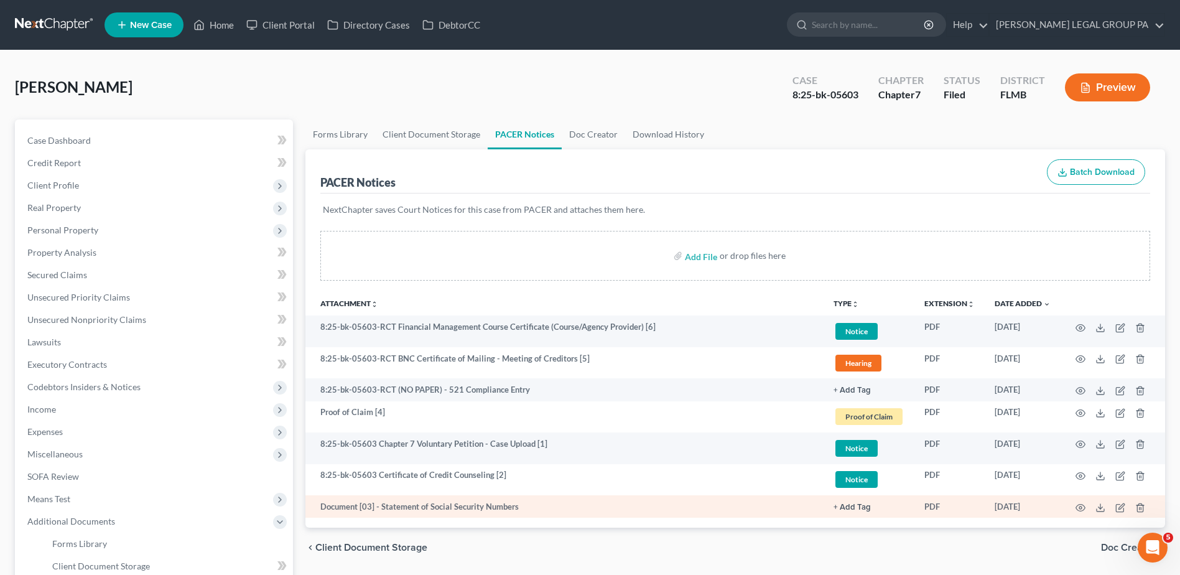
click at [850, 507] on button "+ Add Tag" at bounding box center [852, 507] width 37 height 8
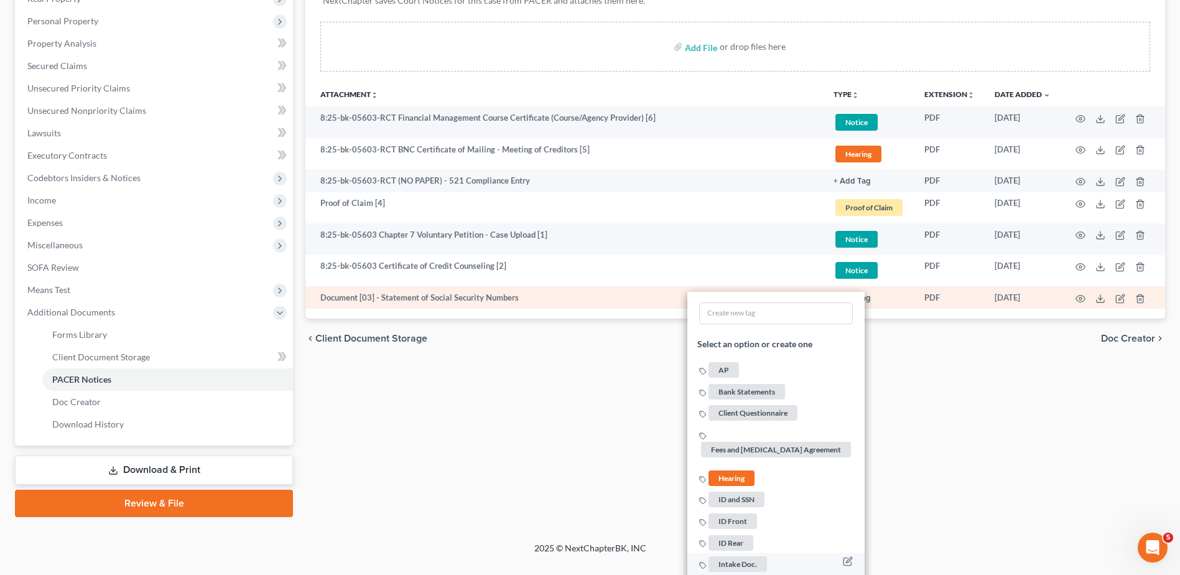
scroll to position [311, 0]
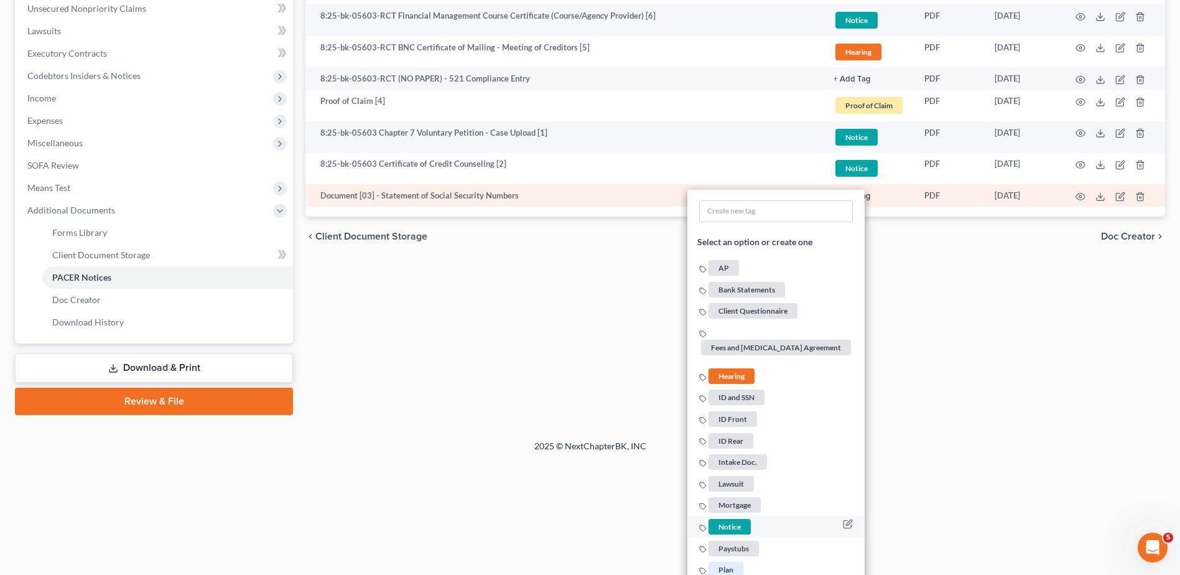
click at [740, 523] on span "Notice" at bounding box center [729, 527] width 42 height 16
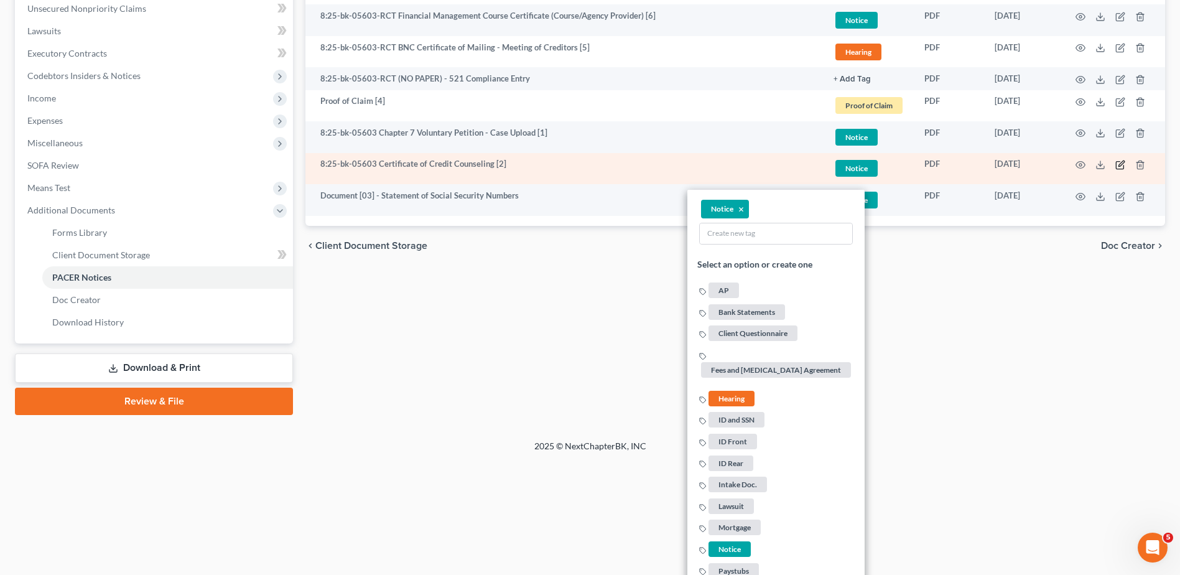
click at [1120, 165] on icon "button" at bounding box center [1120, 165] width 10 height 10
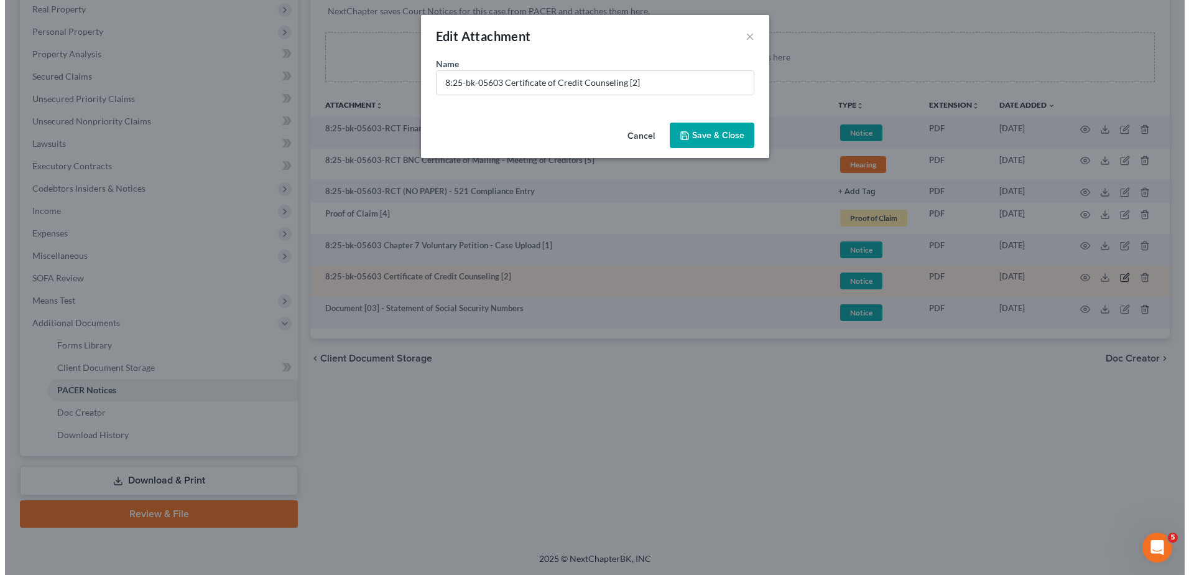
scroll to position [198, 0]
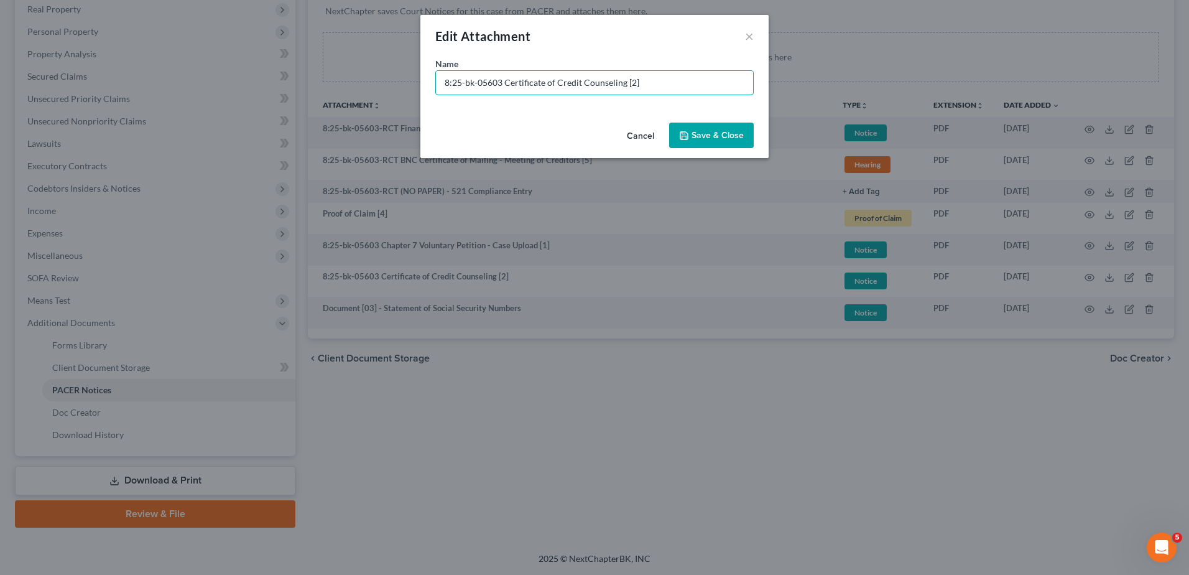
drag, startPoint x: 504, startPoint y: 78, endPoint x: 159, endPoint y: 77, distance: 345.2
click at [156, 78] on div "Edit Attachment × Name * 8:25-bk-05603 Certificate of Credit Counseling [2] Can…" at bounding box center [594, 287] width 1189 height 575
paste input "Document [03] -"
drag, startPoint x: 631, startPoint y: 79, endPoint x: 824, endPoint y: 79, distance: 192.8
click at [824, 79] on div "Edit Attachment × Name * Document [03] - Certificate of Credit Counseling [2] C…" at bounding box center [594, 287] width 1189 height 575
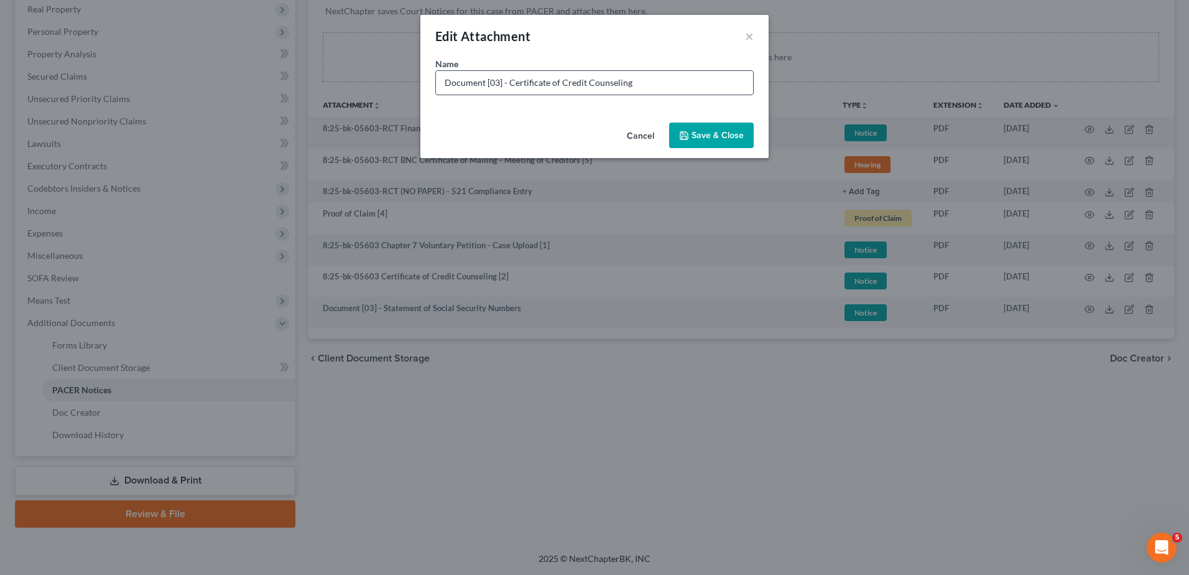
click at [495, 81] on input "Document [03] - Certificate of Credit Counseling" at bounding box center [594, 83] width 317 height 24
type input "Document [02] - Certificate of Credit Counseling"
click at [675, 128] on button "Save & Close" at bounding box center [711, 136] width 85 height 26
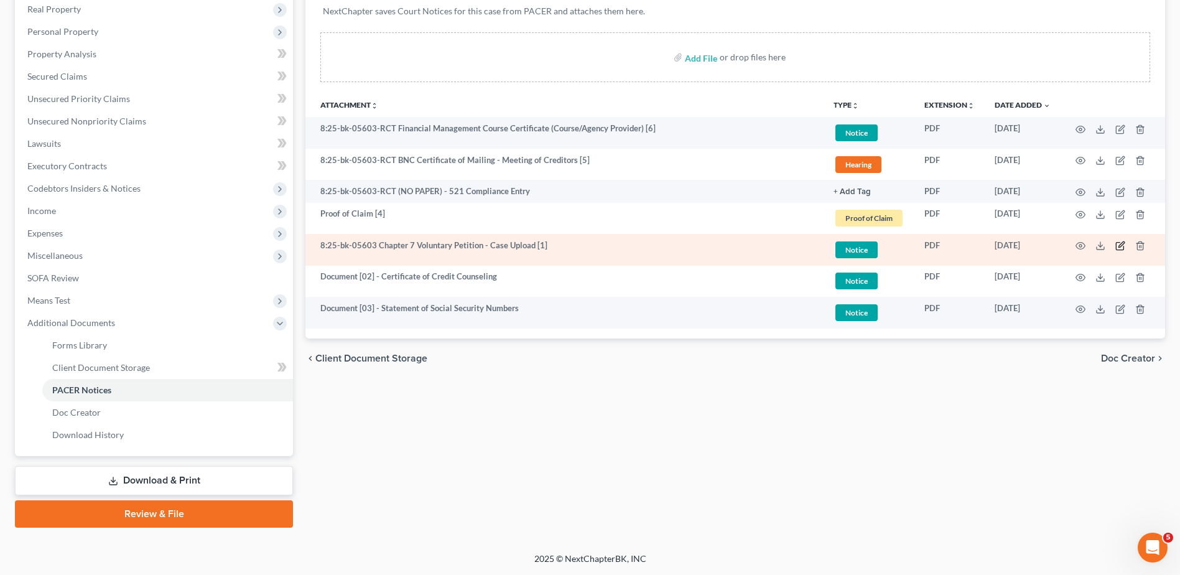
click at [1116, 246] on icon "button" at bounding box center [1119, 246] width 7 height 7
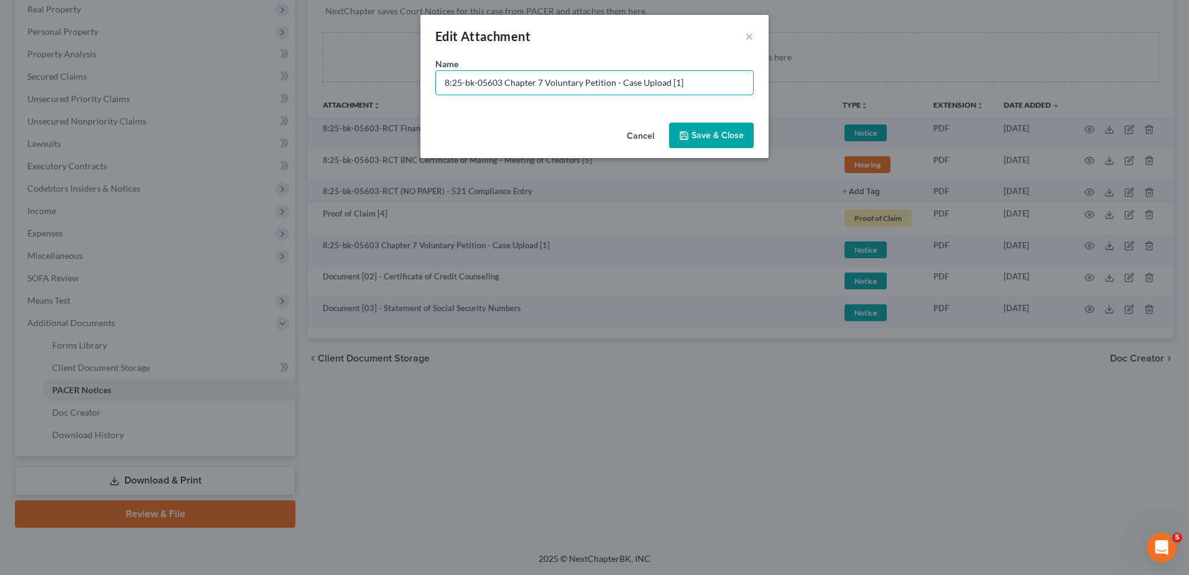
drag, startPoint x: 499, startPoint y: 86, endPoint x: 262, endPoint y: 97, distance: 237.2
click at [331, 92] on div "Edit Attachment × Name * 8:25-bk-05603 Chapter 7 Voluntary Petition - Case Uplo…" at bounding box center [594, 287] width 1189 height 575
paste input "Document [03] -"
type input "Document [01] - Chapter 7 Voluntary Petition"
click at [727, 132] on span "Save & Close" at bounding box center [718, 135] width 52 height 11
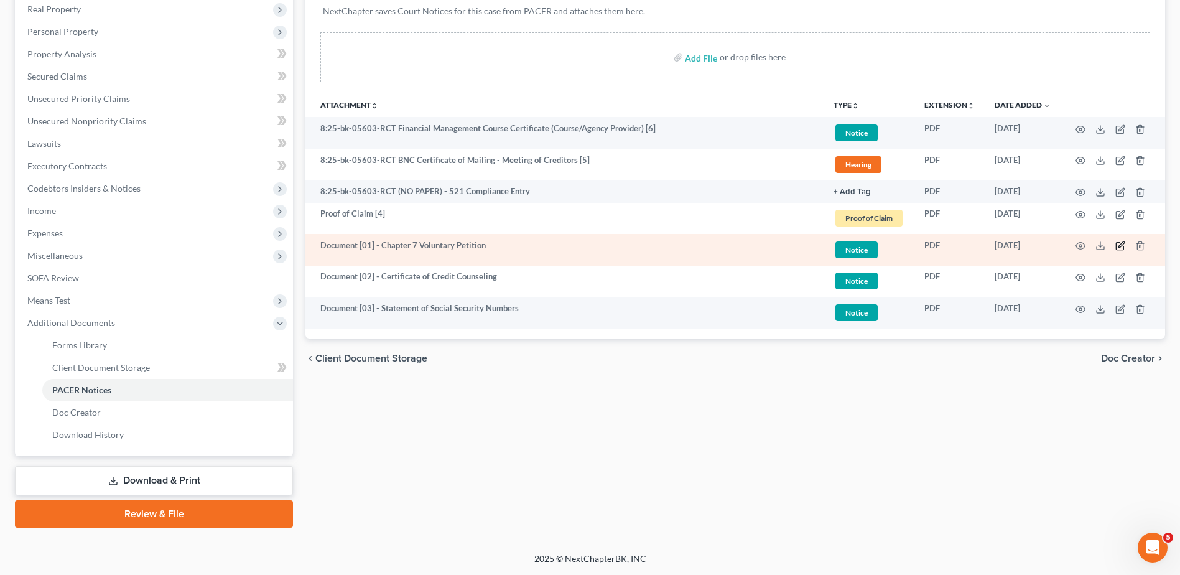
click at [1121, 246] on icon "button" at bounding box center [1121, 245] width 6 height 6
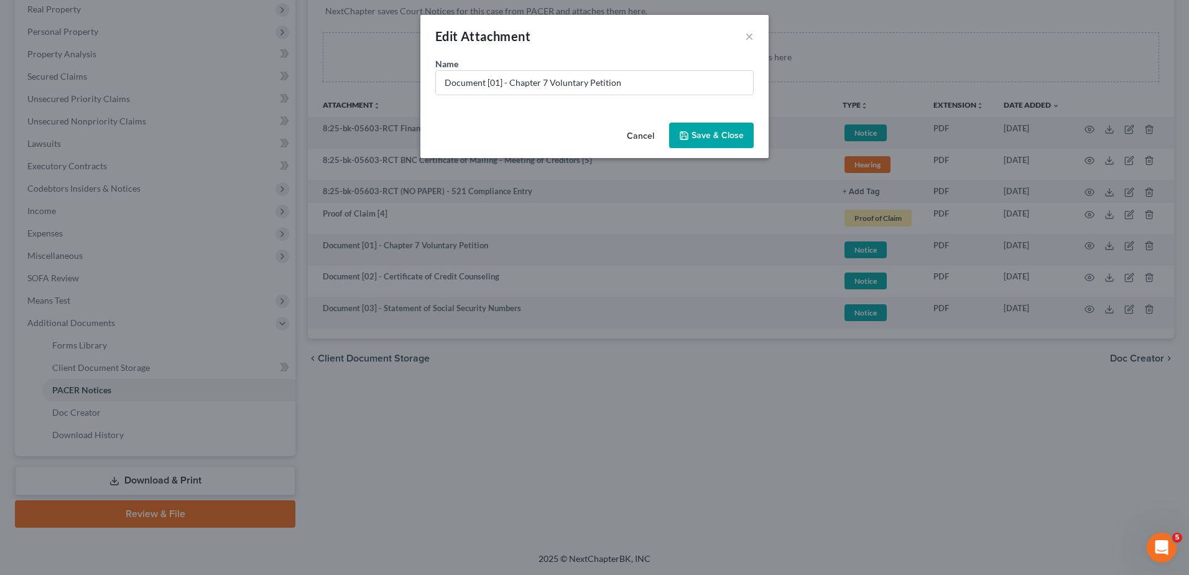
click at [636, 134] on button "Cancel" at bounding box center [640, 136] width 47 height 25
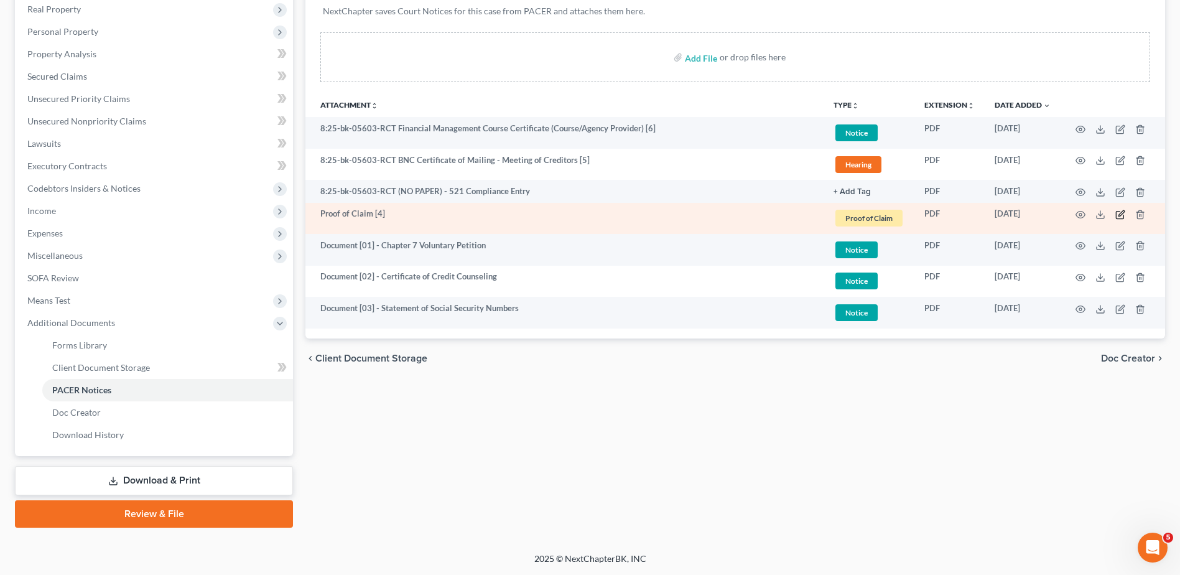
click at [1120, 212] on icon "button" at bounding box center [1120, 215] width 10 height 10
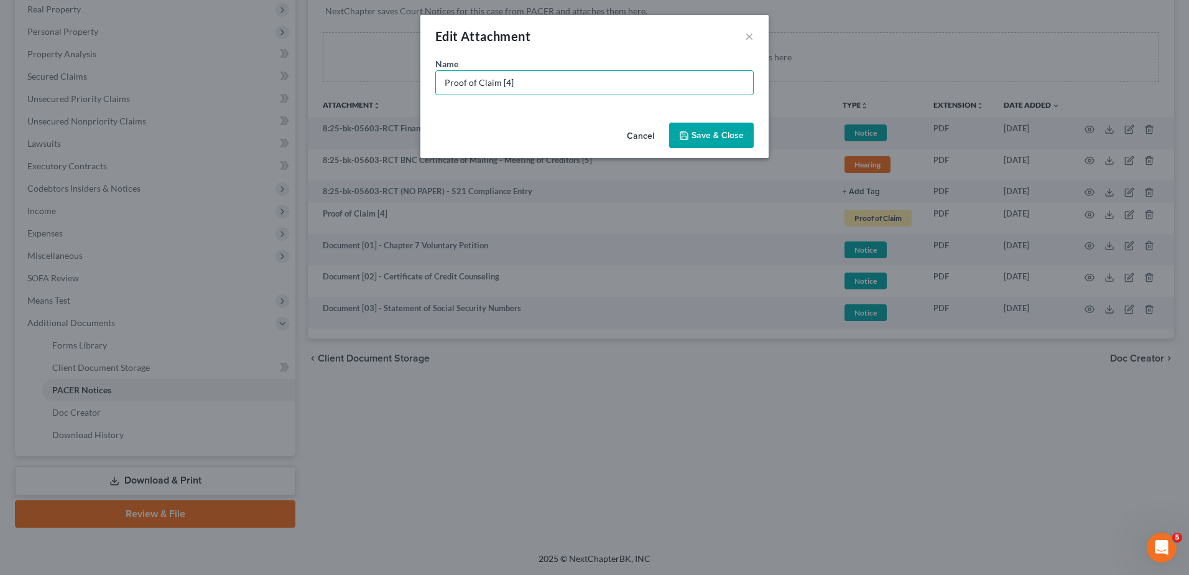
drag, startPoint x: 521, startPoint y: 78, endPoint x: 163, endPoint y: 57, distance: 358.9
click at [164, 57] on div "Edit Attachment × Name * Proof of Claim [4] Cancel Save & Close" at bounding box center [594, 287] width 1189 height 575
paste input "Document [03] -"
type input "Document [03] -"
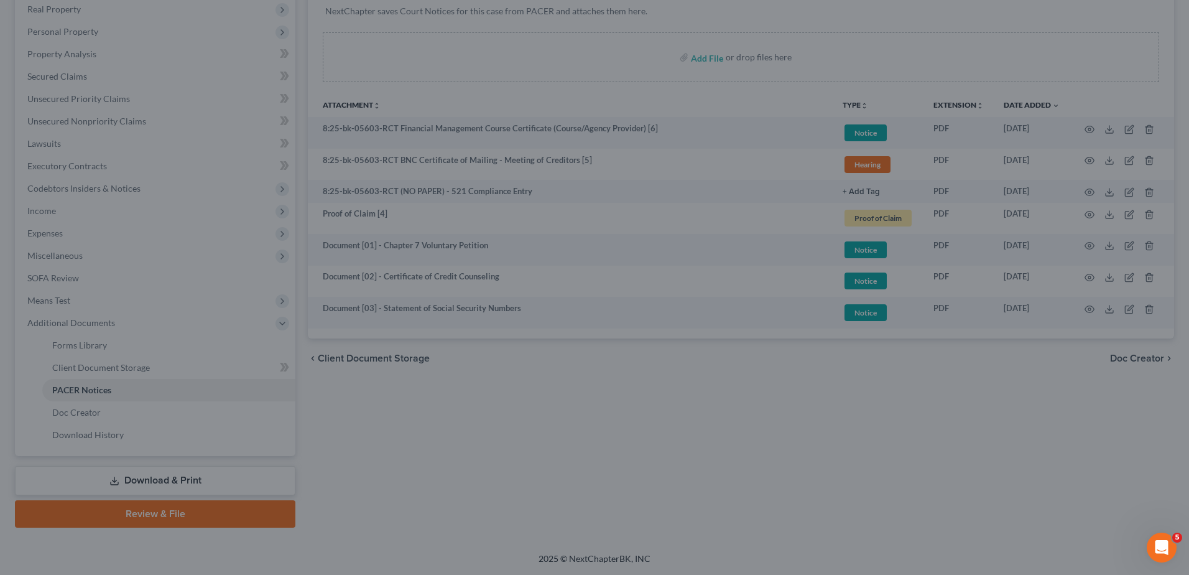
drag, startPoint x: 325, startPoint y: 53, endPoint x: 485, endPoint y: 72, distance: 160.9
click at [473, 71] on div "New Attachment × Name * Document [03] - Cancel Save & Close" at bounding box center [594, 287] width 1189 height 575
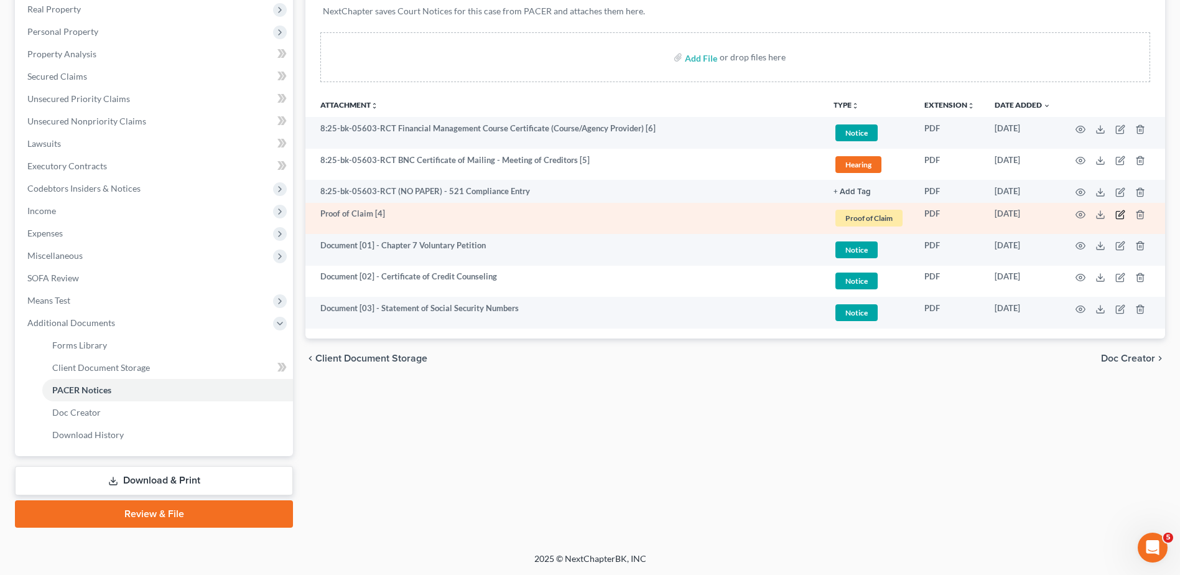
click at [1118, 215] on icon "button" at bounding box center [1120, 215] width 10 height 10
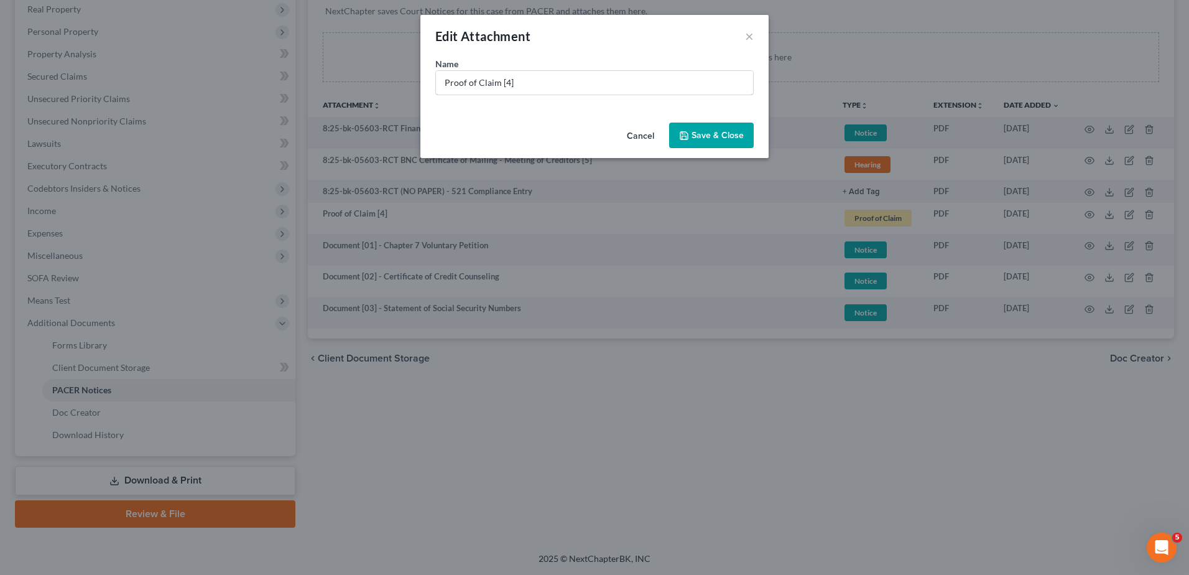
click at [238, 47] on div "Edit Attachment × Name * Proof of Claim [4] Cancel Save & Close" at bounding box center [594, 287] width 1189 height 575
paste input "Document [03] -"
click at [493, 84] on input "Document [03] -" at bounding box center [594, 83] width 317 height 24
drag, startPoint x: 548, startPoint y: 76, endPoint x: 552, endPoint y: 88, distance: 12.6
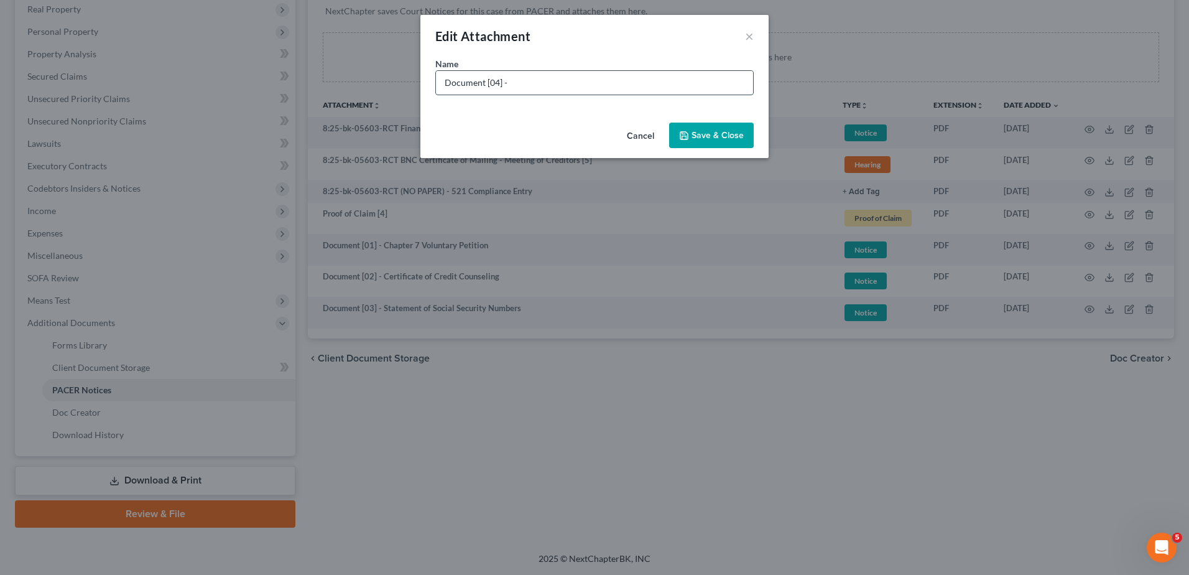
click at [549, 77] on input "Document [04] -" at bounding box center [594, 83] width 317 height 24
type input "Document [04] - Notice of Chapter 7 Bankruptcy Case"
click at [704, 139] on span "Save & Close" at bounding box center [718, 135] width 52 height 11
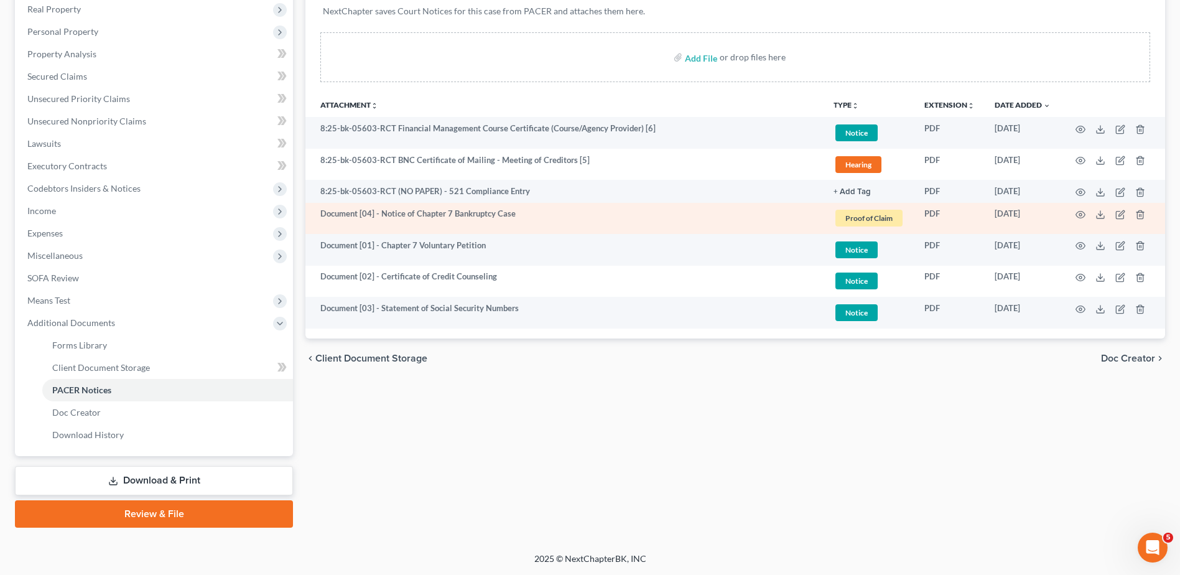
click at [873, 223] on span "Proof of Claim" at bounding box center [868, 218] width 67 height 17
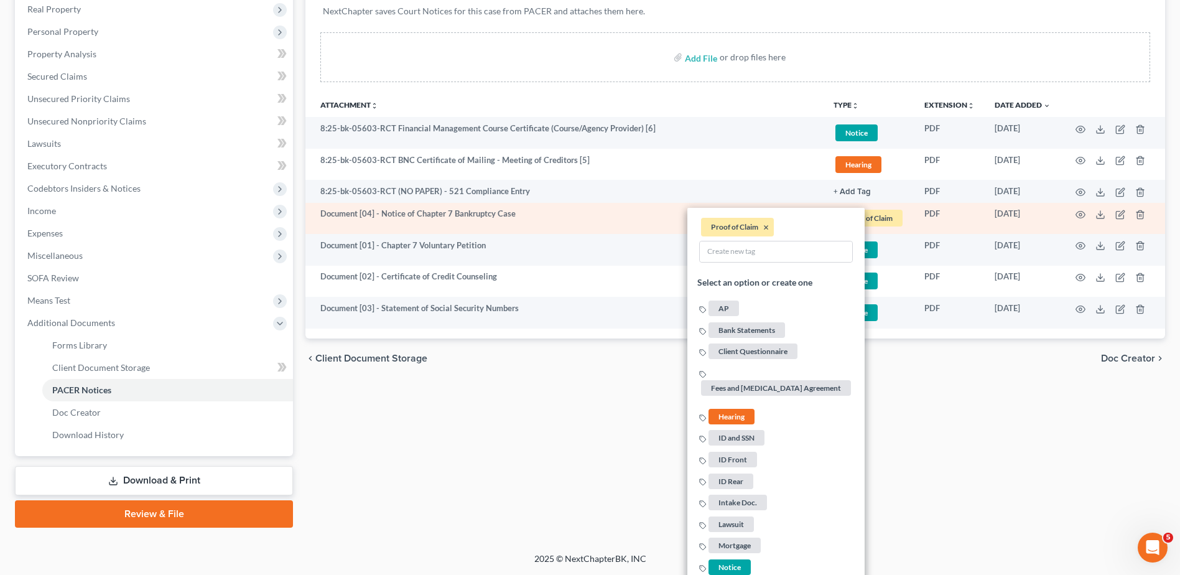
click at [754, 228] on li "Proof of Claim ×" at bounding box center [737, 227] width 73 height 19
click at [768, 228] on button "×" at bounding box center [766, 227] width 6 height 11
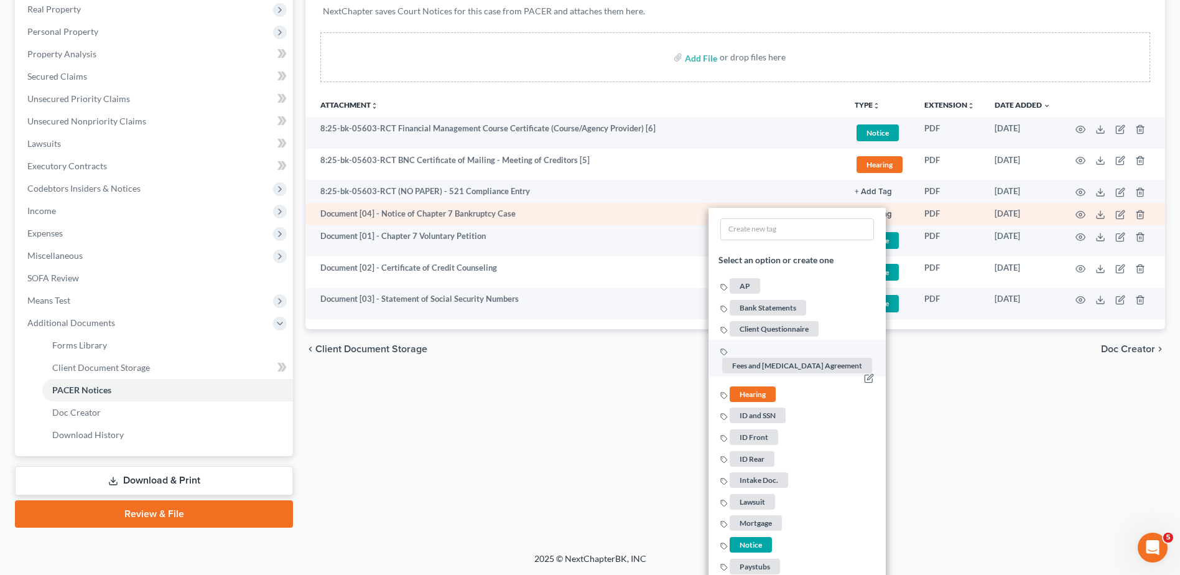
click at [765, 393] on span "Hearing" at bounding box center [753, 394] width 46 height 16
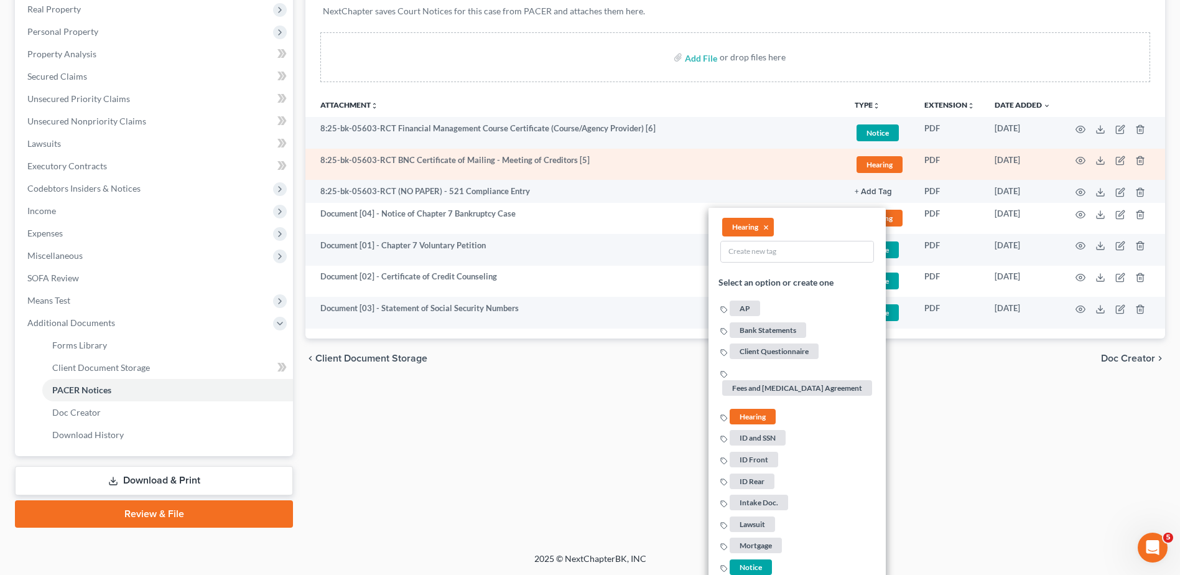
click at [886, 162] on span "Hearing" at bounding box center [880, 164] width 46 height 17
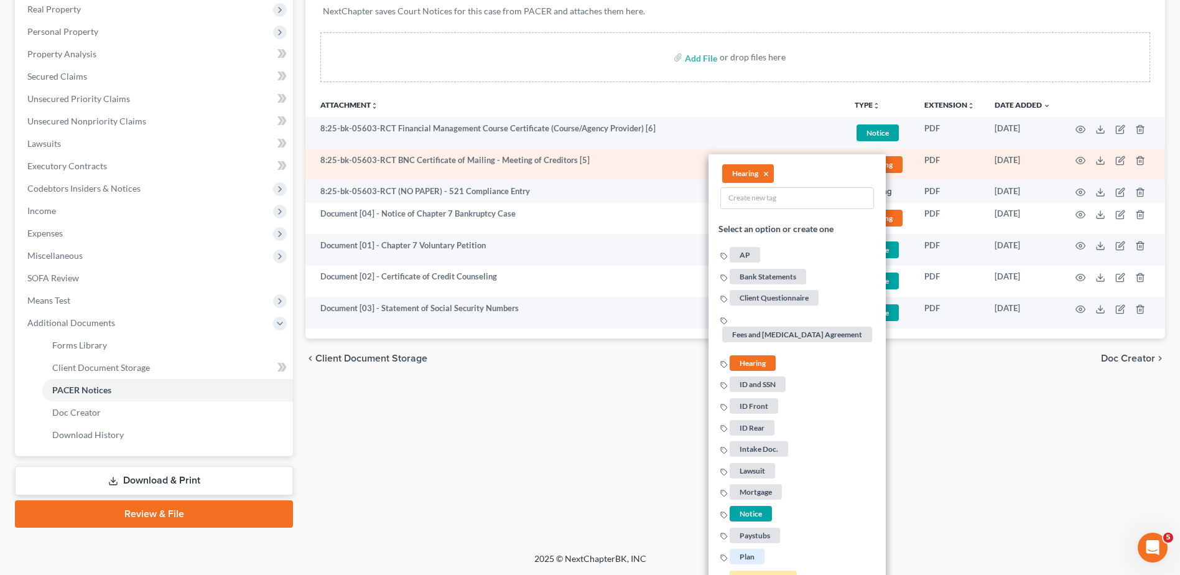
click at [763, 171] on li "Hearing ×" at bounding box center [748, 173] width 52 height 19
click at [766, 174] on button "×" at bounding box center [766, 173] width 6 height 11
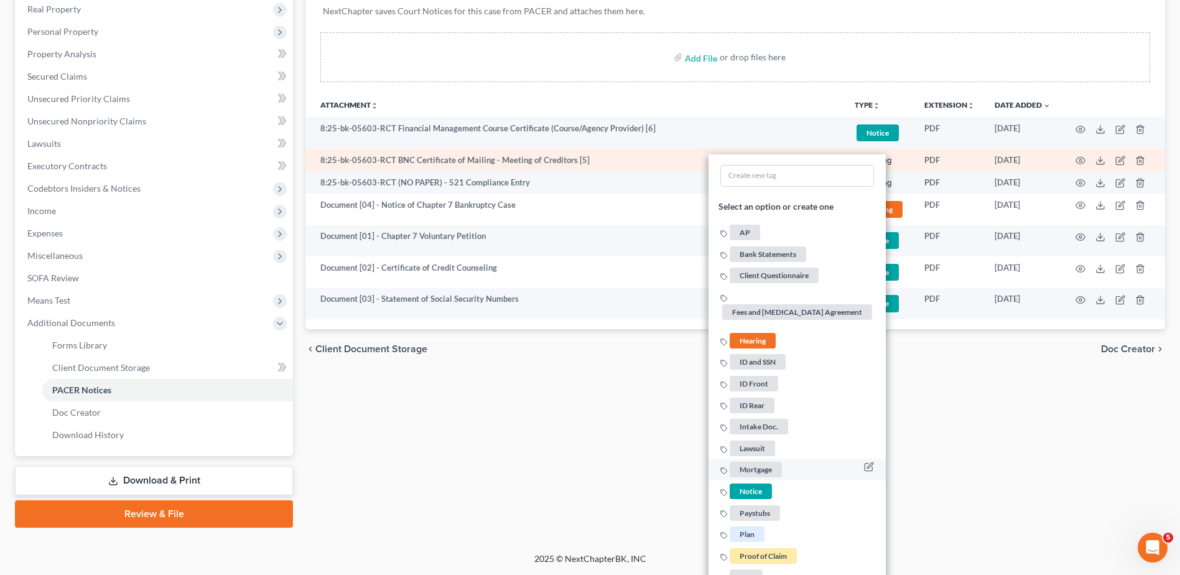
click at [755, 487] on span "Notice" at bounding box center [751, 491] width 42 height 16
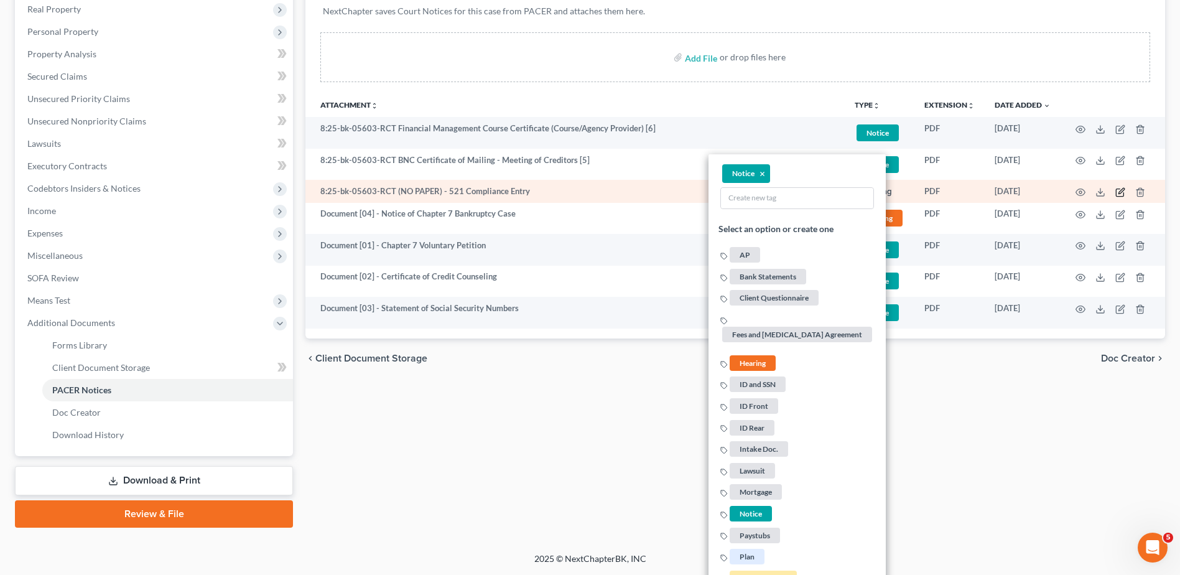
click at [1122, 189] on icon "button" at bounding box center [1121, 191] width 6 height 6
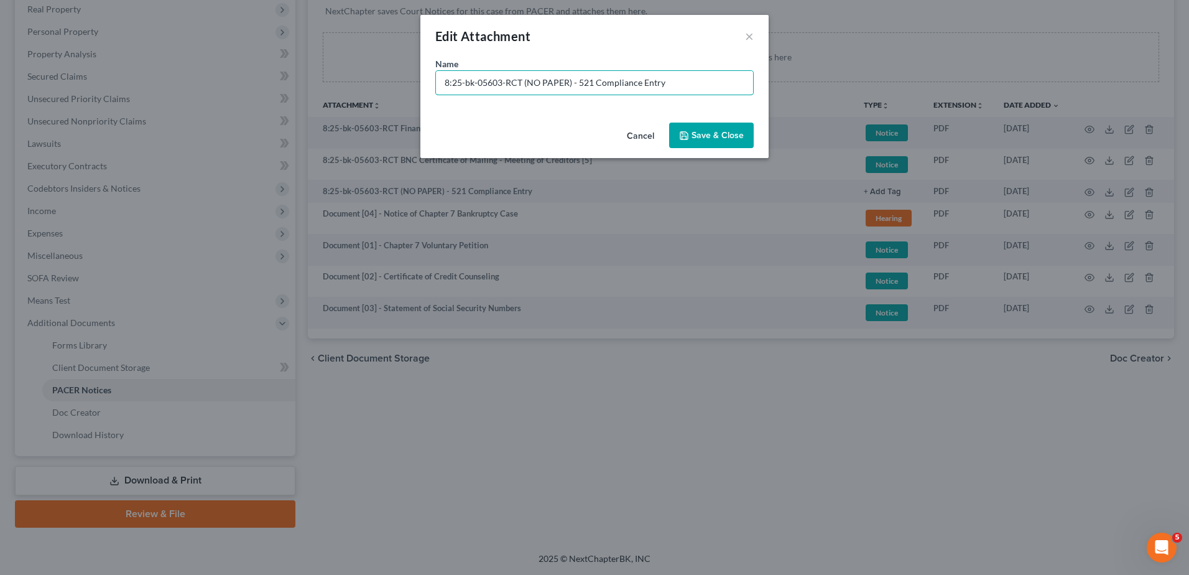
drag, startPoint x: 572, startPoint y: 80, endPoint x: 0, endPoint y: 86, distance: 571.7
click at [0, 81] on html "Home New Case Client Portal Directory Cases DebtorCC WELLER LEGAL GROUP PA kcas…" at bounding box center [594, 188] width 1189 height 773
type input "No Paper [01] - 521 Compliance Entry"
click at [699, 126] on button "Save & Close" at bounding box center [711, 136] width 85 height 26
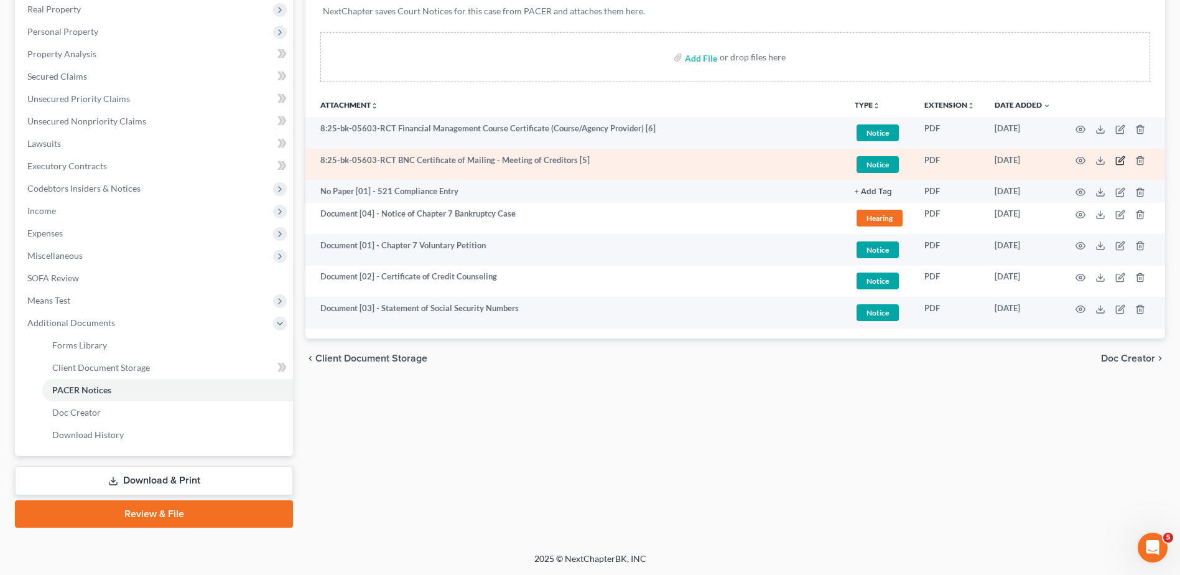
click at [1123, 159] on icon "button" at bounding box center [1121, 160] width 6 height 6
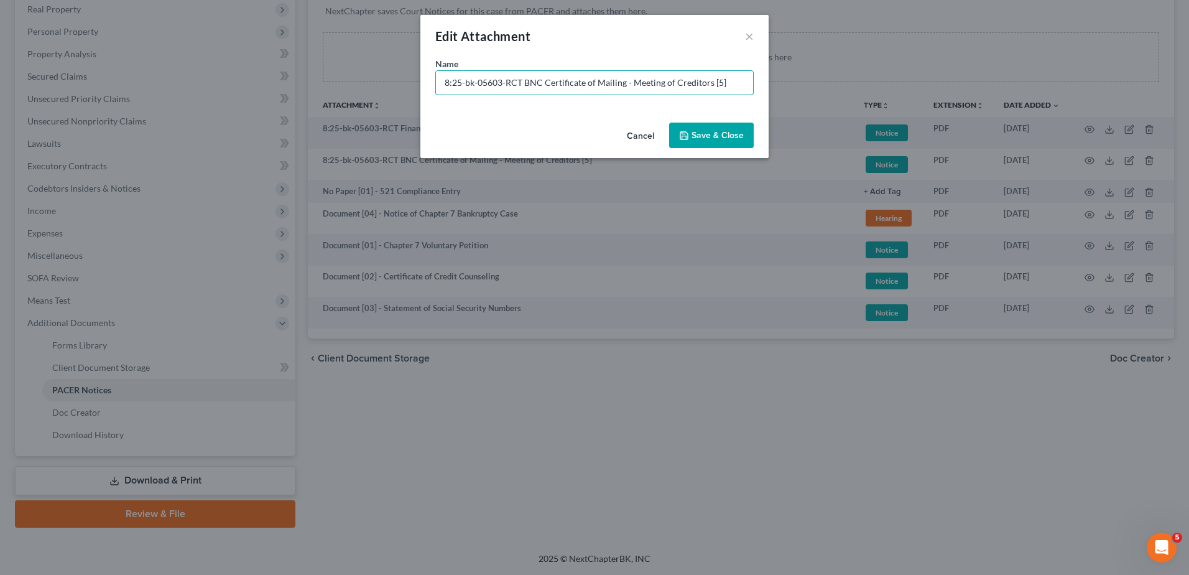
drag, startPoint x: 733, startPoint y: 78, endPoint x: 134, endPoint y: 76, distance: 599.0
click at [134, 76] on div "Edit Attachment × Name * 8:25-bk-05603-RCT BNC Certificate of Mailing - Meeting…" at bounding box center [594, 287] width 1189 height 575
paste input "Document [03] -"
click at [496, 78] on input "Document [03] - COS for Doc. 4" at bounding box center [594, 83] width 317 height 24
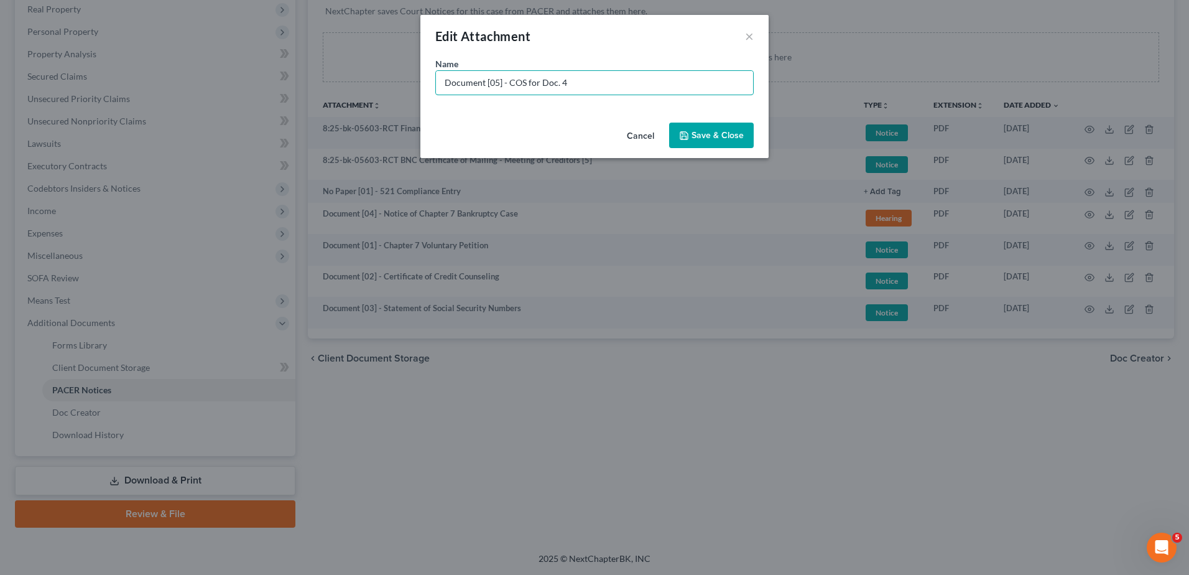
type input "Document [05] - COS for Doc. 4"
click at [727, 125] on button "Save & Close" at bounding box center [711, 136] width 85 height 26
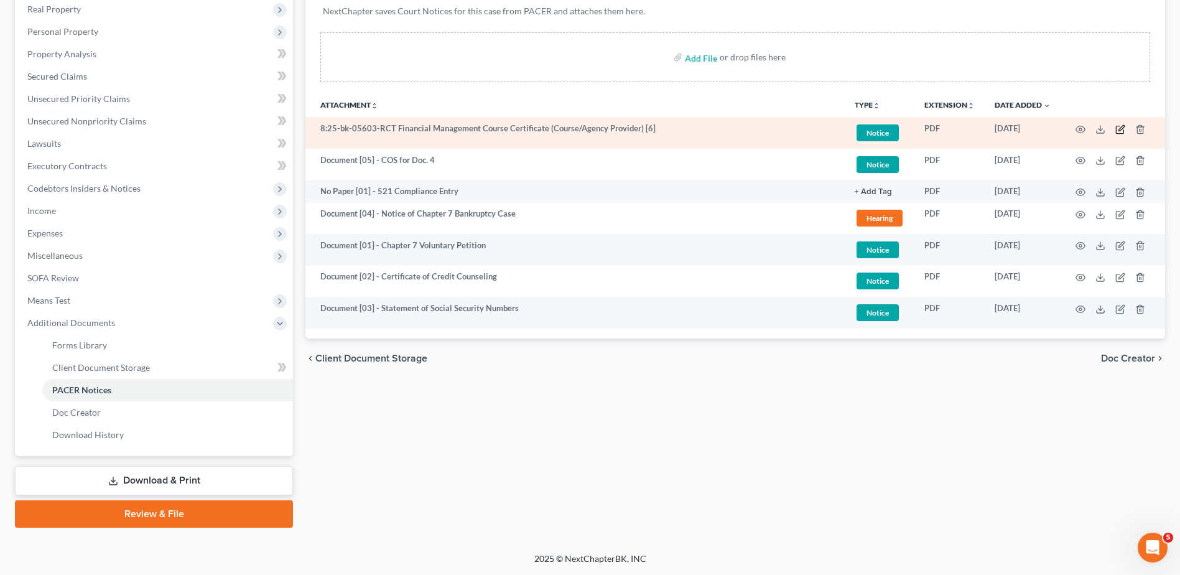
click at [1117, 129] on icon "button" at bounding box center [1120, 129] width 10 height 10
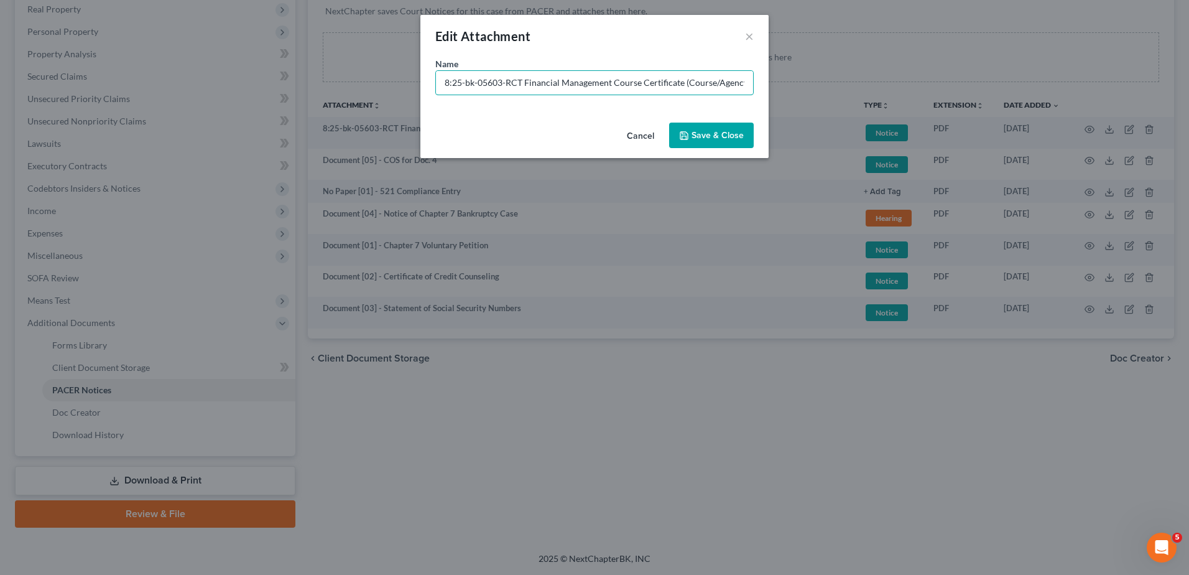
drag, startPoint x: 523, startPoint y: 79, endPoint x: 325, endPoint y: 81, distance: 198.4
click at [325, 81] on div "Edit Attachment × Name * 8:25-bk-05603-RCT Financial Management Course Certific…" at bounding box center [594, 287] width 1189 height 575
paste input "Document [03] -"
click at [493, 82] on input "Document [03] - Financial Management Course Certificate (Course/Agency Provider…" at bounding box center [594, 83] width 317 height 24
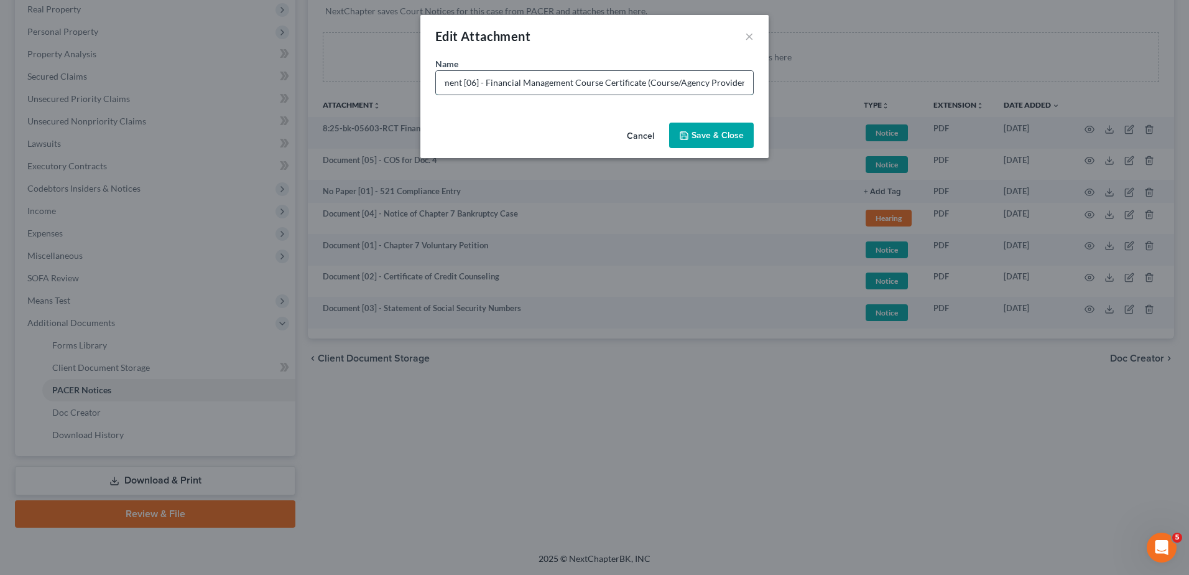
scroll to position [0, 22]
type input "Document [06] - Financial Management Course Certificate (Course/Agency Provider)"
click at [690, 137] on button "Save & Close" at bounding box center [711, 136] width 85 height 26
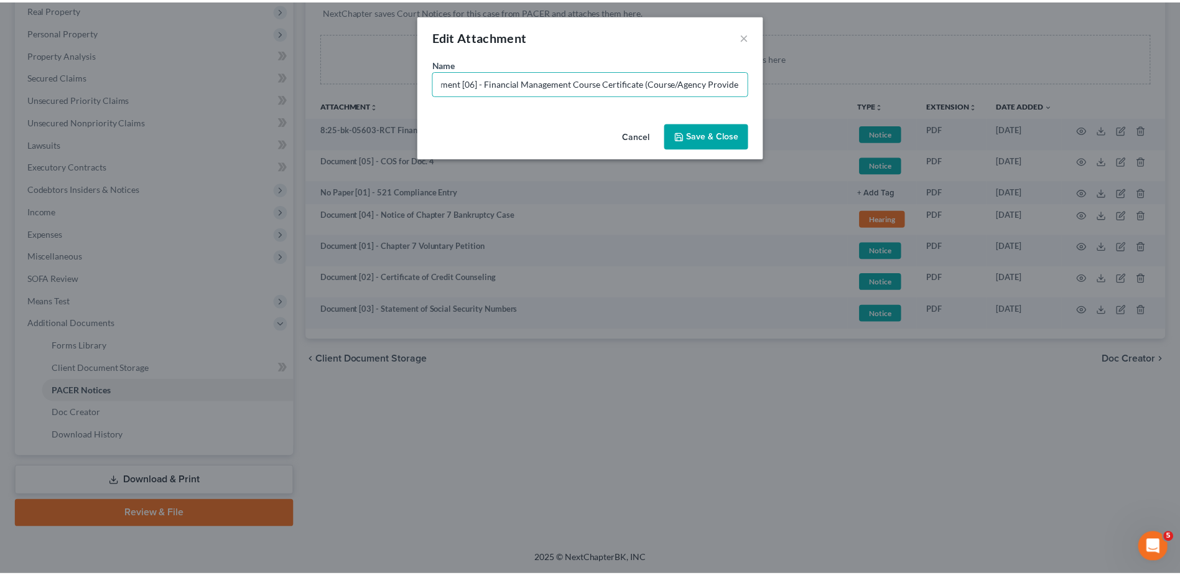
scroll to position [0, 0]
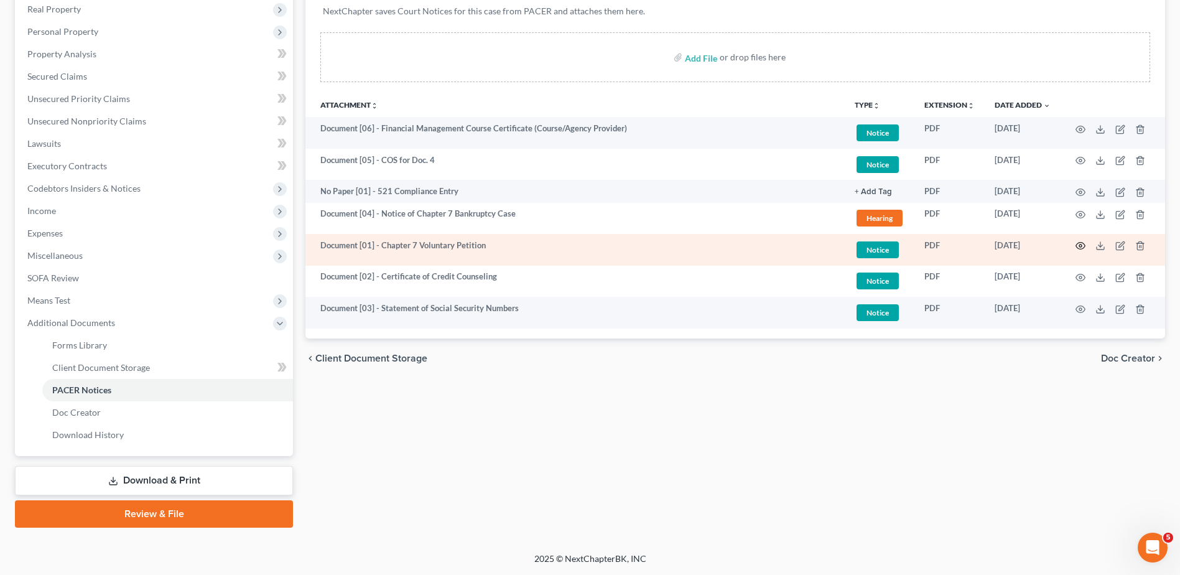
click at [1080, 244] on icon "button" at bounding box center [1080, 246] width 10 height 10
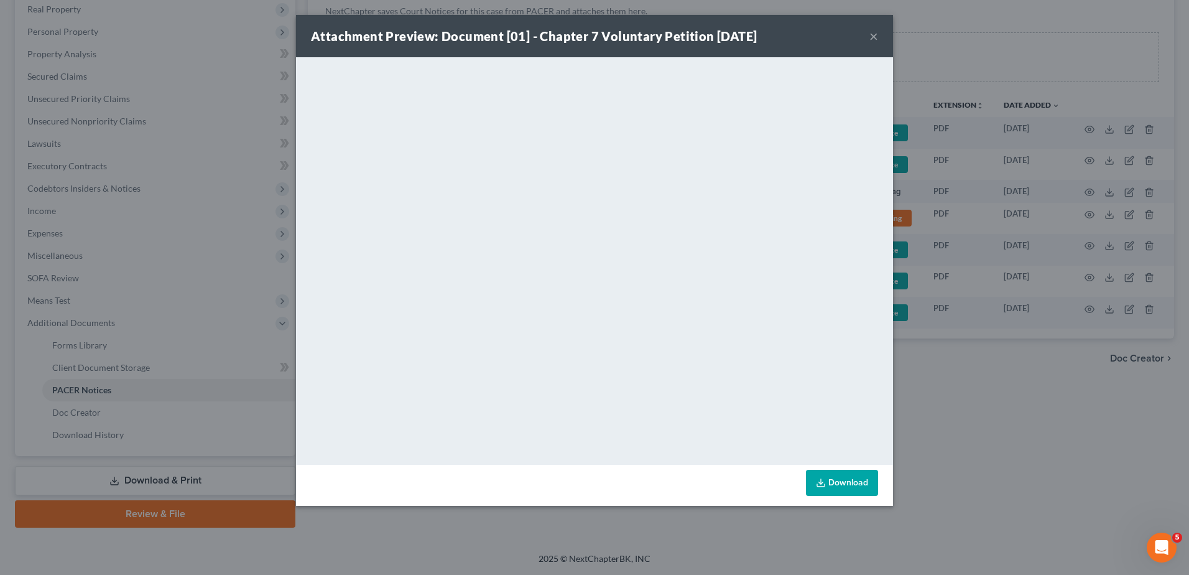
click at [876, 30] on button "×" at bounding box center [874, 36] width 9 height 15
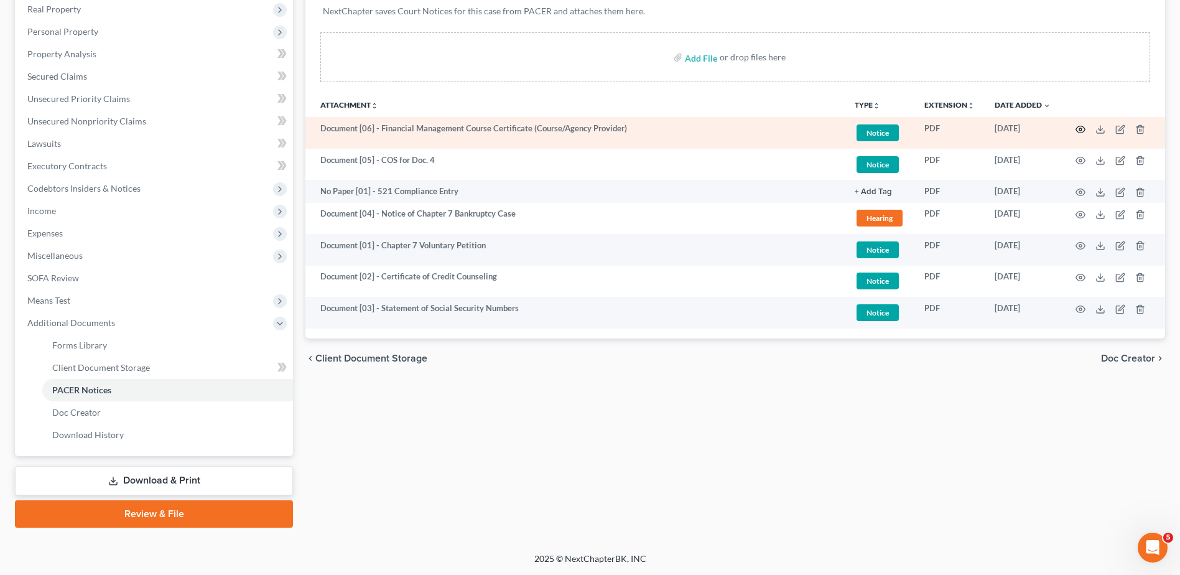
click at [1080, 129] on icon "button" at bounding box center [1080, 129] width 10 height 10
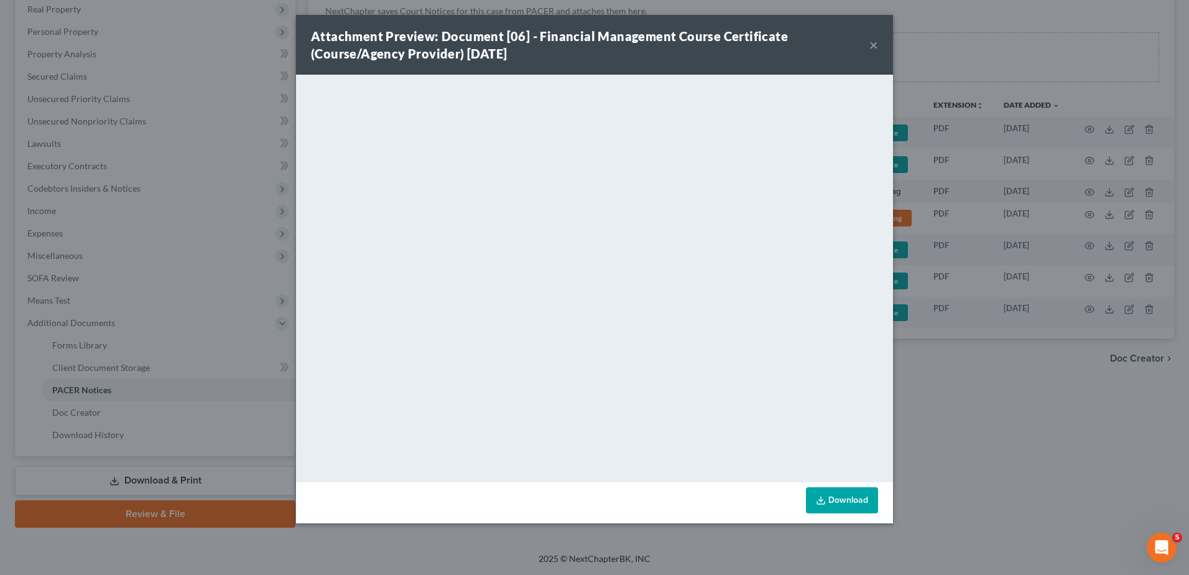
click at [876, 47] on button "×" at bounding box center [874, 44] width 9 height 15
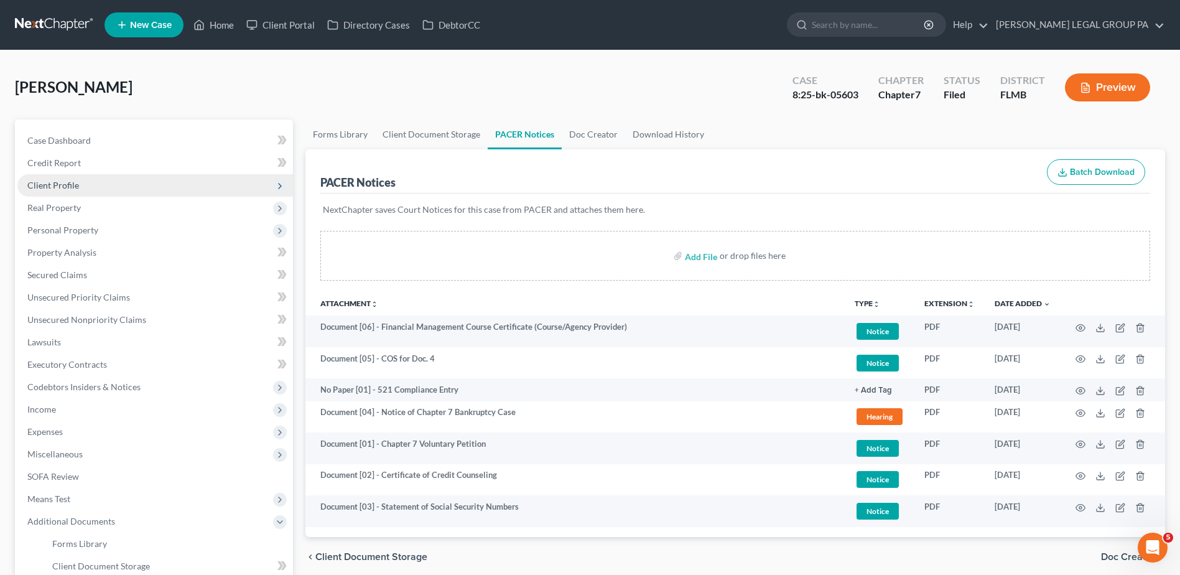
click at [105, 180] on span "Client Profile" at bounding box center [155, 185] width 276 height 22
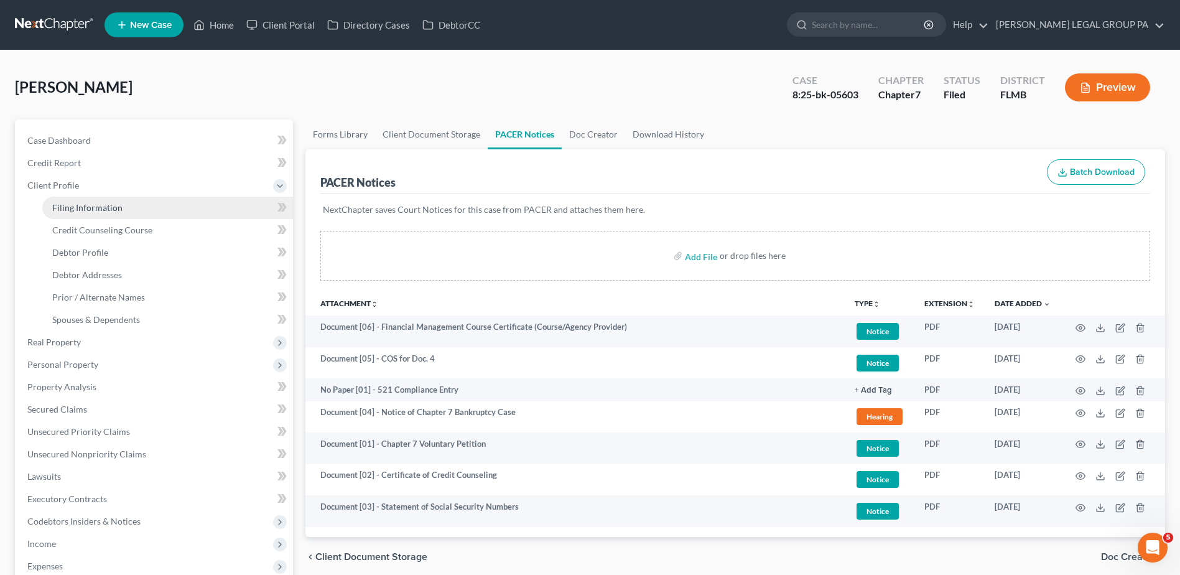
click at [121, 204] on link "Filing Information" at bounding box center [167, 208] width 251 height 22
select select "1"
select select "0"
select select "9"
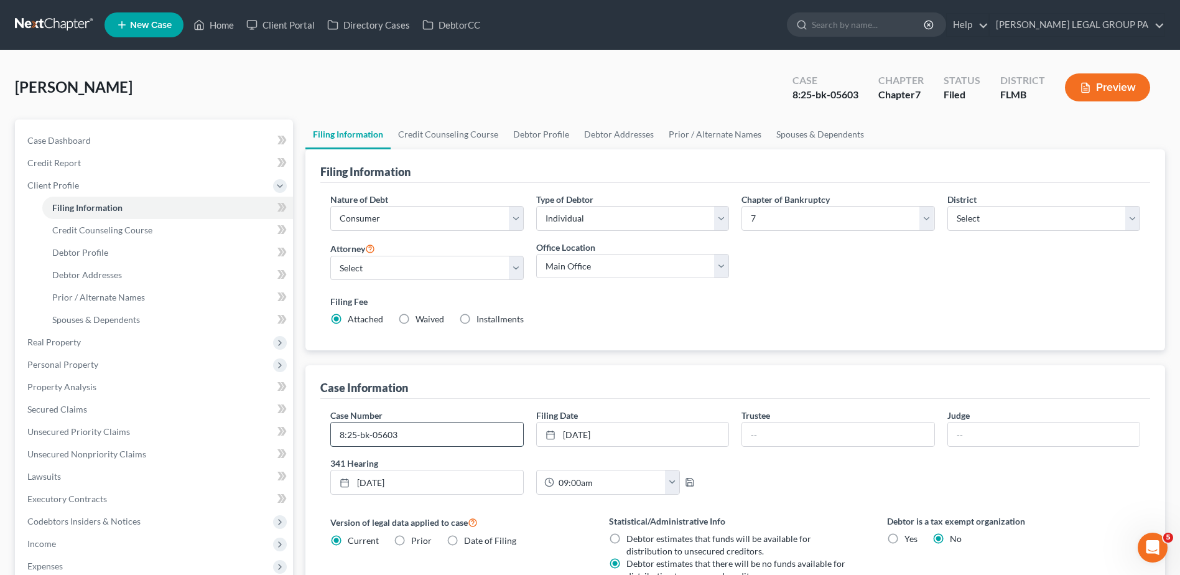
click at [429, 430] on input "8:25-bk-05603" at bounding box center [427, 434] width 192 height 24
drag, startPoint x: 267, startPoint y: 436, endPoint x: 259, endPoint y: 436, distance: 7.5
click at [261, 436] on div "Petition Navigation Case Dashboard Payments Invoices Payments Payments Credit R…" at bounding box center [590, 445] width 1163 height 653
type input "8:25-bk-05603-RCT"
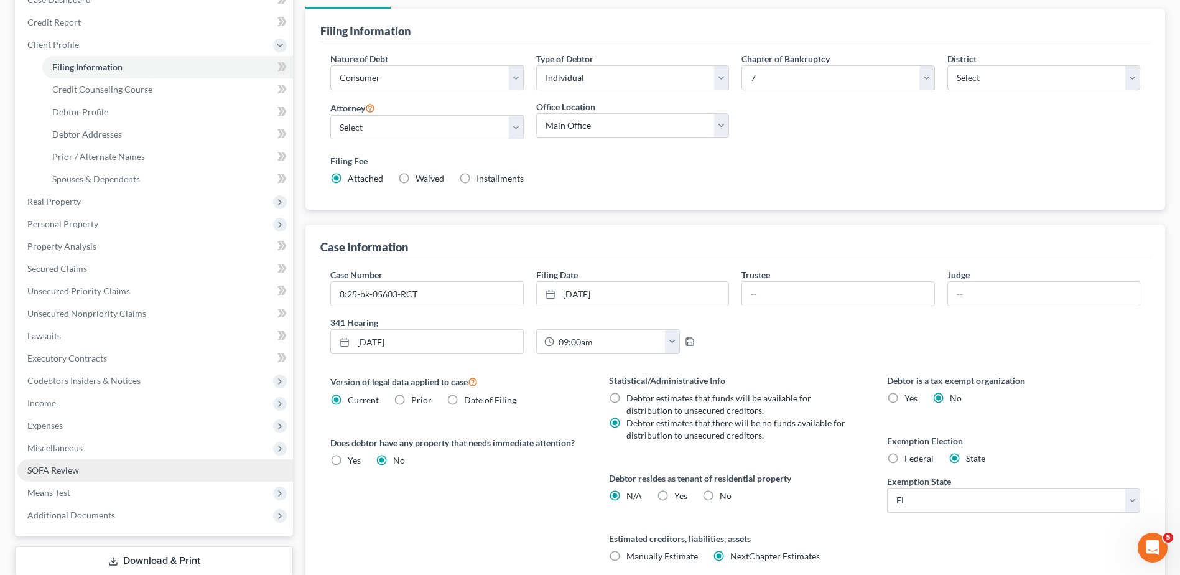
scroll to position [245, 0]
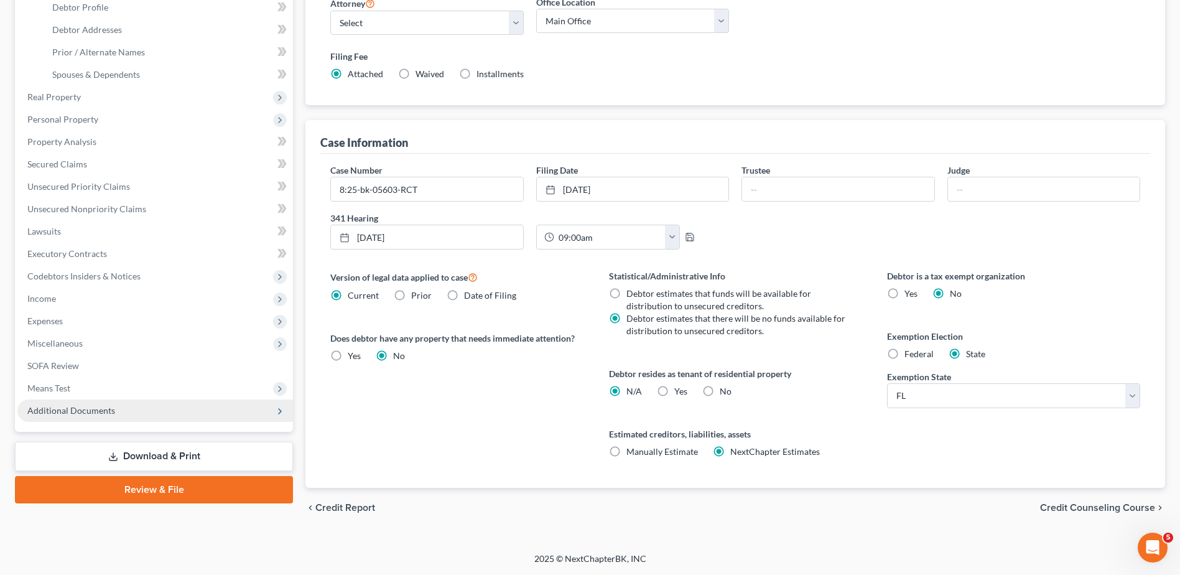
click at [124, 410] on span "Additional Documents" at bounding box center [155, 410] width 276 height 22
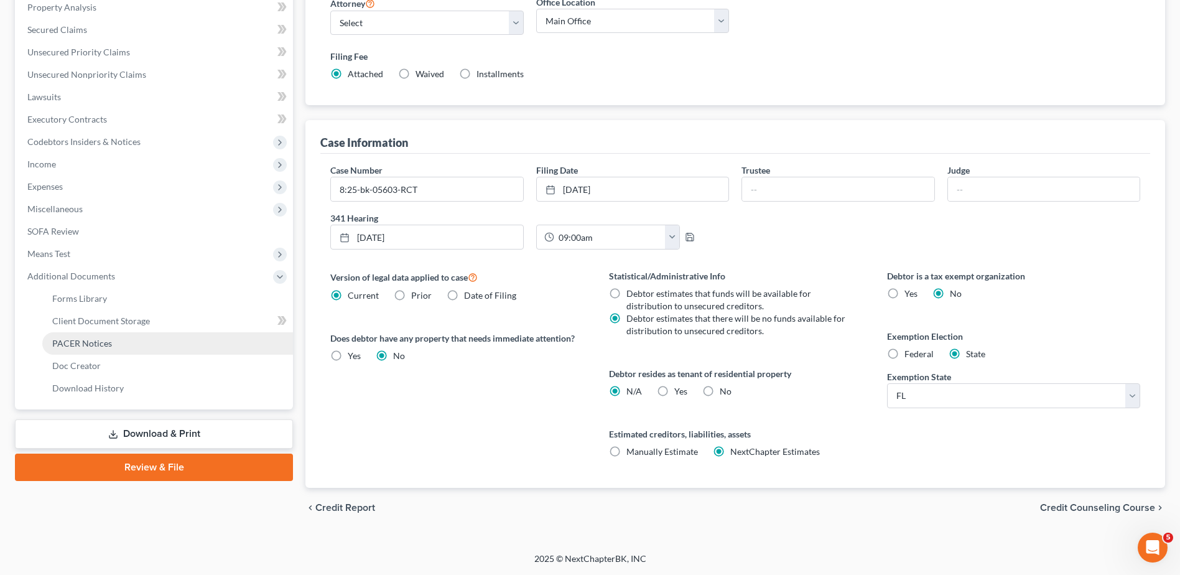
click at [119, 345] on link "PACER Notices" at bounding box center [167, 343] width 251 height 22
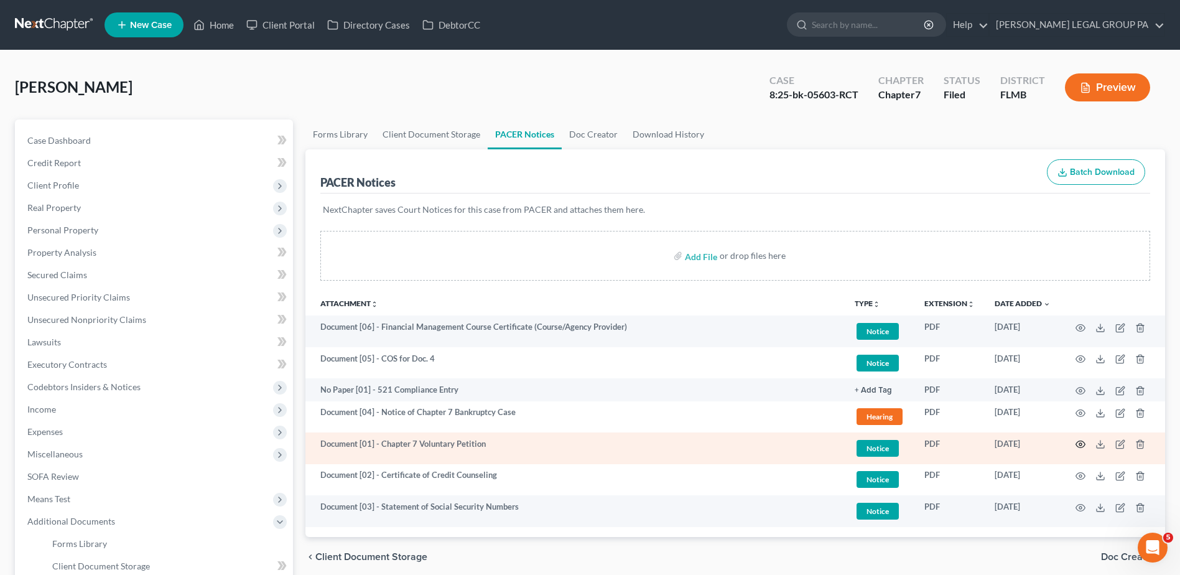
click at [1077, 445] on icon "button" at bounding box center [1080, 444] width 9 height 7
